Goal: Obtain resource: Download file/media

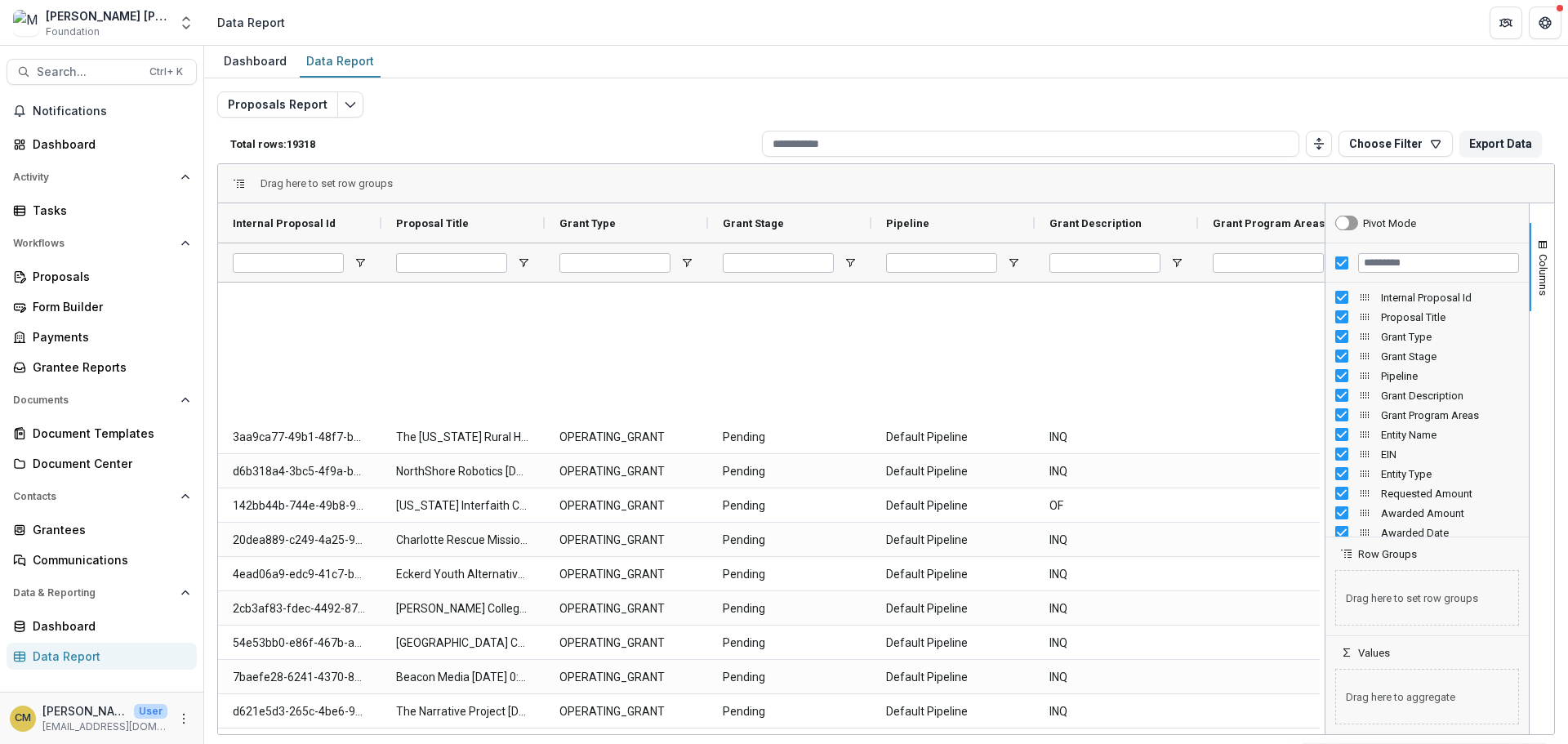
scroll to position [490, 0]
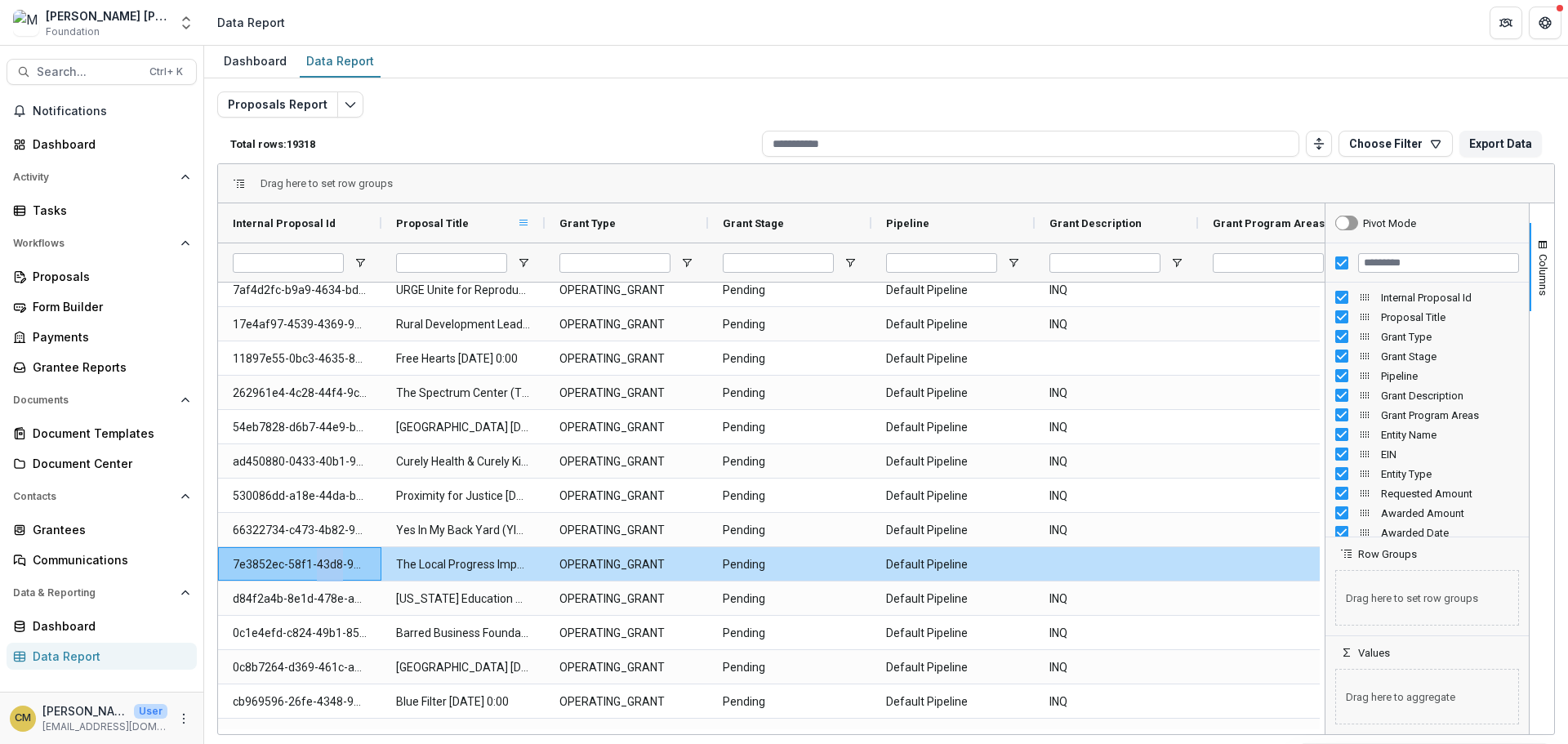
click at [525, 223] on span at bounding box center [524, 223] width 13 height 13
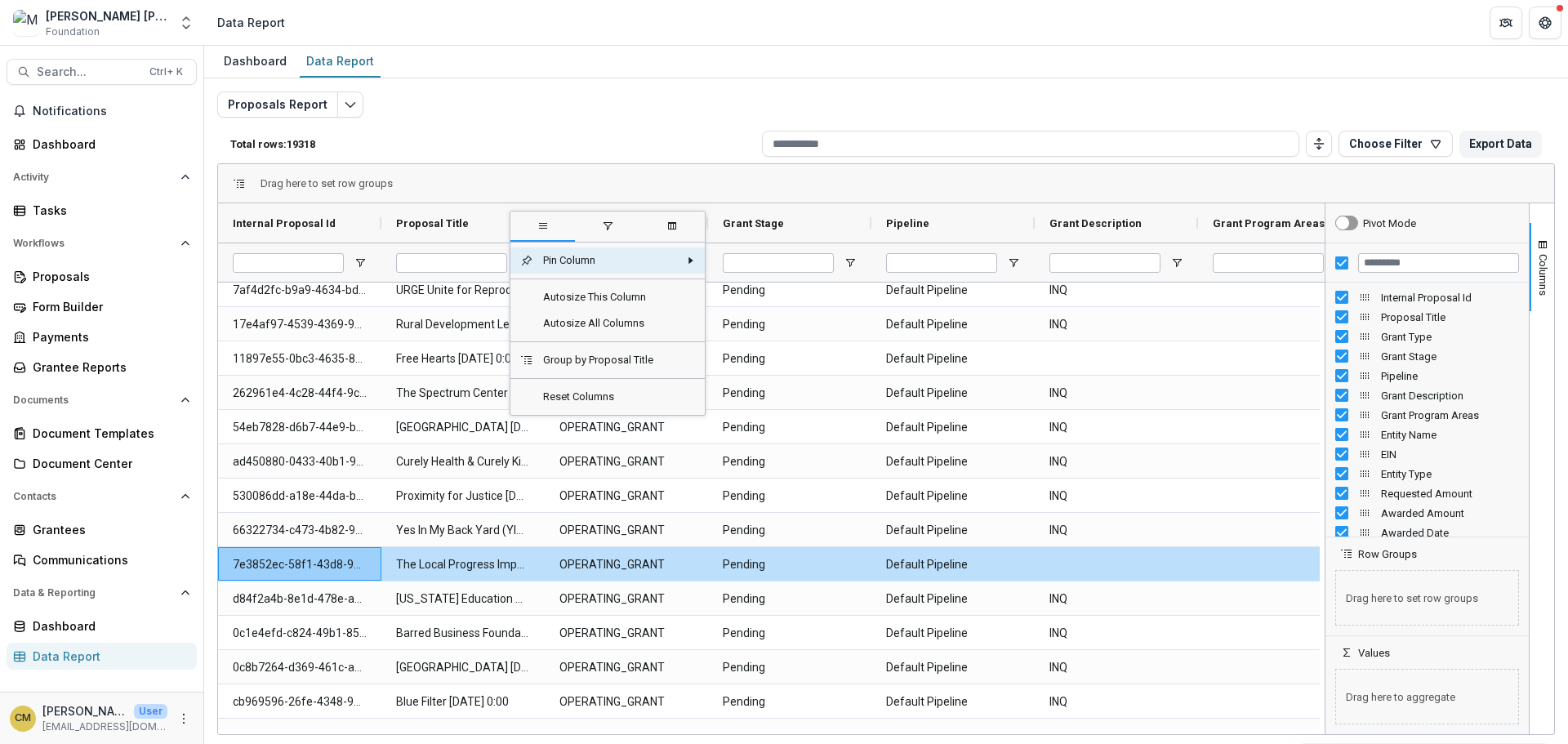
click at [526, 116] on div "Proposals Report Total rows: 19318 Choose Filter Personal Filters Team Filters …" at bounding box center [886, 393] width 1338 height 605
click at [800, 260] on input "Grant Stage Filter Input" at bounding box center [778, 262] width 111 height 20
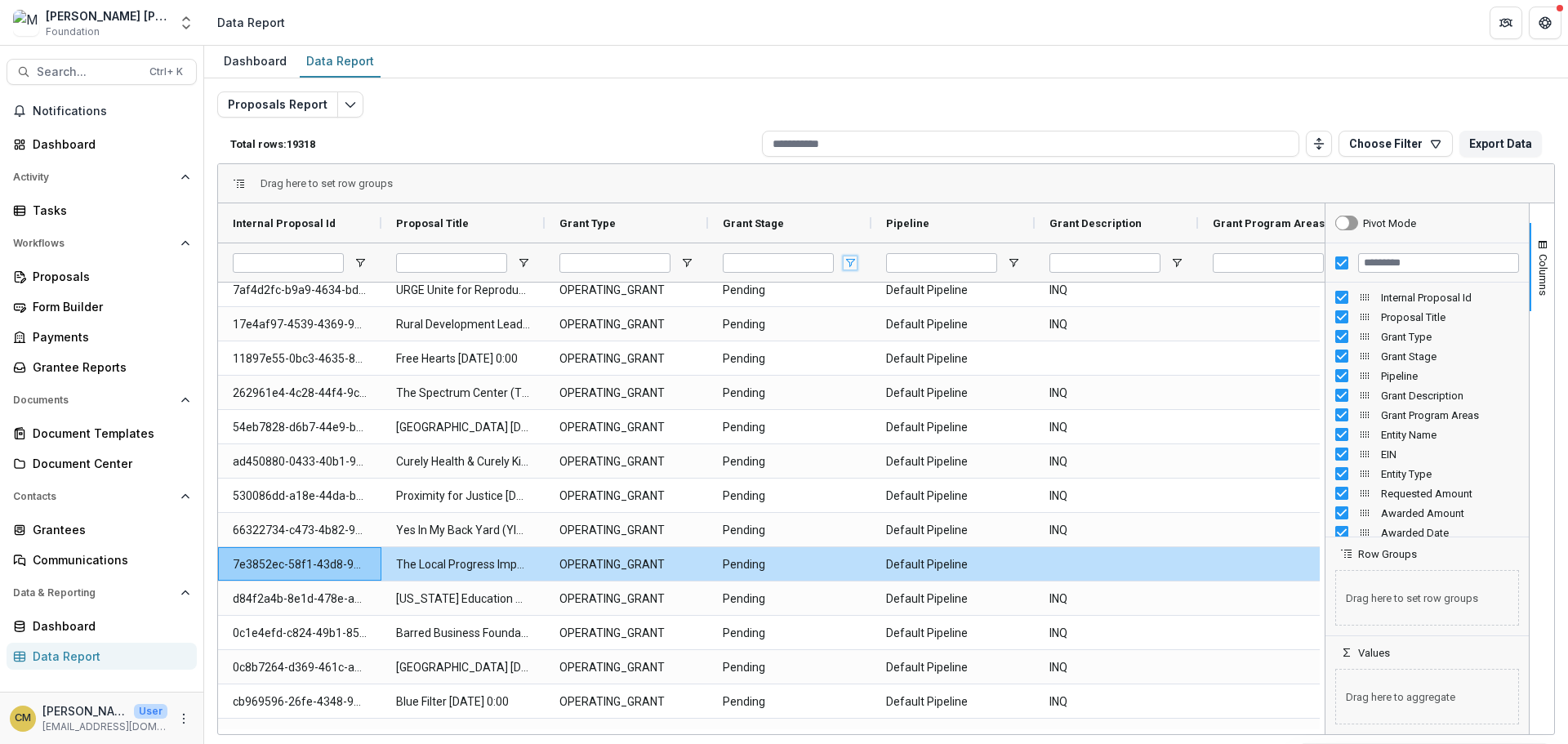
click at [847, 262] on span "Open Filter Menu" at bounding box center [850, 263] width 13 height 13
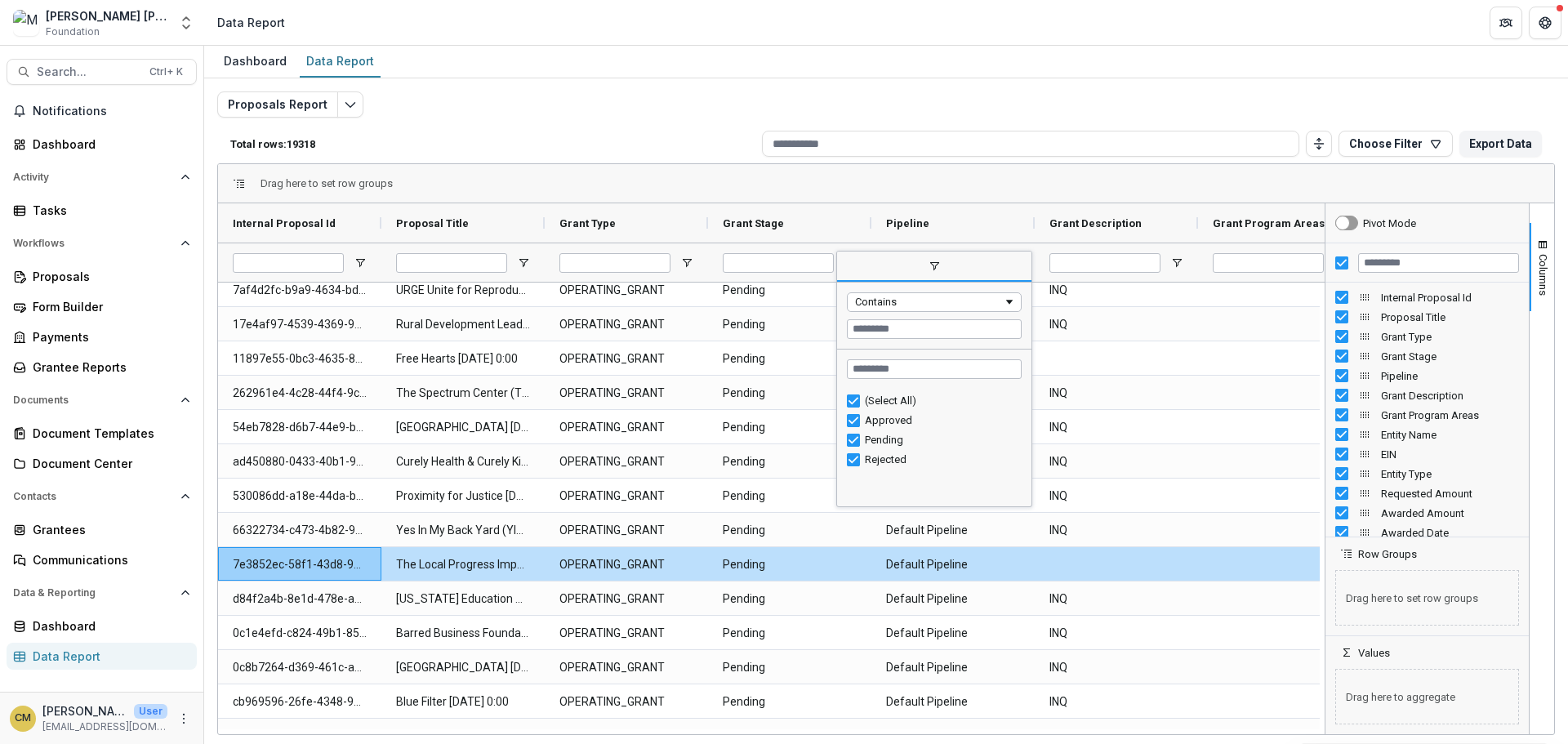
click at [818, 182] on div "Drag here to set row groups" at bounding box center [886, 184] width 1336 height 40
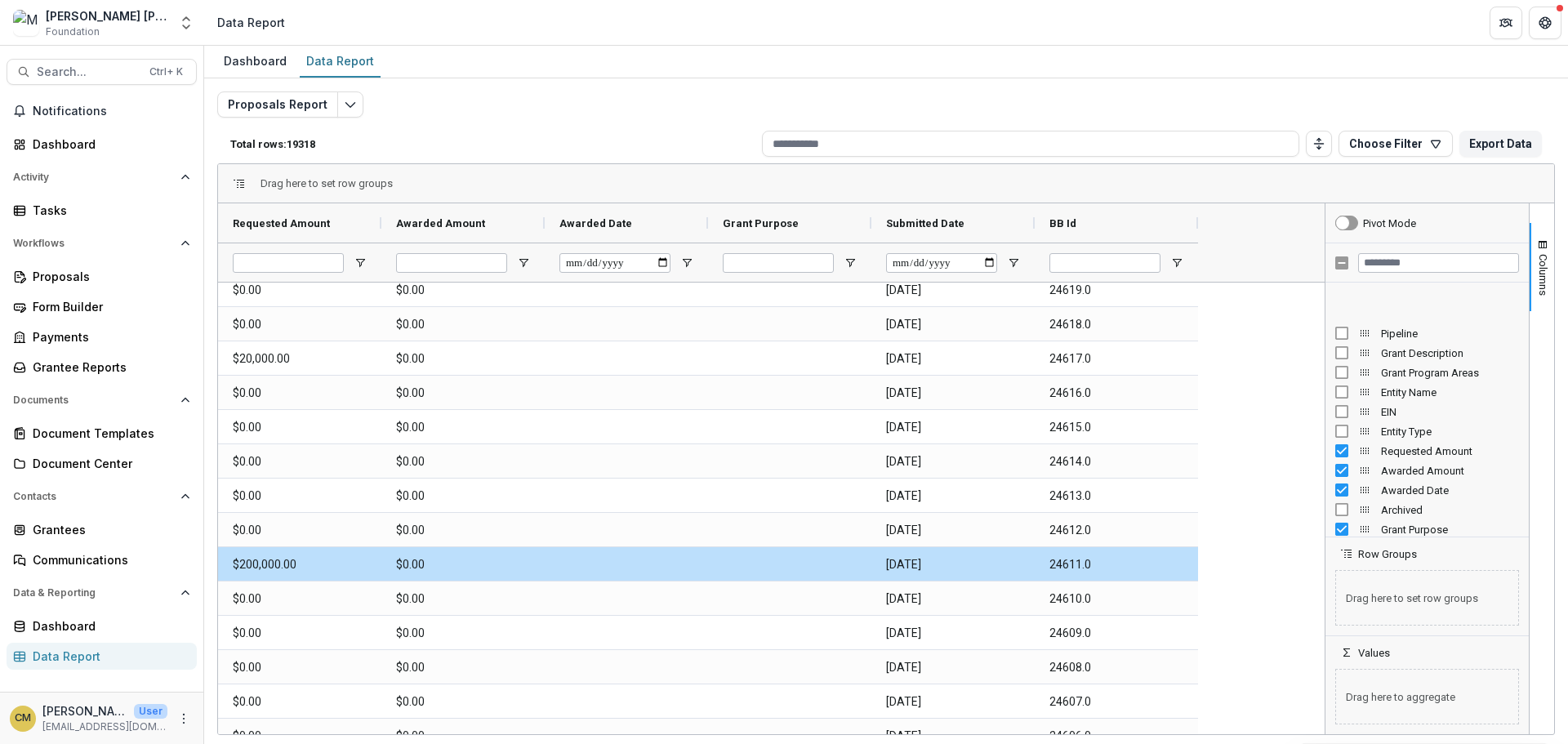
scroll to position [0, 0]
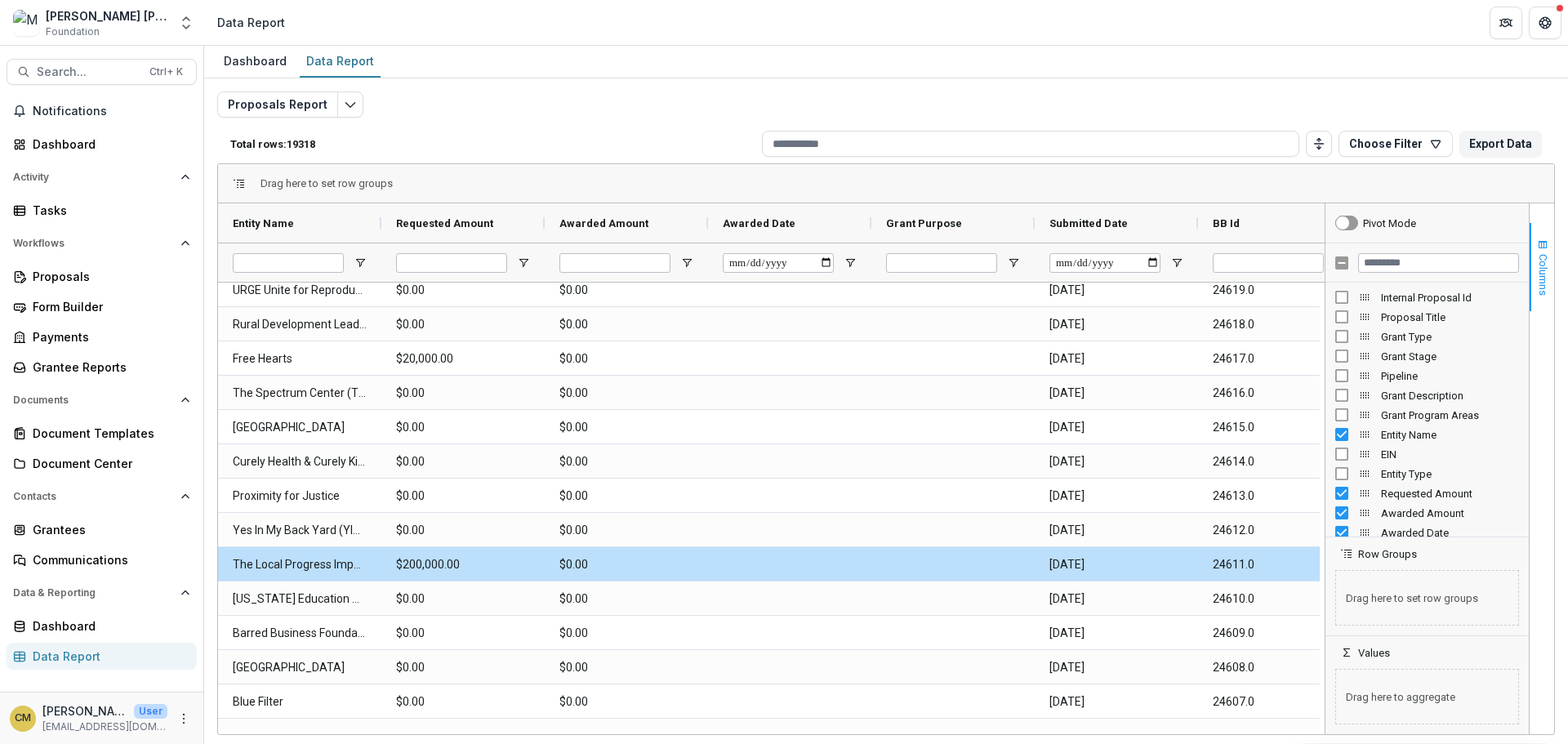
click at [1543, 246] on span "button" at bounding box center [1543, 245] width 13 height 13
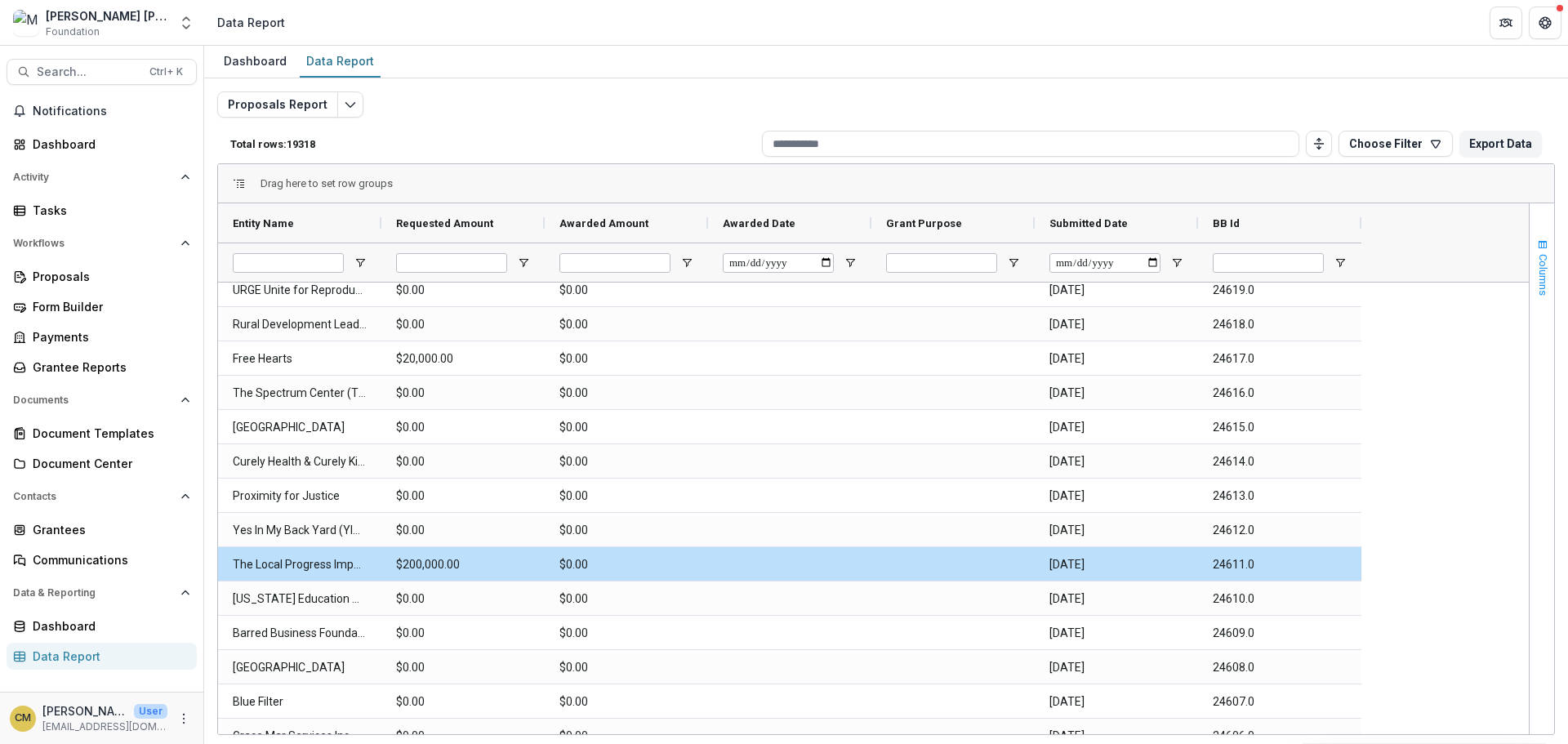
click at [1544, 244] on span "button" at bounding box center [1543, 245] width 13 height 13
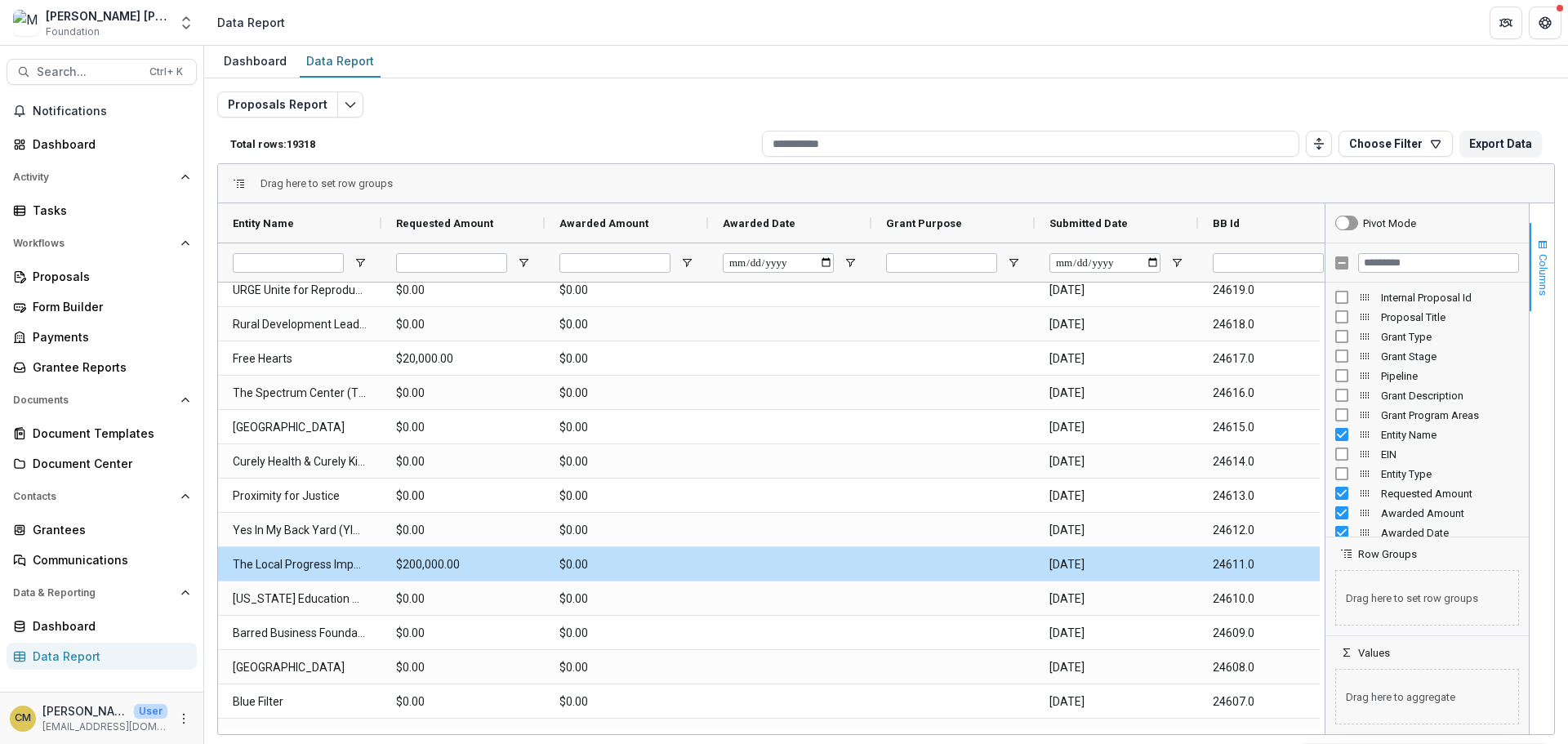
click at [1544, 244] on span "button" at bounding box center [1543, 245] width 13 height 13
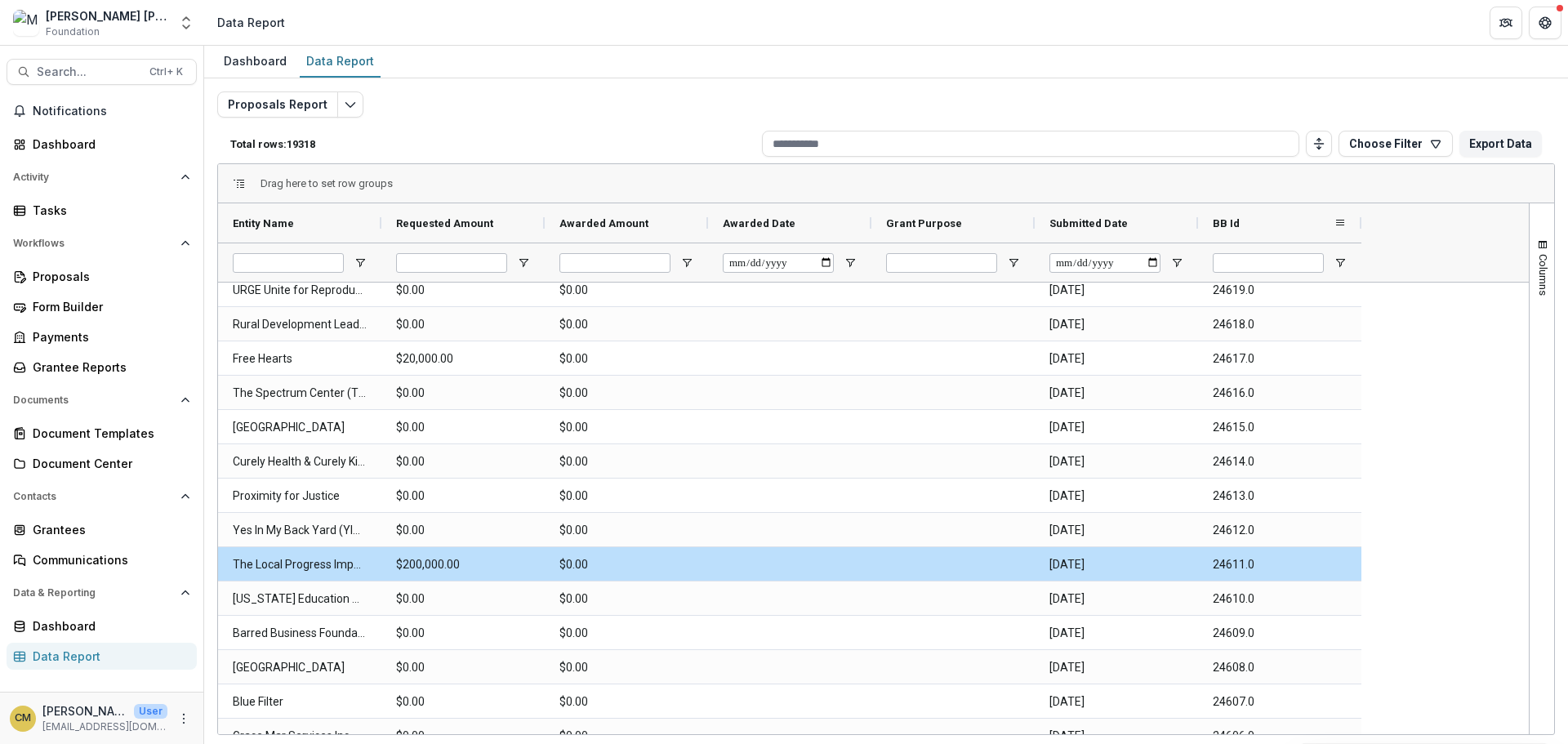
click at [1230, 226] on span "BB Id" at bounding box center [1226, 223] width 27 height 12
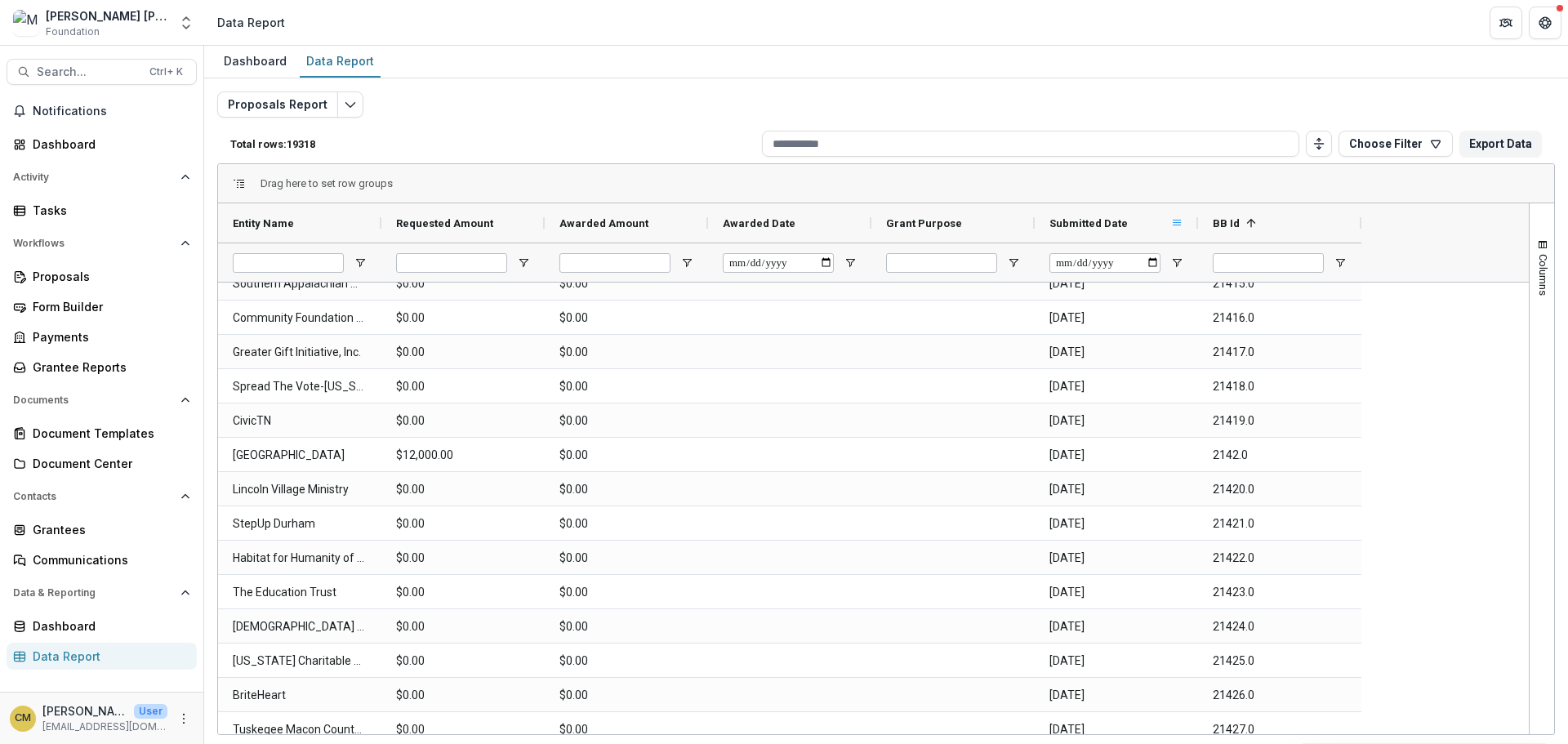
click at [1177, 219] on span at bounding box center [1177, 223] width 13 height 13
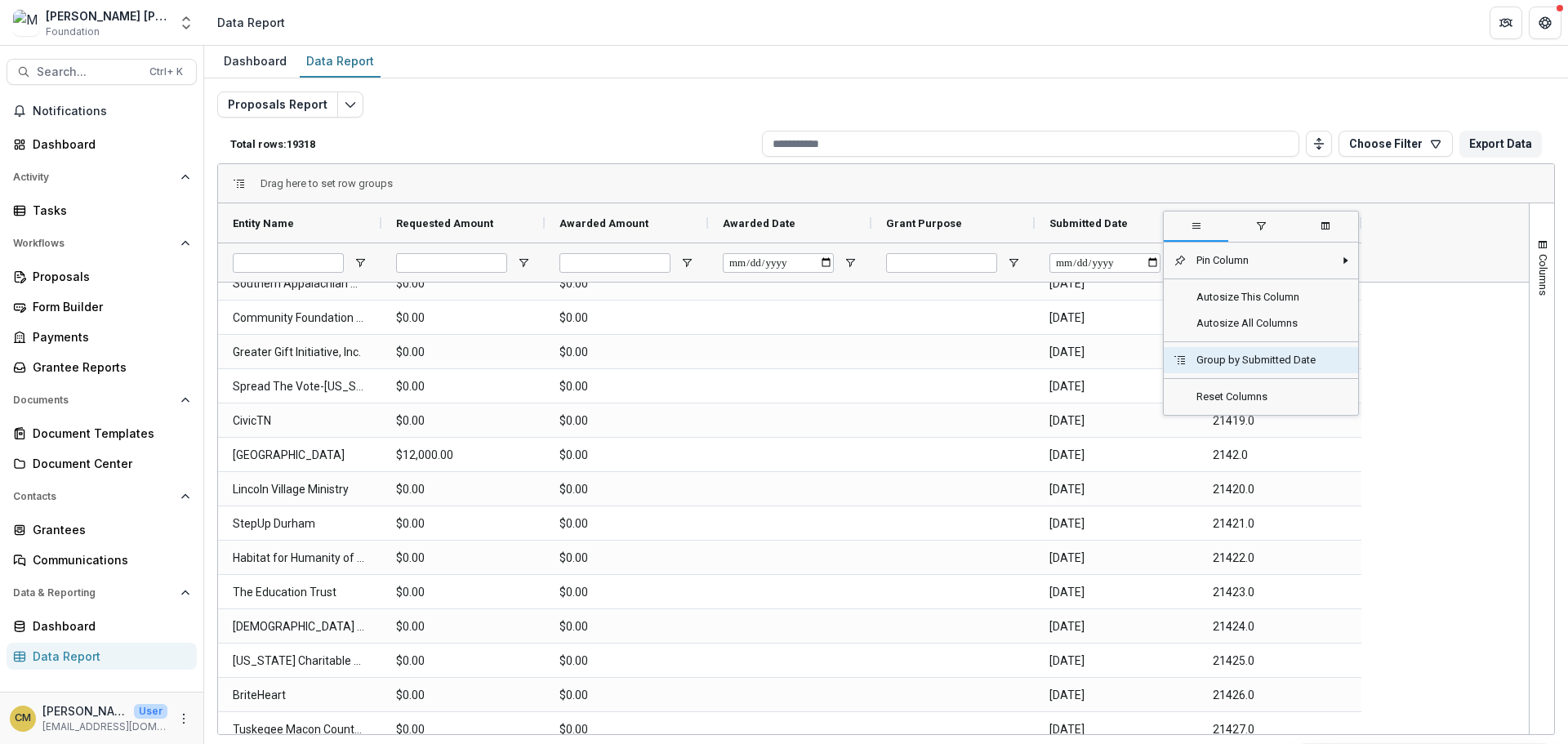
click at [1205, 358] on span "Group by Submitted Date" at bounding box center [1260, 360] width 147 height 26
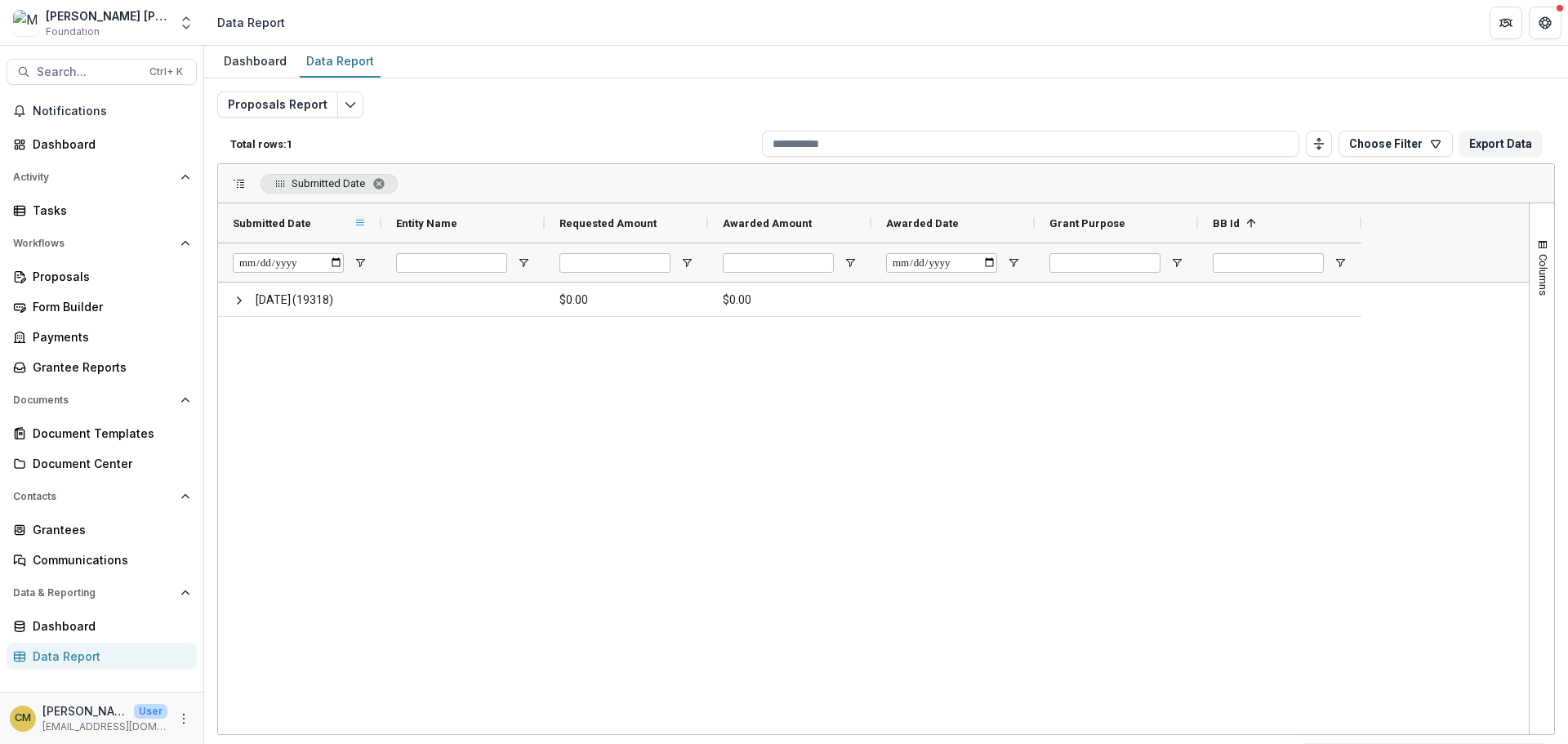
click at [364, 227] on span at bounding box center [360, 223] width 13 height 13
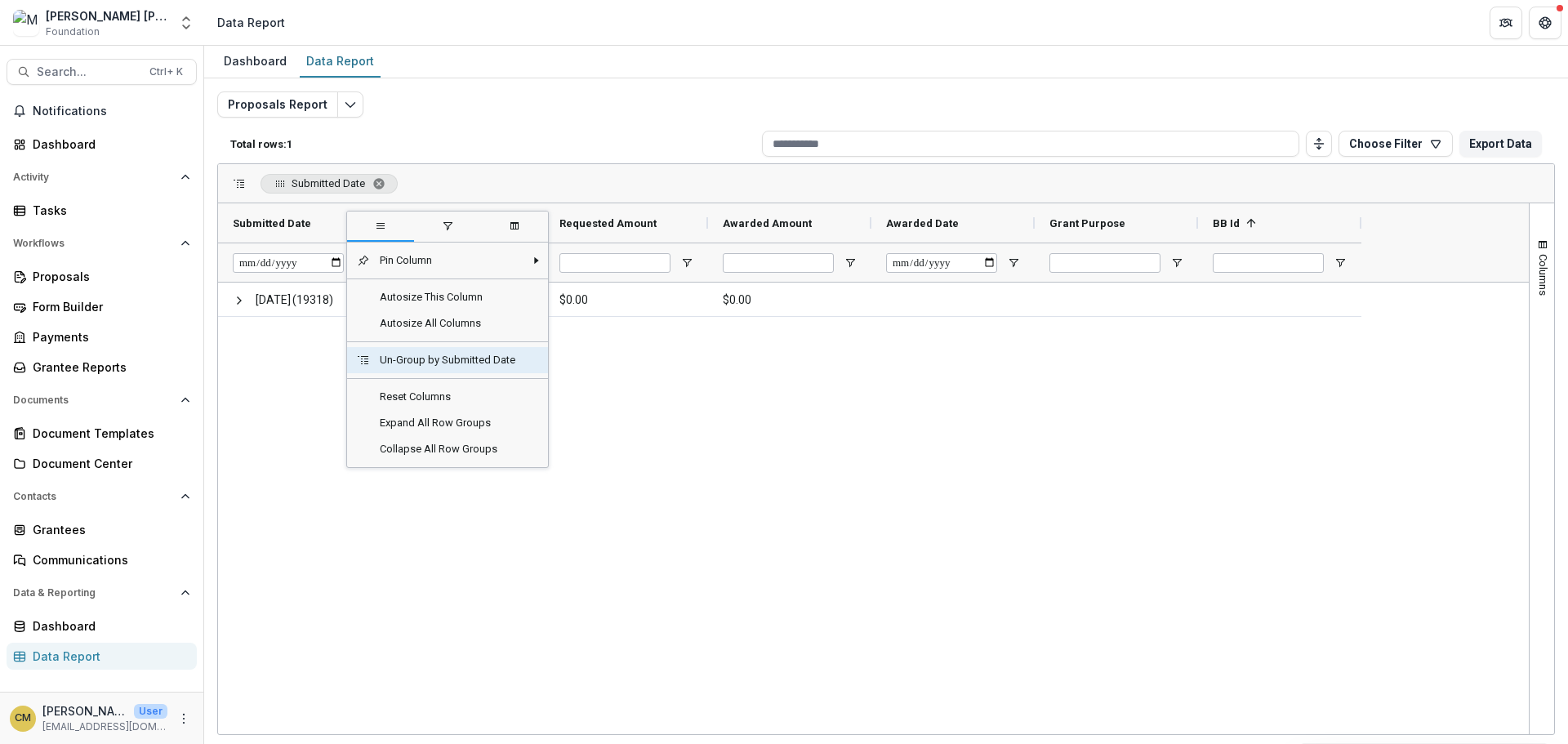
click at [388, 356] on span "Un-Group by Submitted Date" at bounding box center [447, 360] width 155 height 26
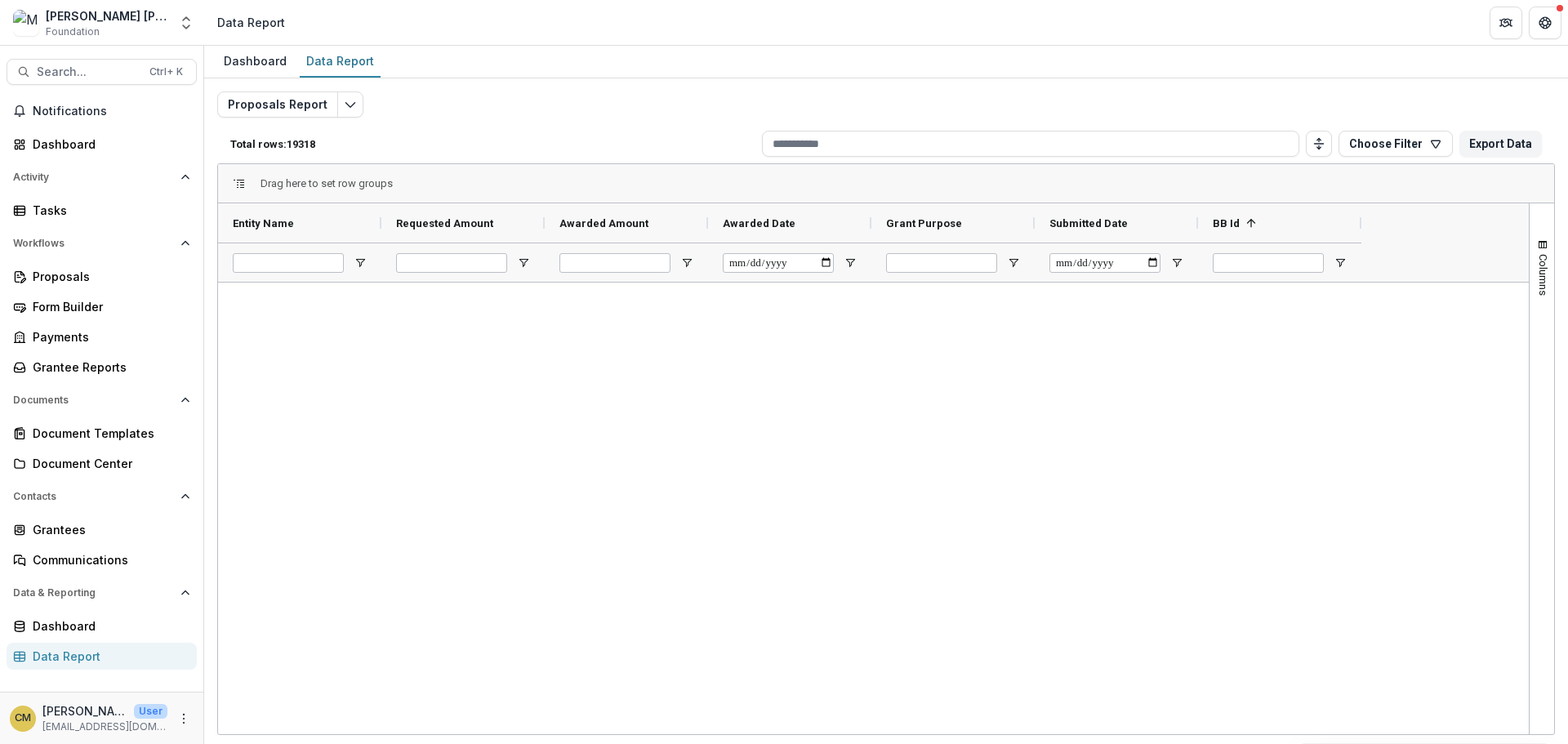
scroll to position [572666, 0]
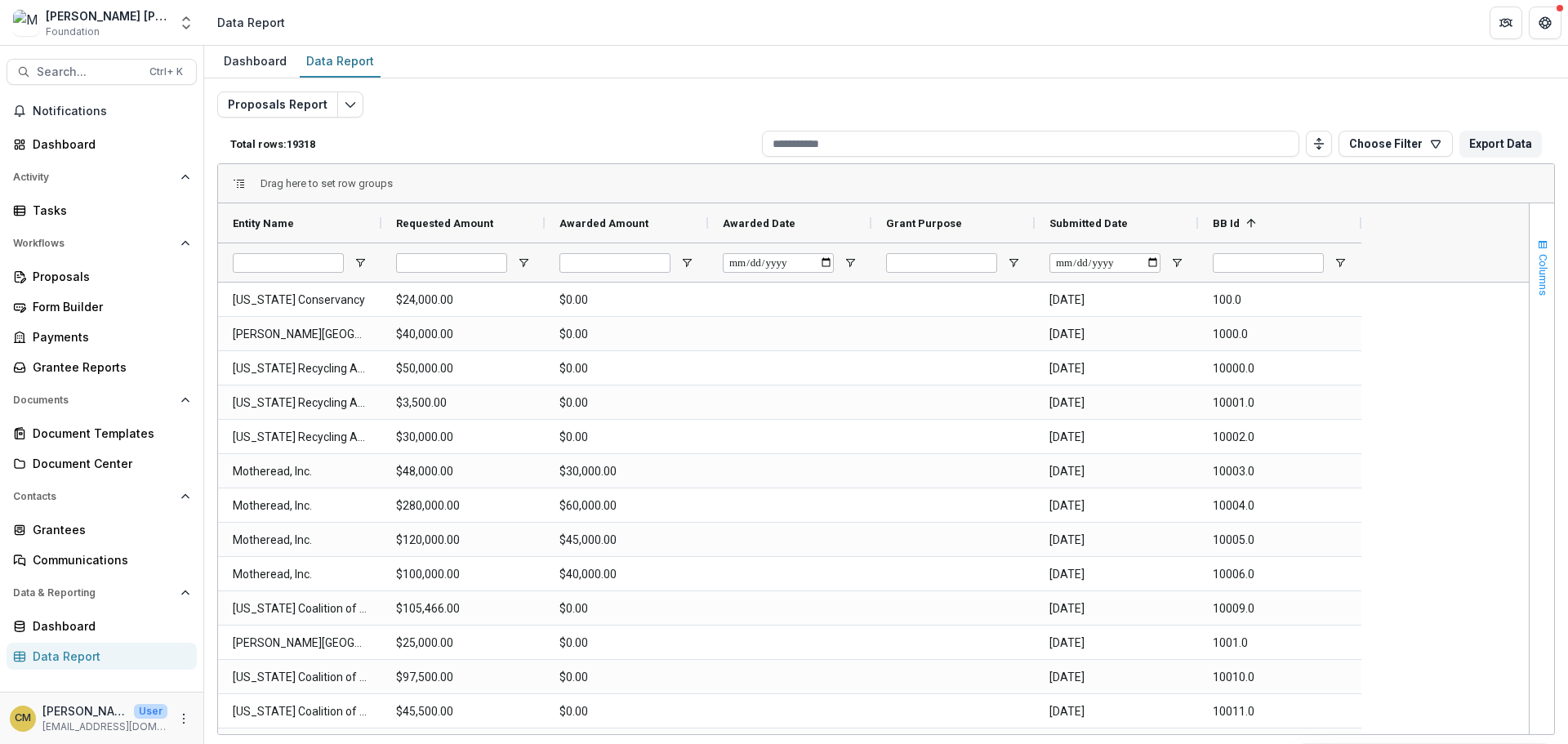
click at [1543, 240] on span "button" at bounding box center [1543, 245] width 13 height 13
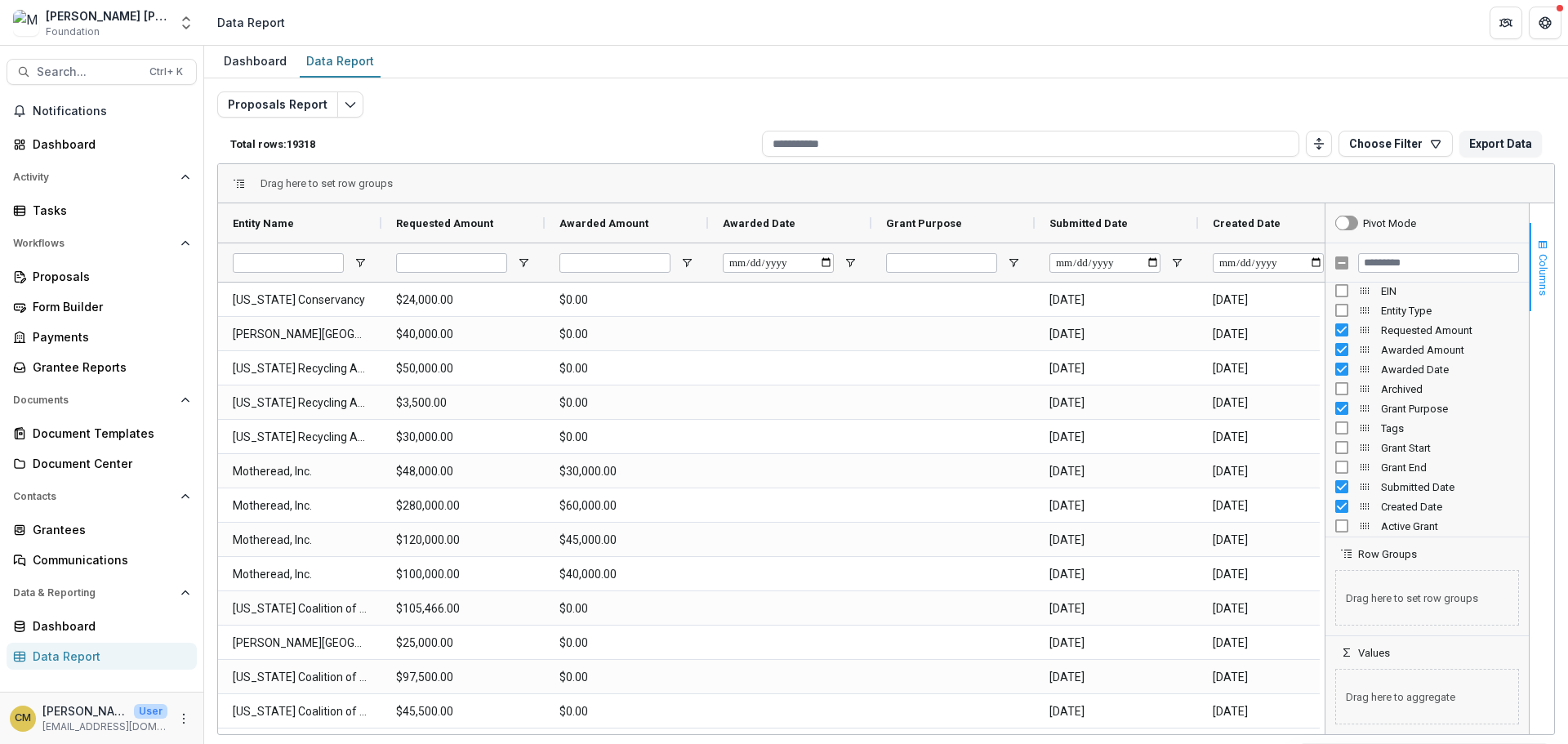
click at [1540, 245] on span "button" at bounding box center [1543, 245] width 13 height 13
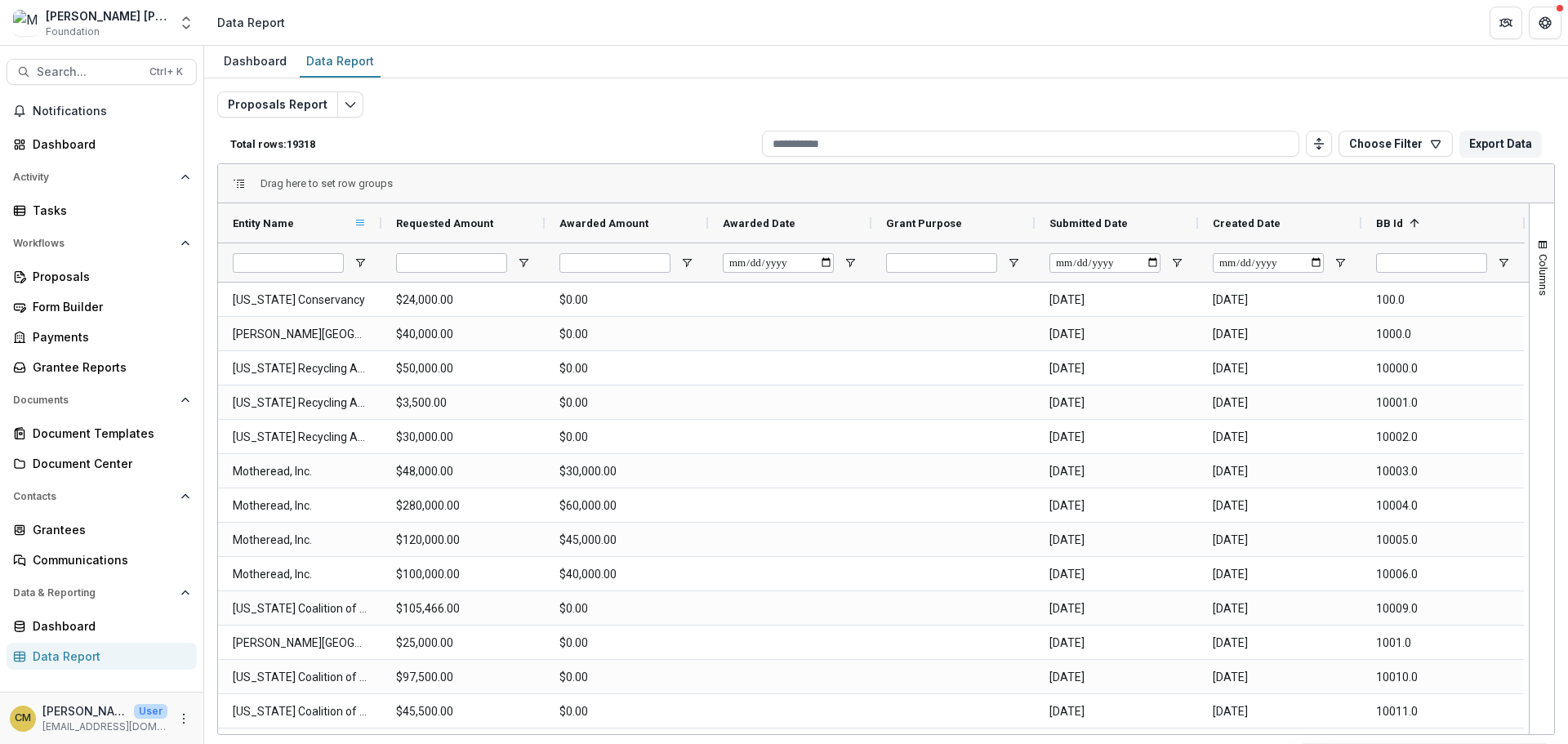
click at [361, 224] on span at bounding box center [360, 223] width 13 height 13
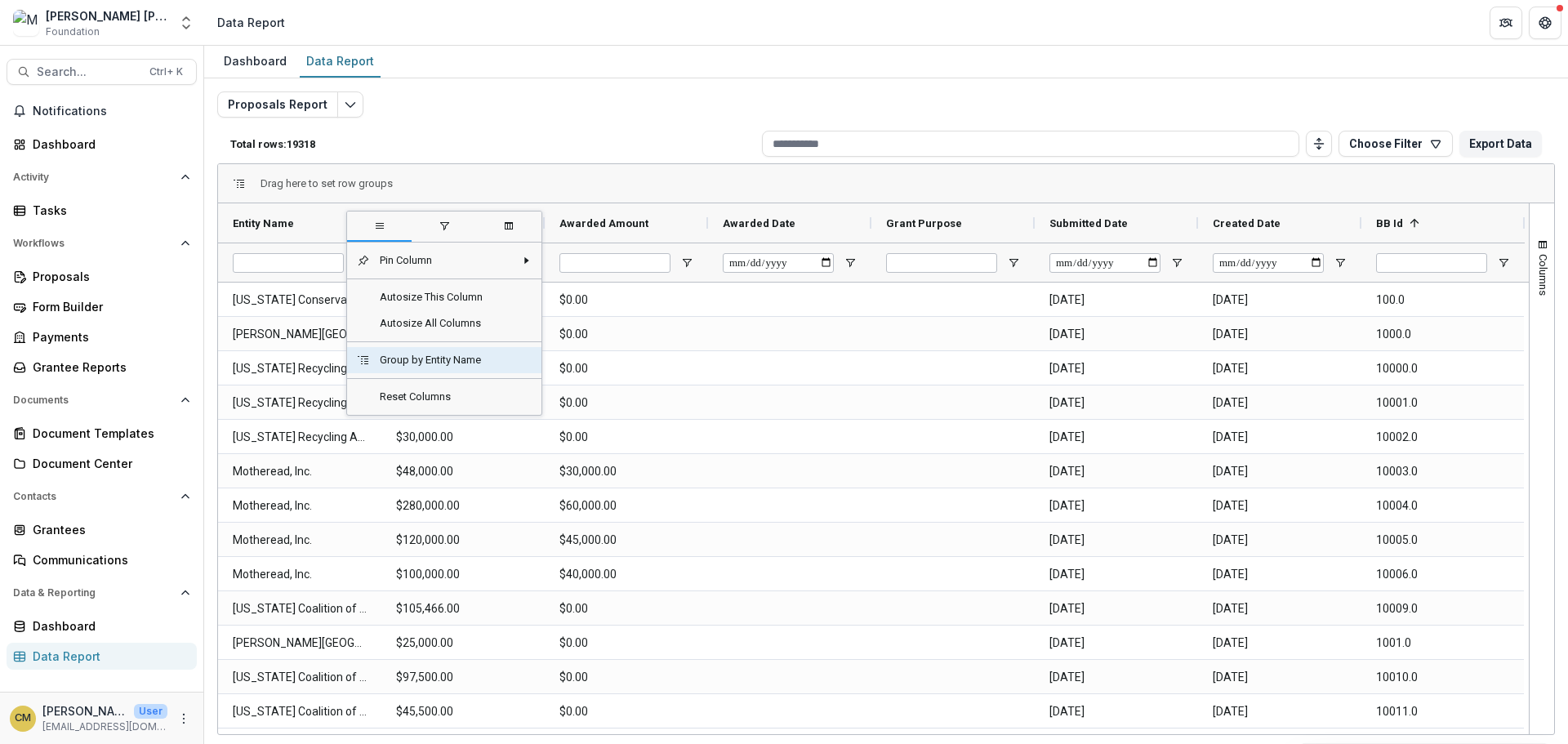
click at [399, 361] on span "Group by Entity Name" at bounding box center [443, 360] width 145 height 26
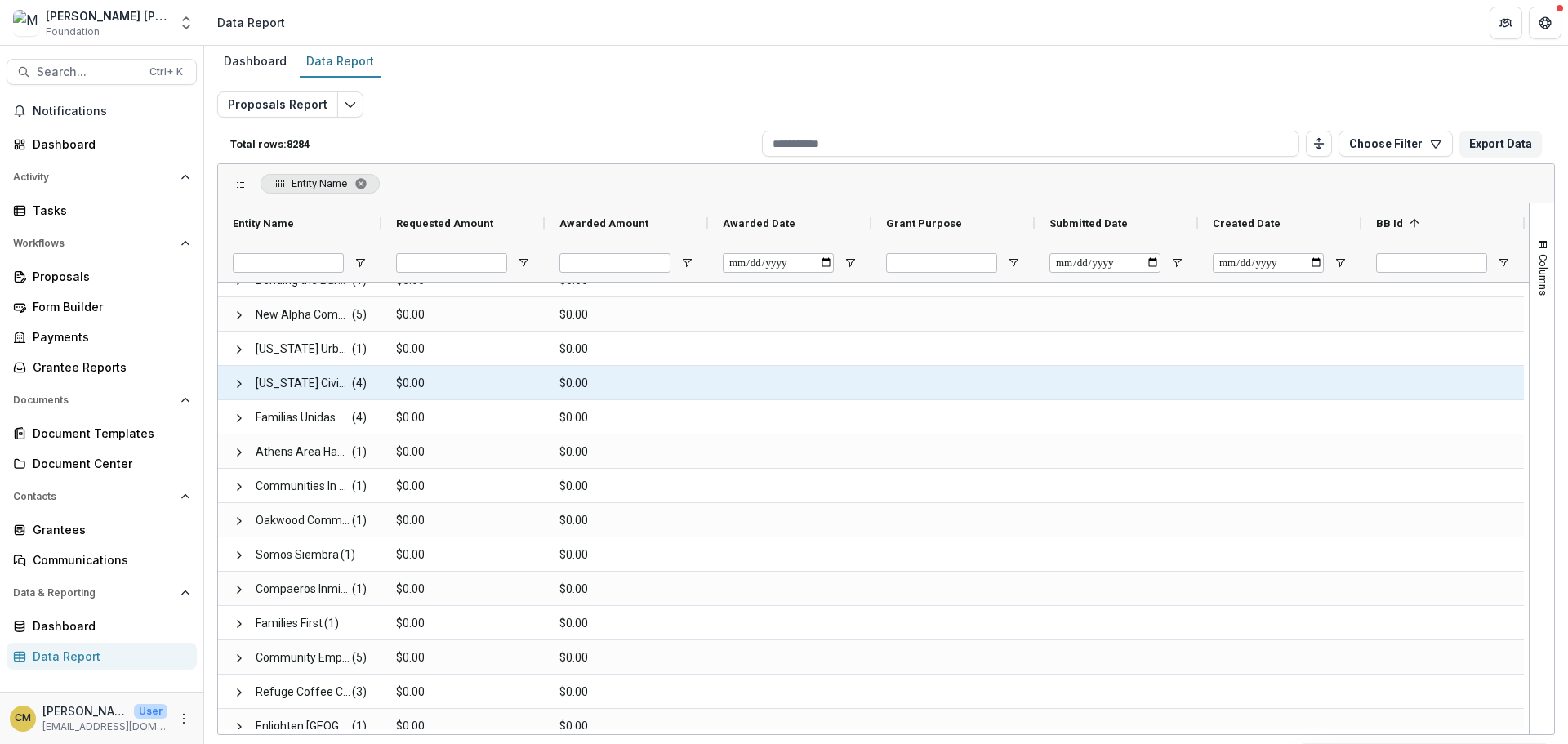
scroll to position [6546, 0]
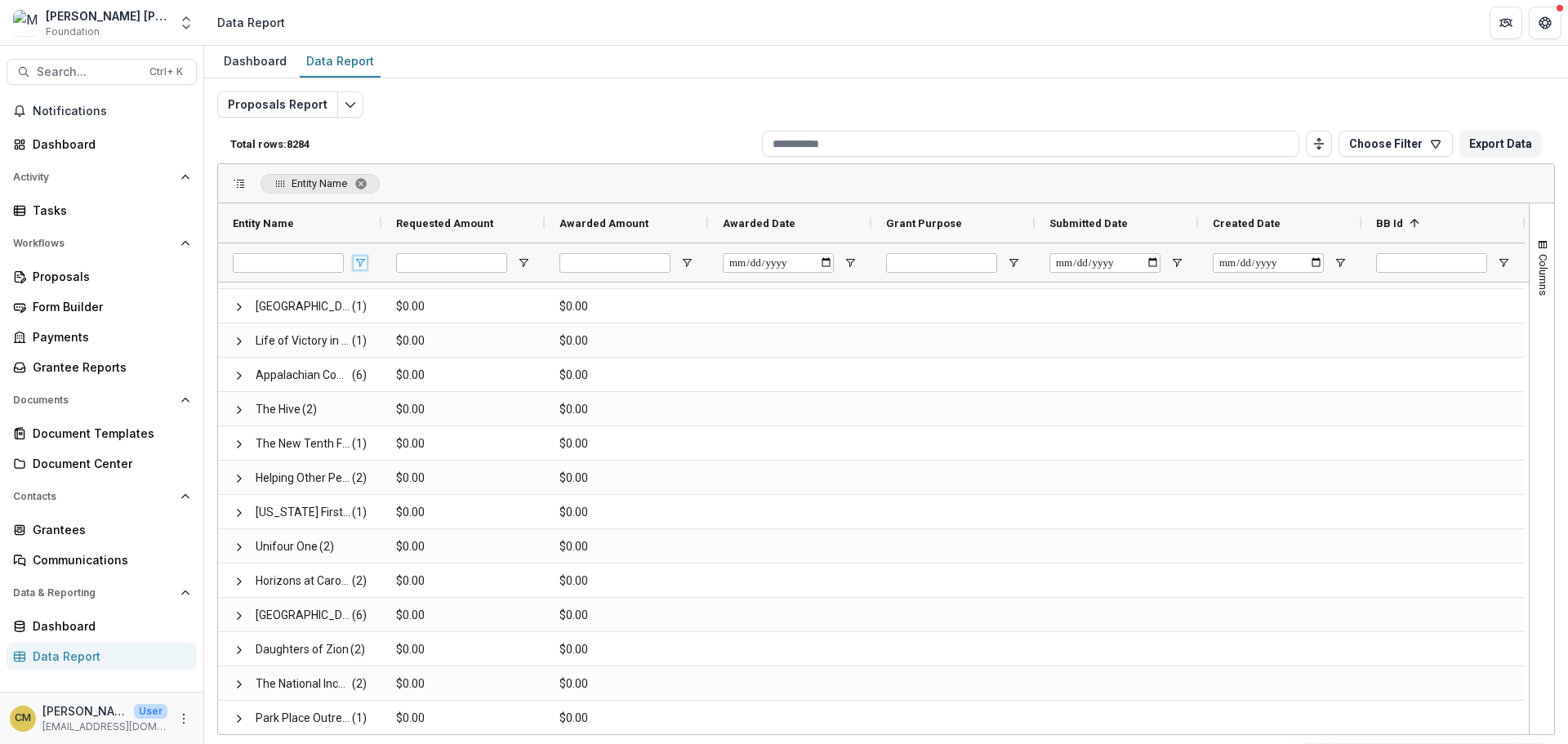
click at [358, 258] on span "Open Filter Menu" at bounding box center [360, 263] width 13 height 13
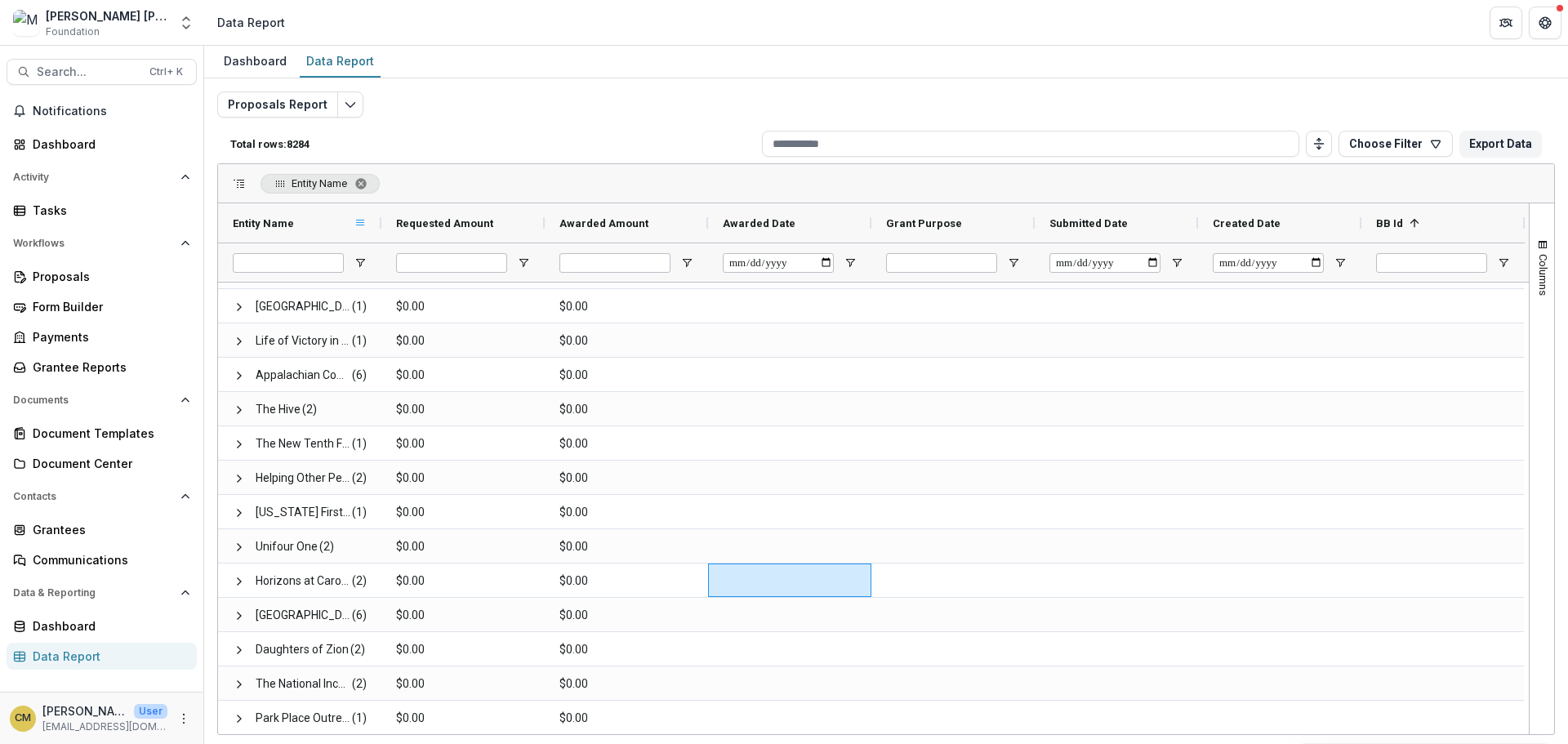
click at [362, 219] on span at bounding box center [360, 223] width 13 height 13
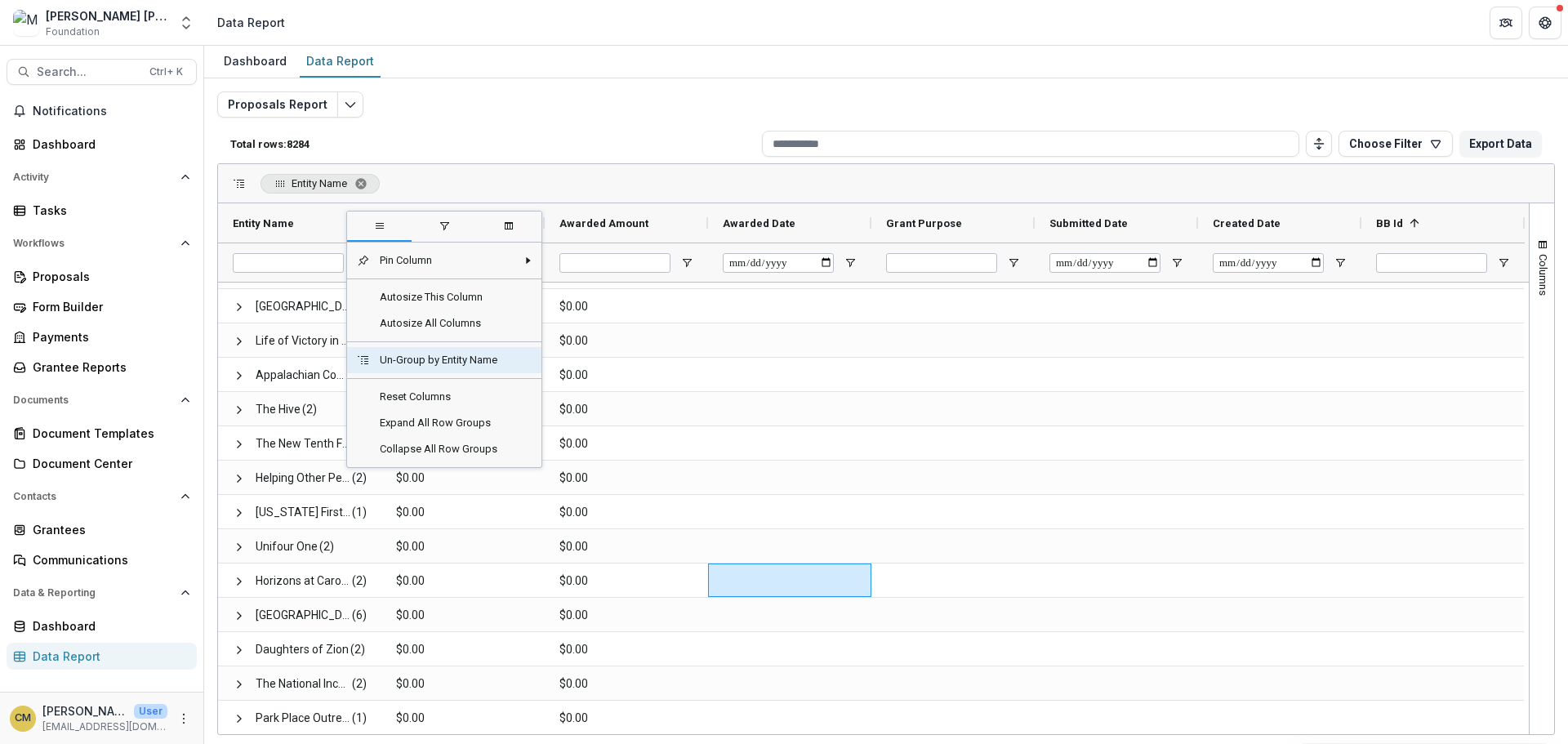
click at [443, 358] on span "Un-Group by Entity Name" at bounding box center [444, 360] width 147 height 26
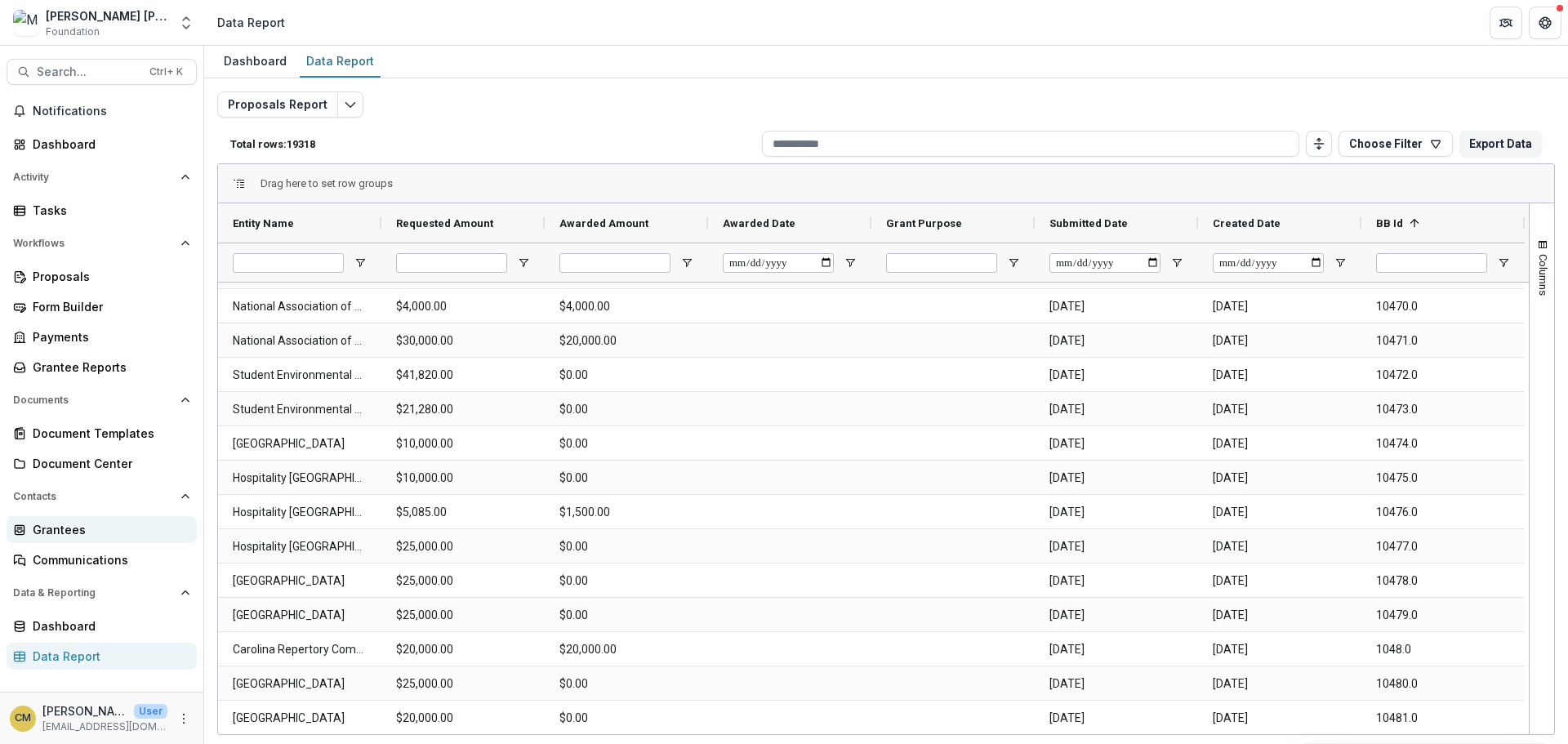
click at [64, 534] on div "Grantees" at bounding box center [108, 530] width 151 height 17
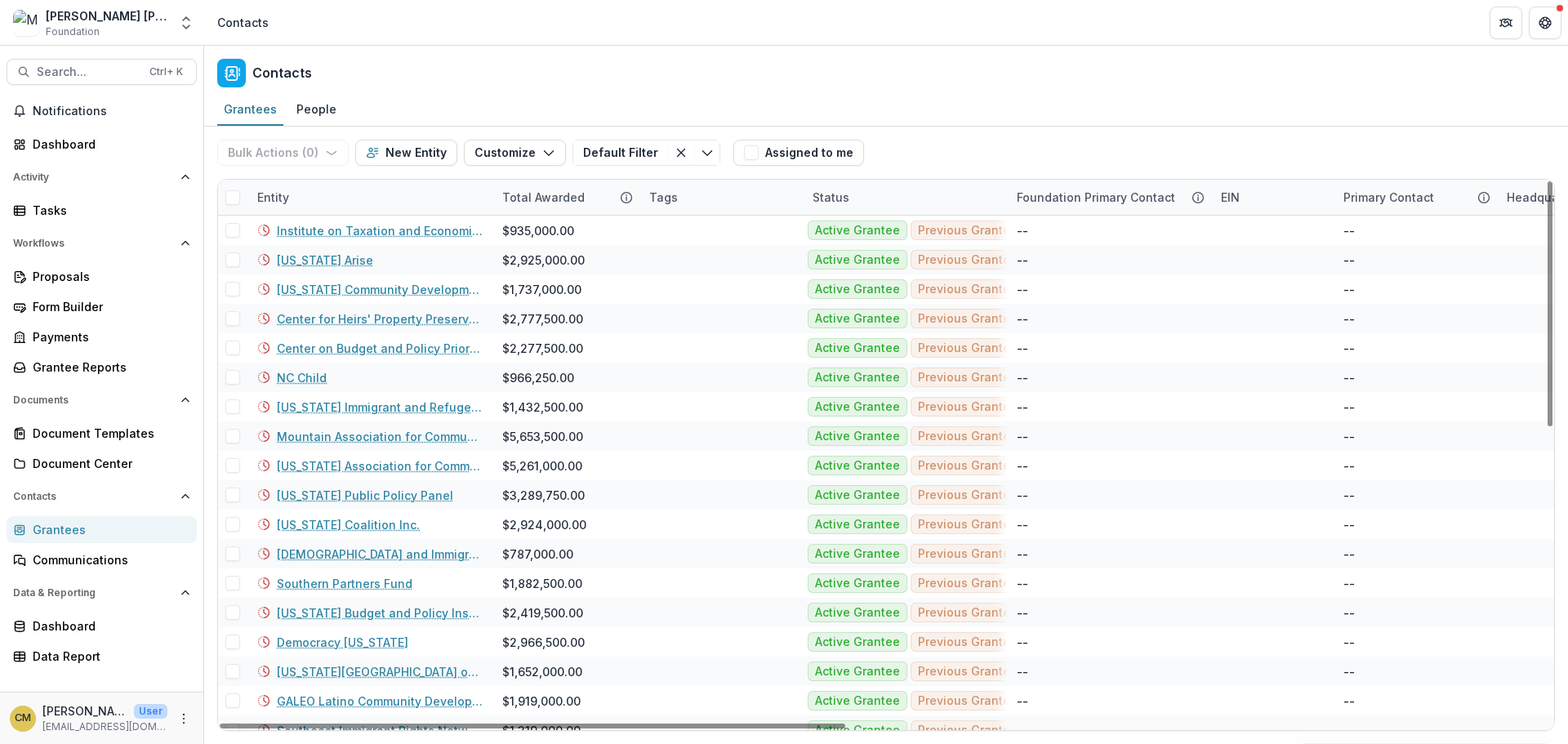
click at [793, 69] on div "Contacts" at bounding box center [886, 70] width 1364 height 48
click at [524, 20] on header "Contacts" at bounding box center [886, 23] width 1364 height 45
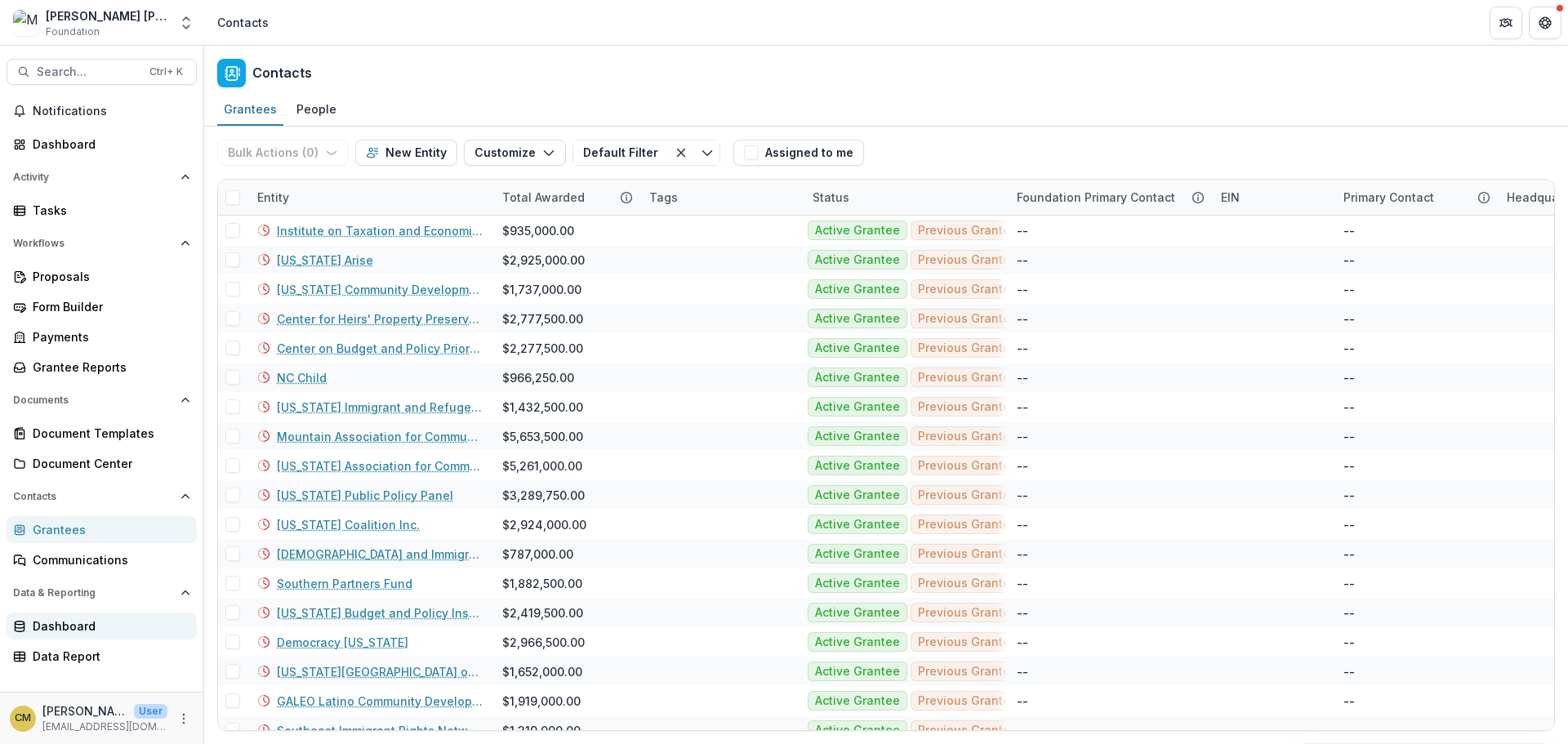
click at [80, 622] on div "Dashboard" at bounding box center [108, 626] width 151 height 17
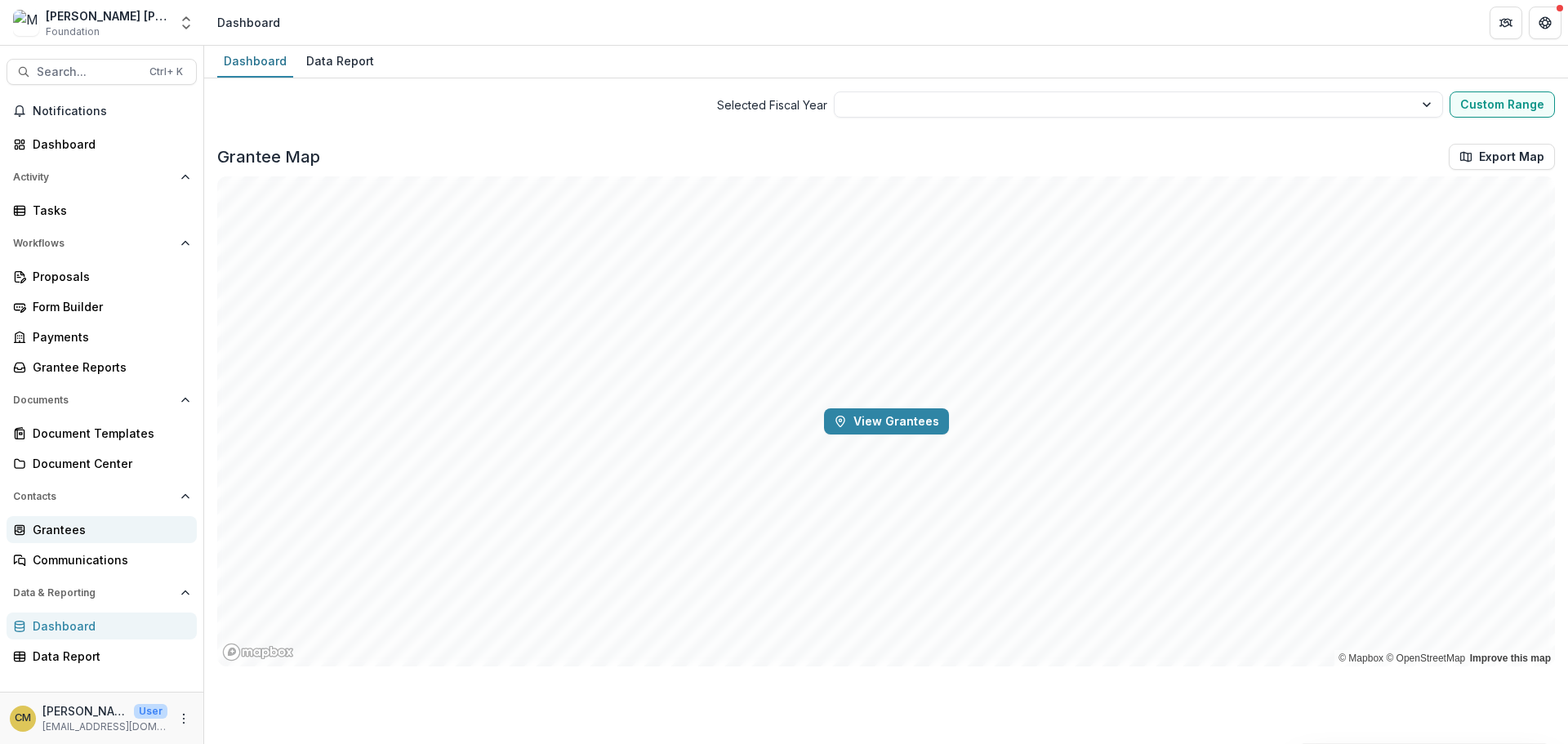
click at [42, 532] on div "Grantees" at bounding box center [108, 530] width 151 height 17
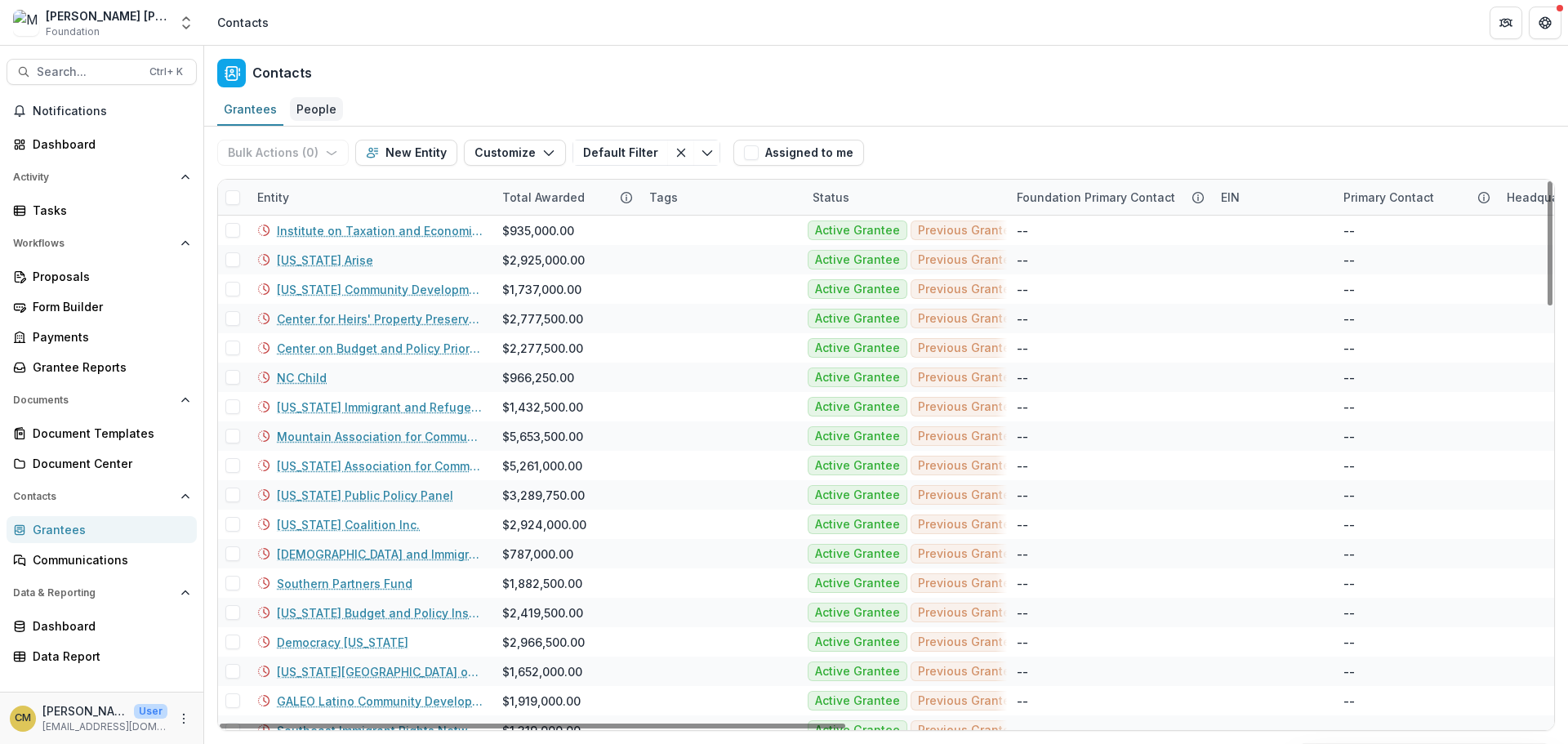
click at [305, 110] on div "People" at bounding box center [316, 108] width 53 height 24
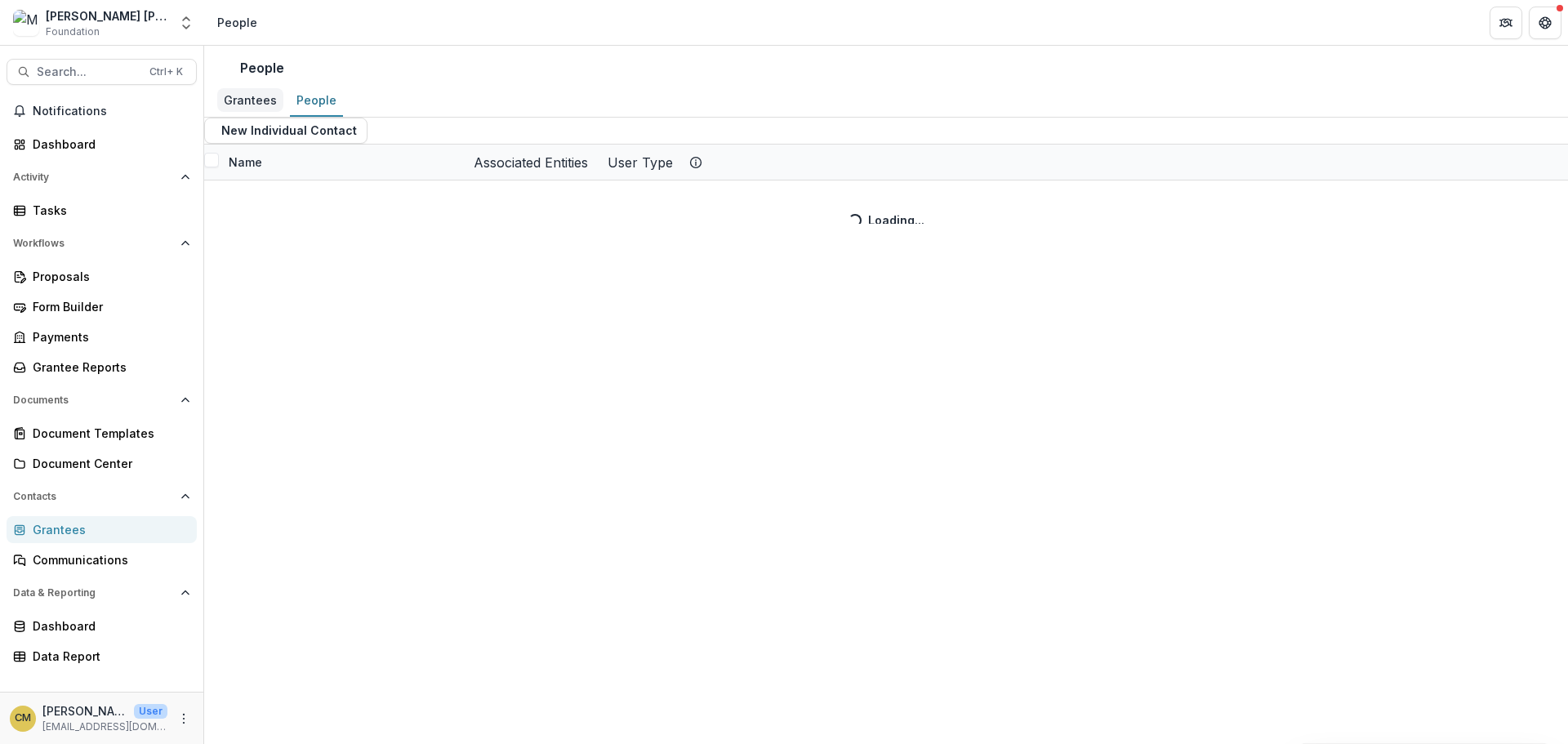
click at [241, 107] on div "Grantees" at bounding box center [250, 100] width 66 height 24
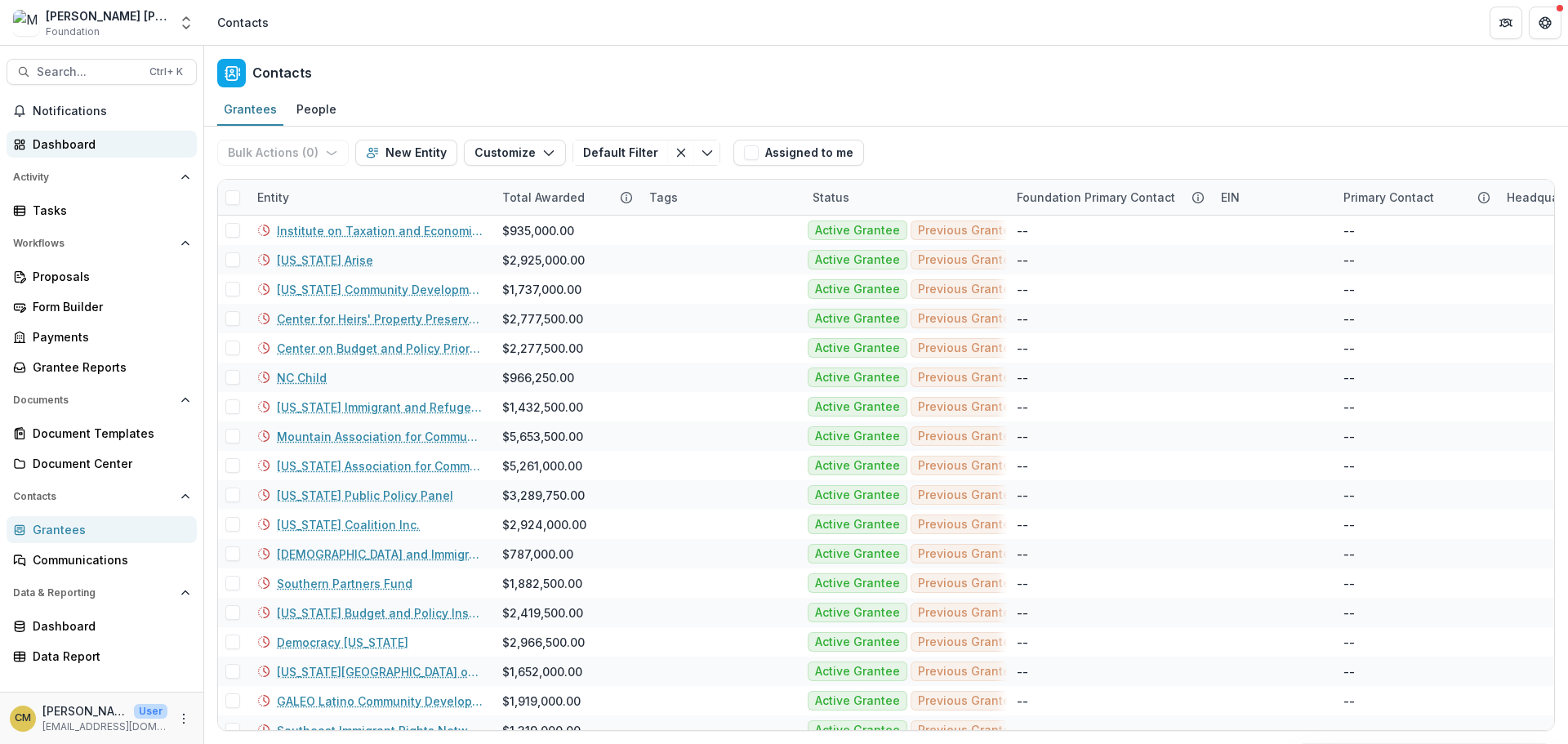
click at [49, 140] on div "Dashboard" at bounding box center [108, 144] width 151 height 17
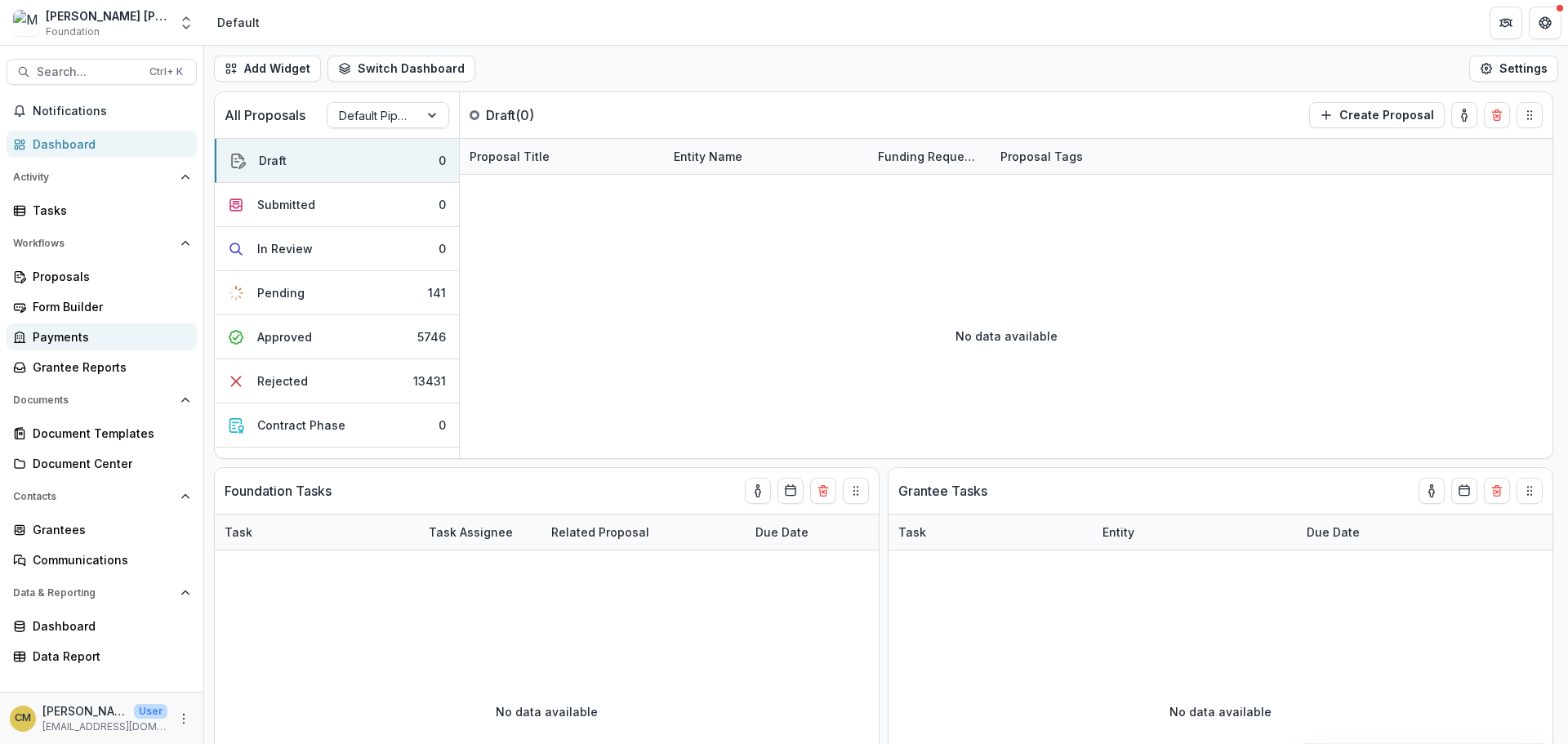
click at [64, 333] on div "Payments" at bounding box center [108, 337] width 151 height 17
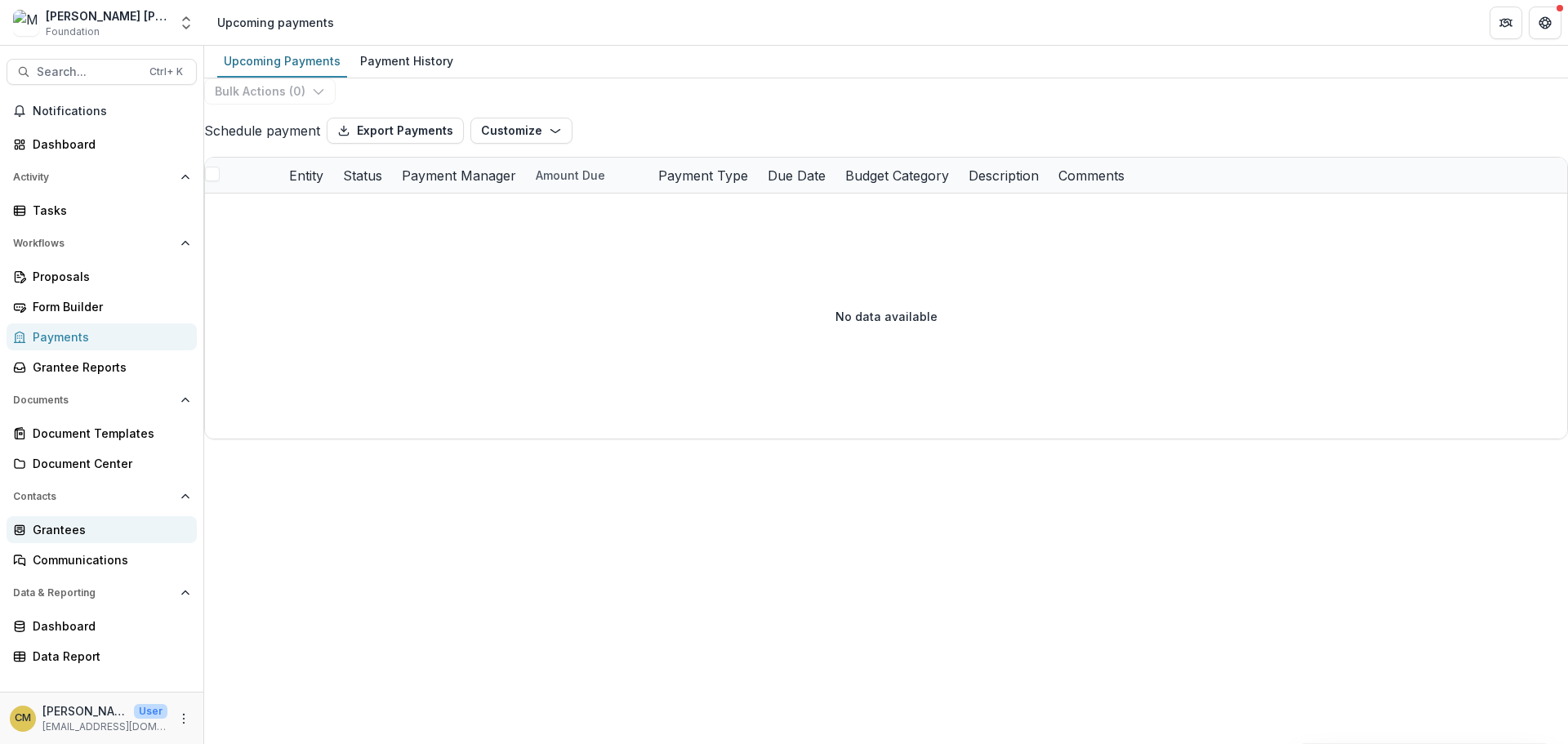
click at [66, 520] on link "Grantees" at bounding box center [102, 530] width 190 height 27
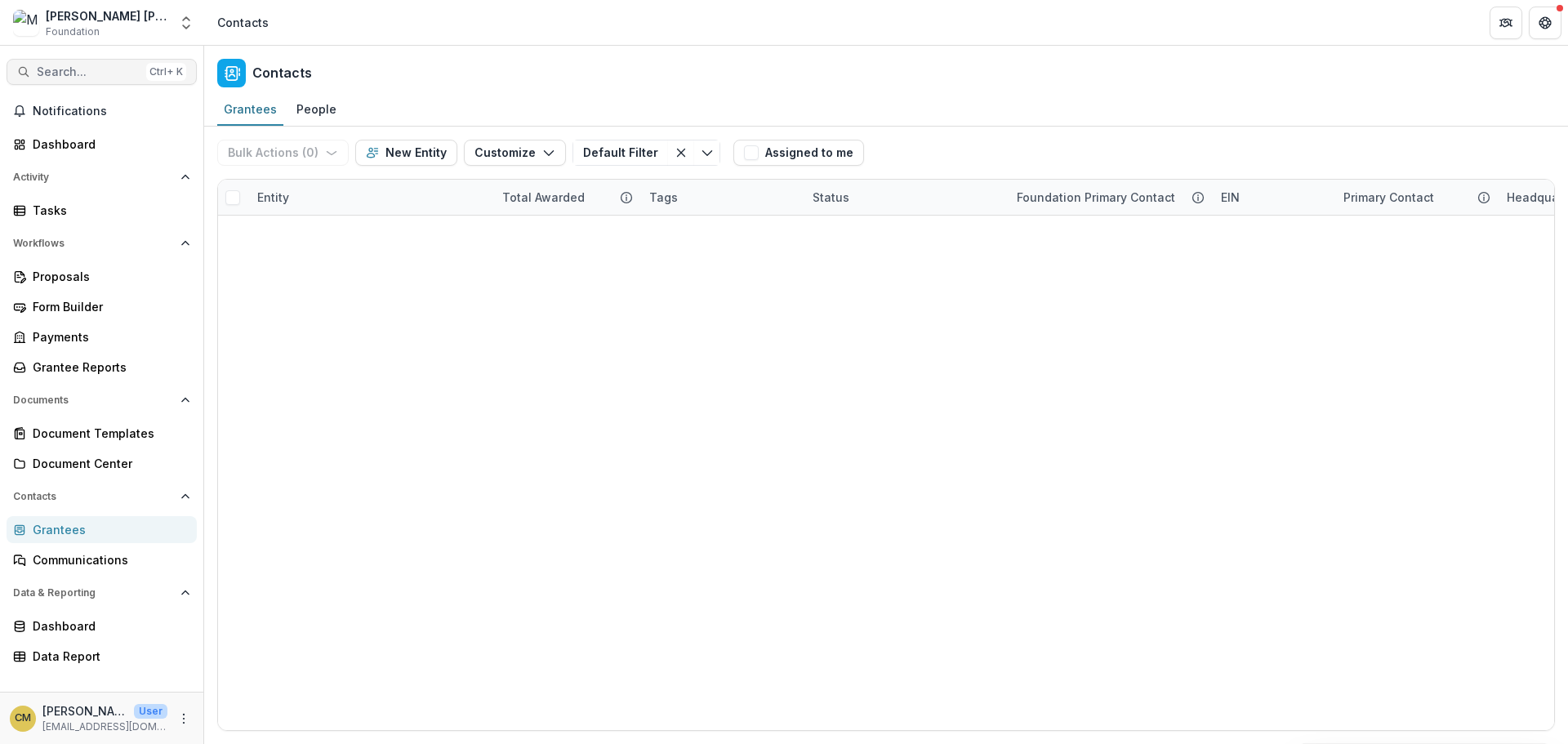
click at [87, 71] on span "Search..." at bounding box center [87, 72] width 102 height 14
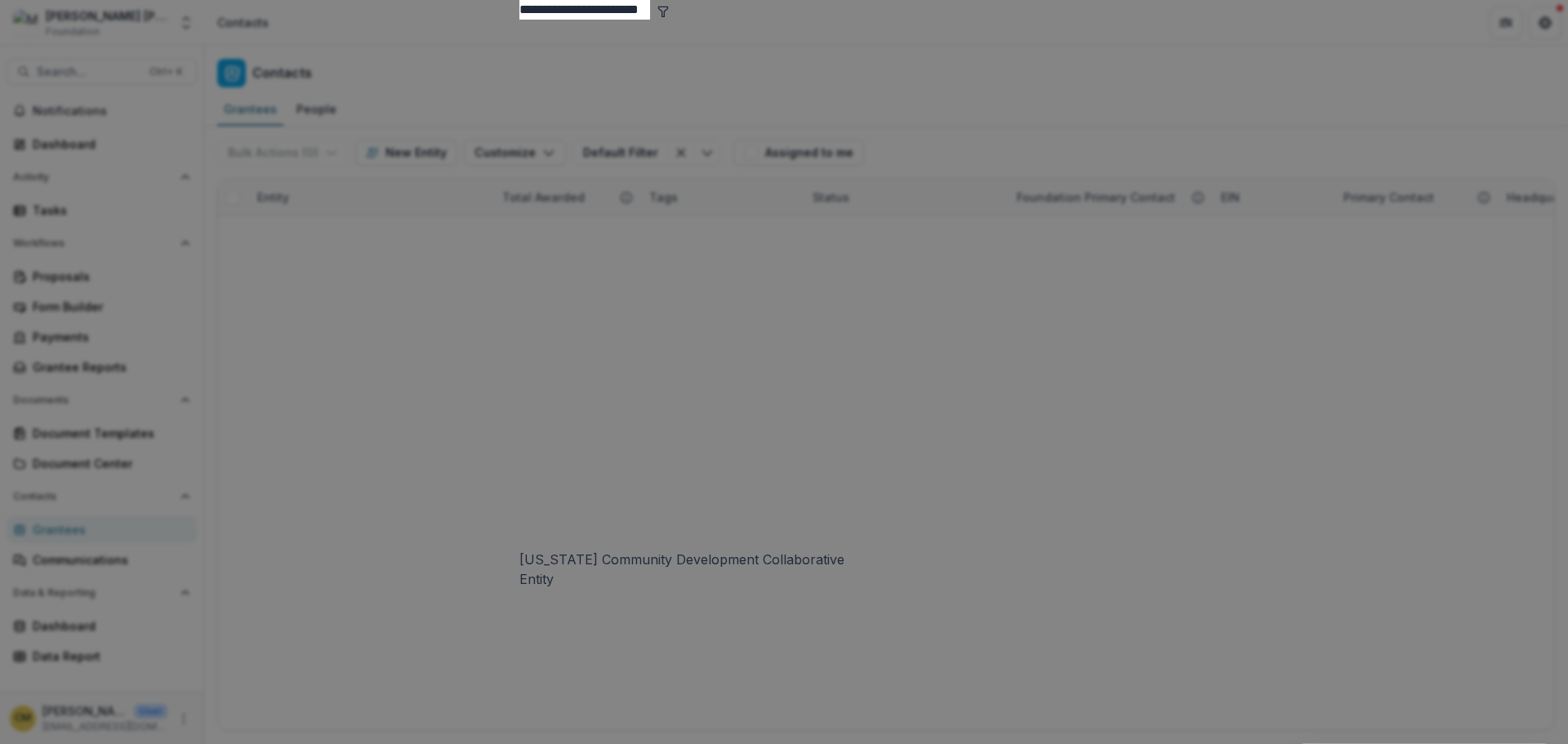
click at [558, 20] on input "**********" at bounding box center [585, 9] width 131 height 20
type input "**********"
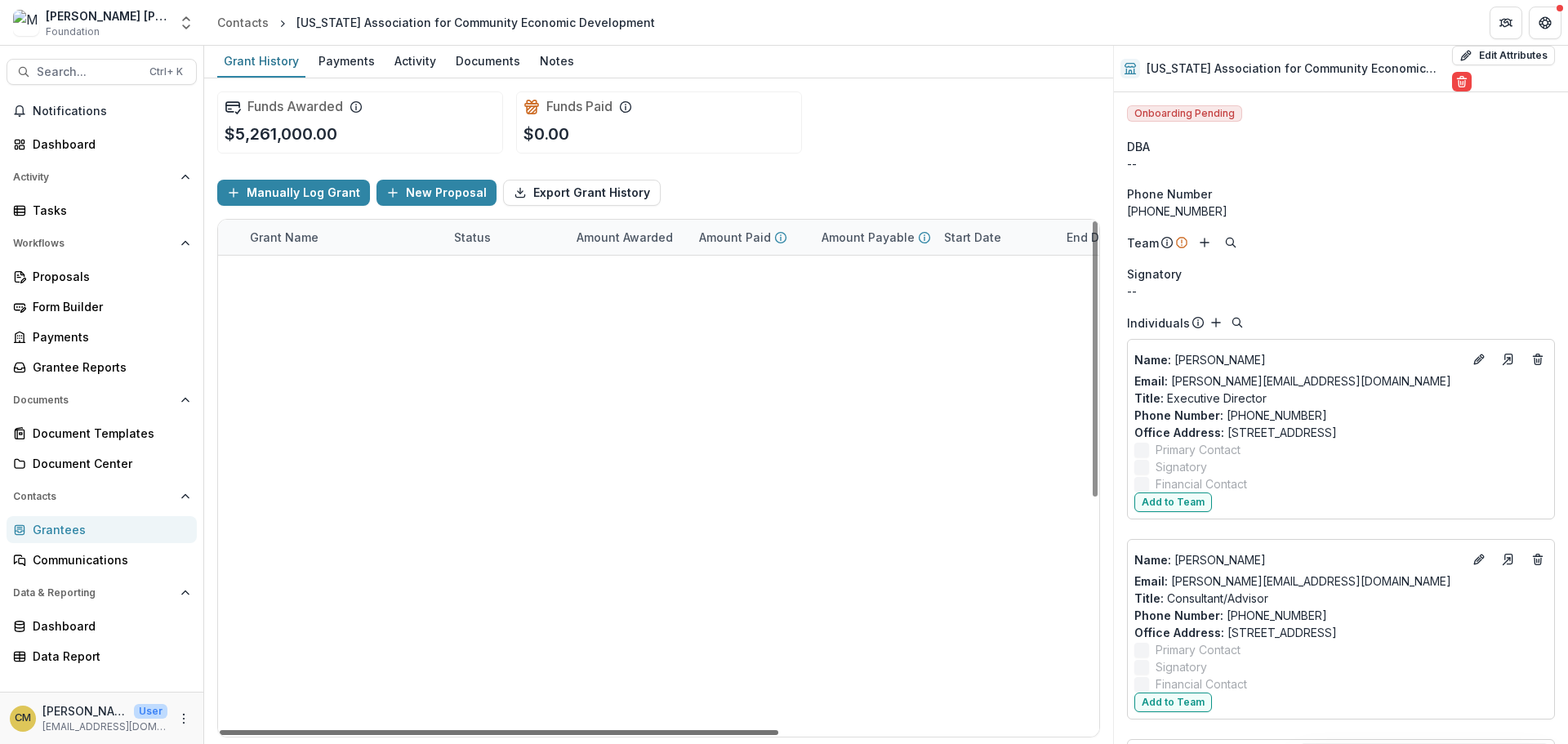
scroll to position [0, 491]
drag, startPoint x: 626, startPoint y: 729, endPoint x: 1068, endPoint y: 718, distance: 442.1
click at [778, 731] on div at bounding box center [499, 733] width 558 height 5
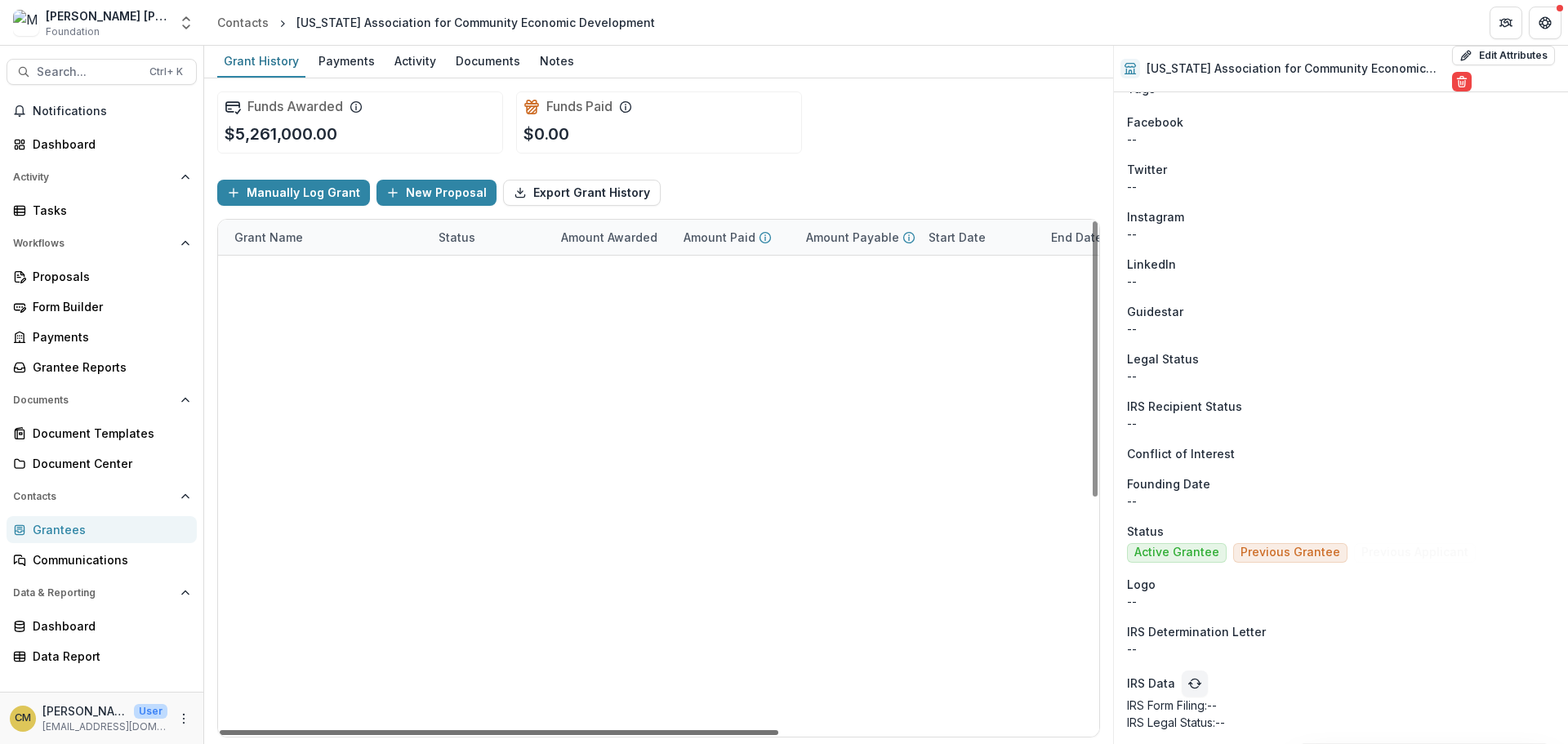
scroll to position [0, 0]
drag, startPoint x: 583, startPoint y: 733, endPoint x: 261, endPoint y: 736, distance: 322.0
click at [261, 736] on div at bounding box center [499, 733] width 558 height 5
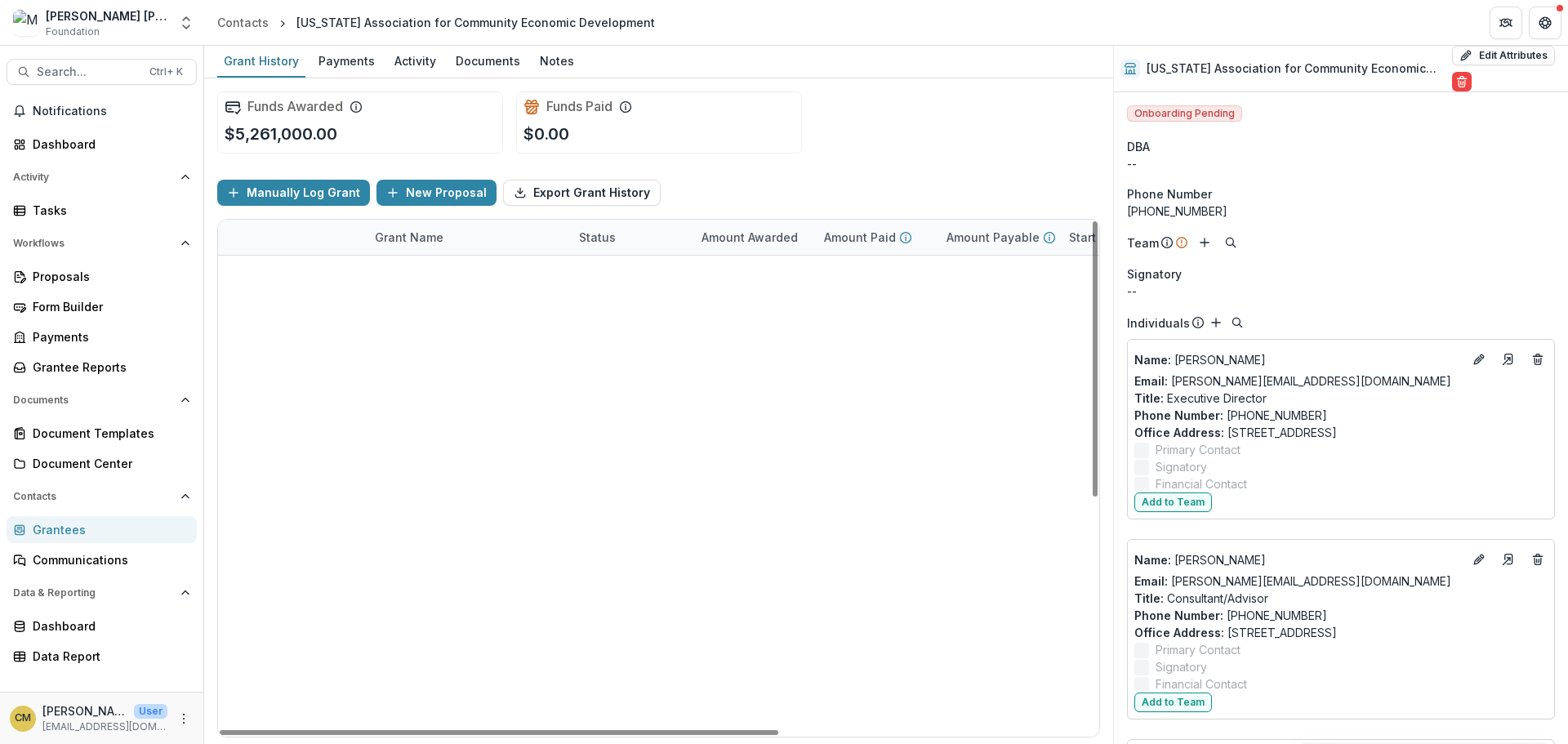
scroll to position [327, 0]
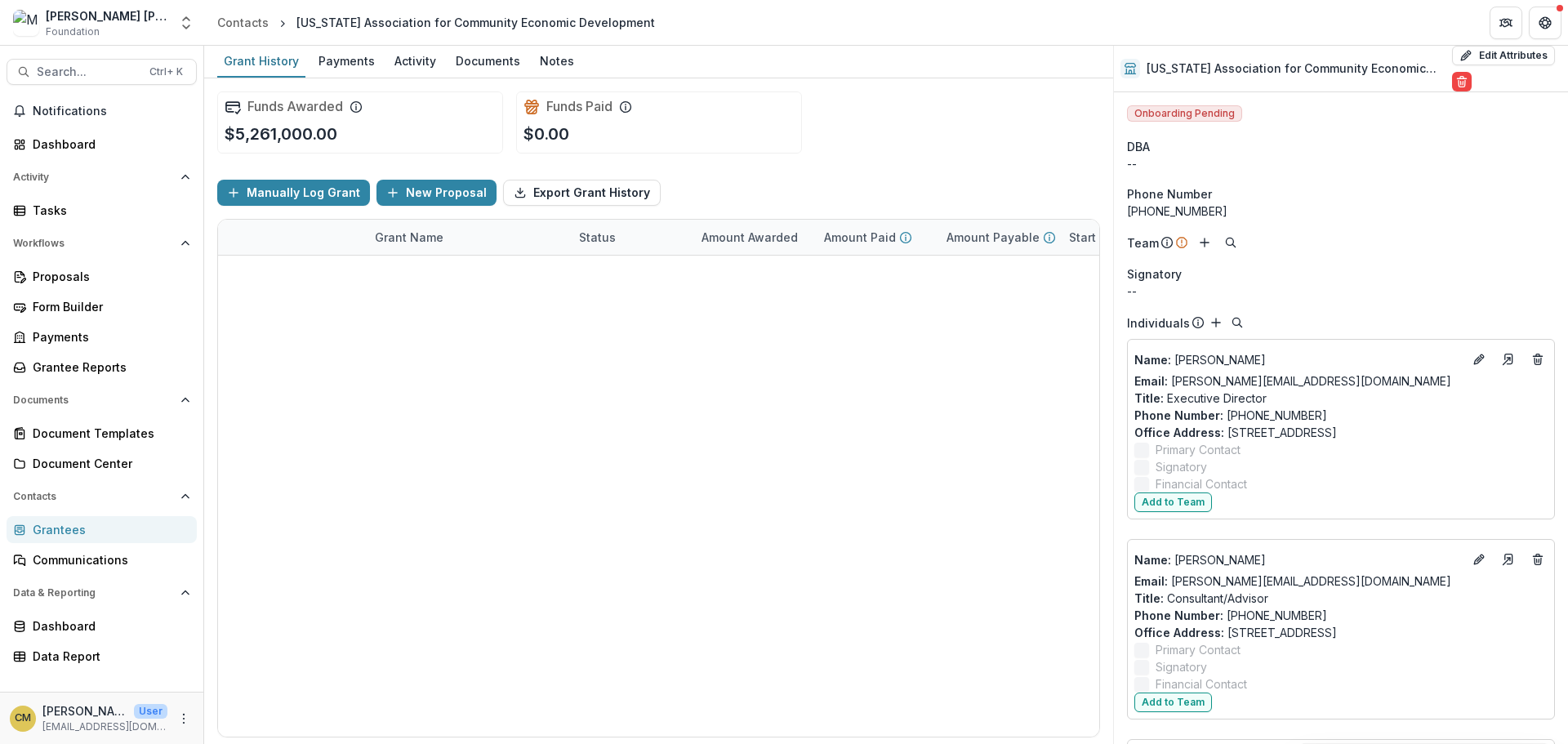
click at [1124, 71] on icon at bounding box center [1130, 69] width 13 height 13
click at [1552, 22] on button "Get Help" at bounding box center [1544, 23] width 33 height 33
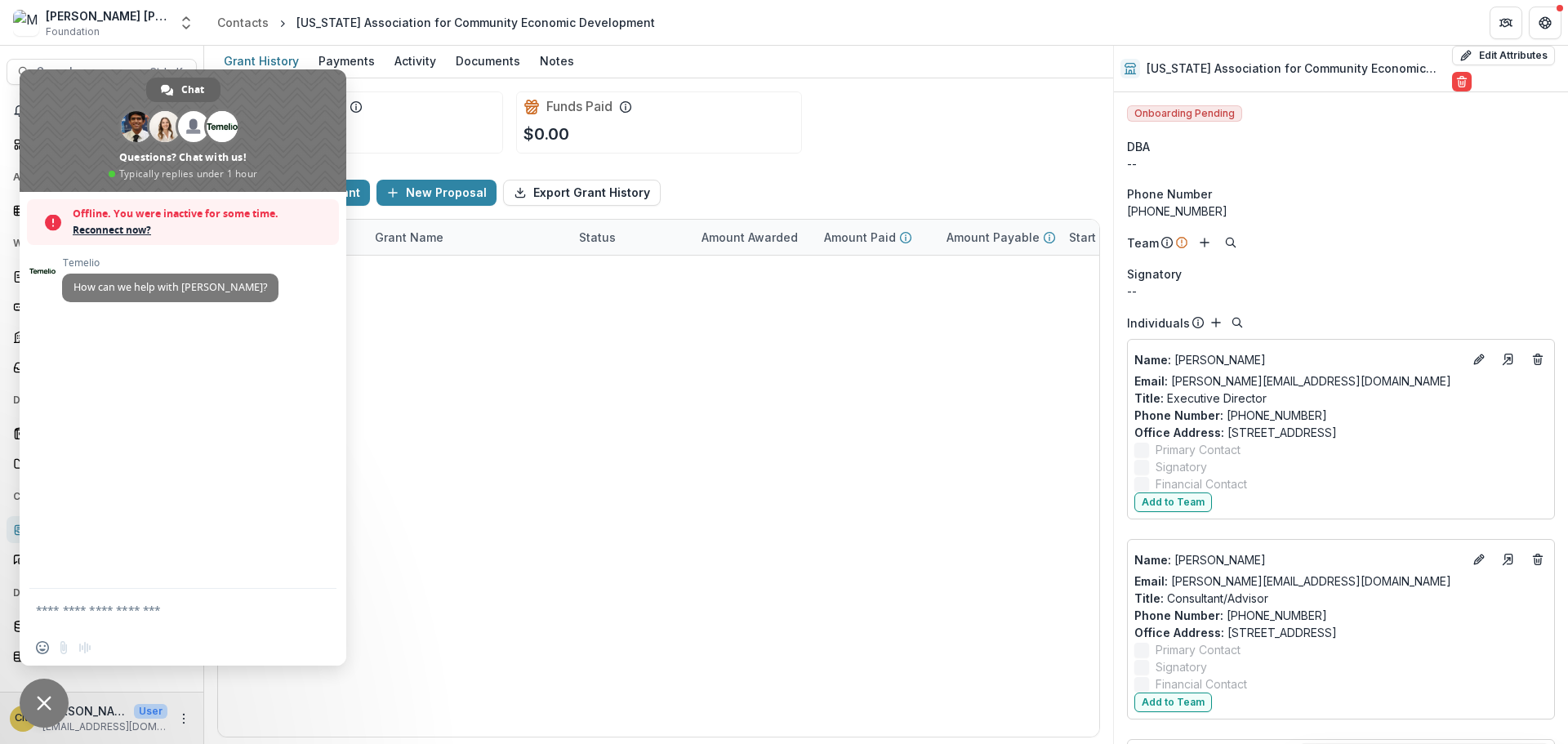
click at [1052, 147] on div "Funds Awarded $5,261,000.00 Funds Paid $0.00" at bounding box center [658, 122] width 883 height 88
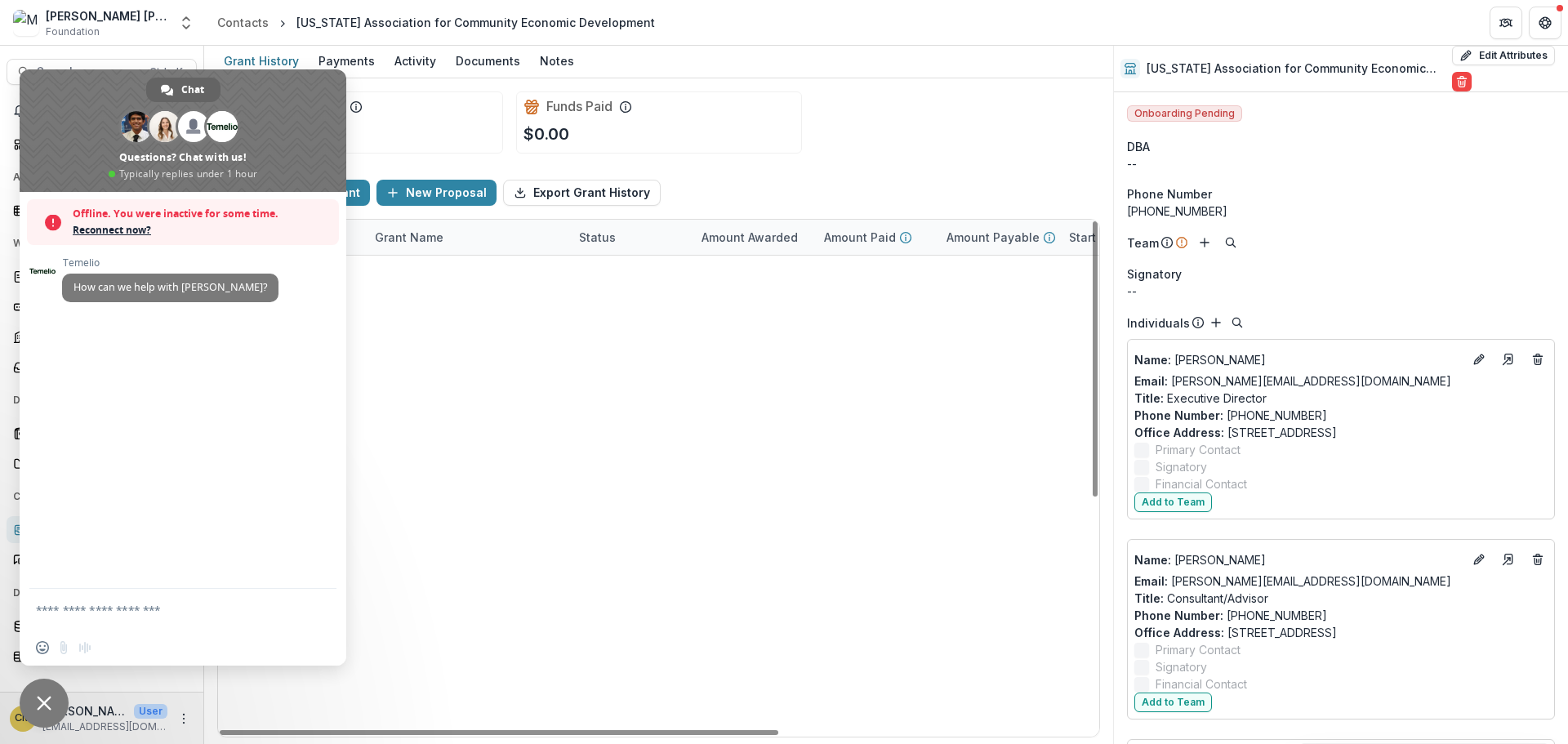
click at [39, 699] on span "Close chat" at bounding box center [44, 704] width 15 height 15
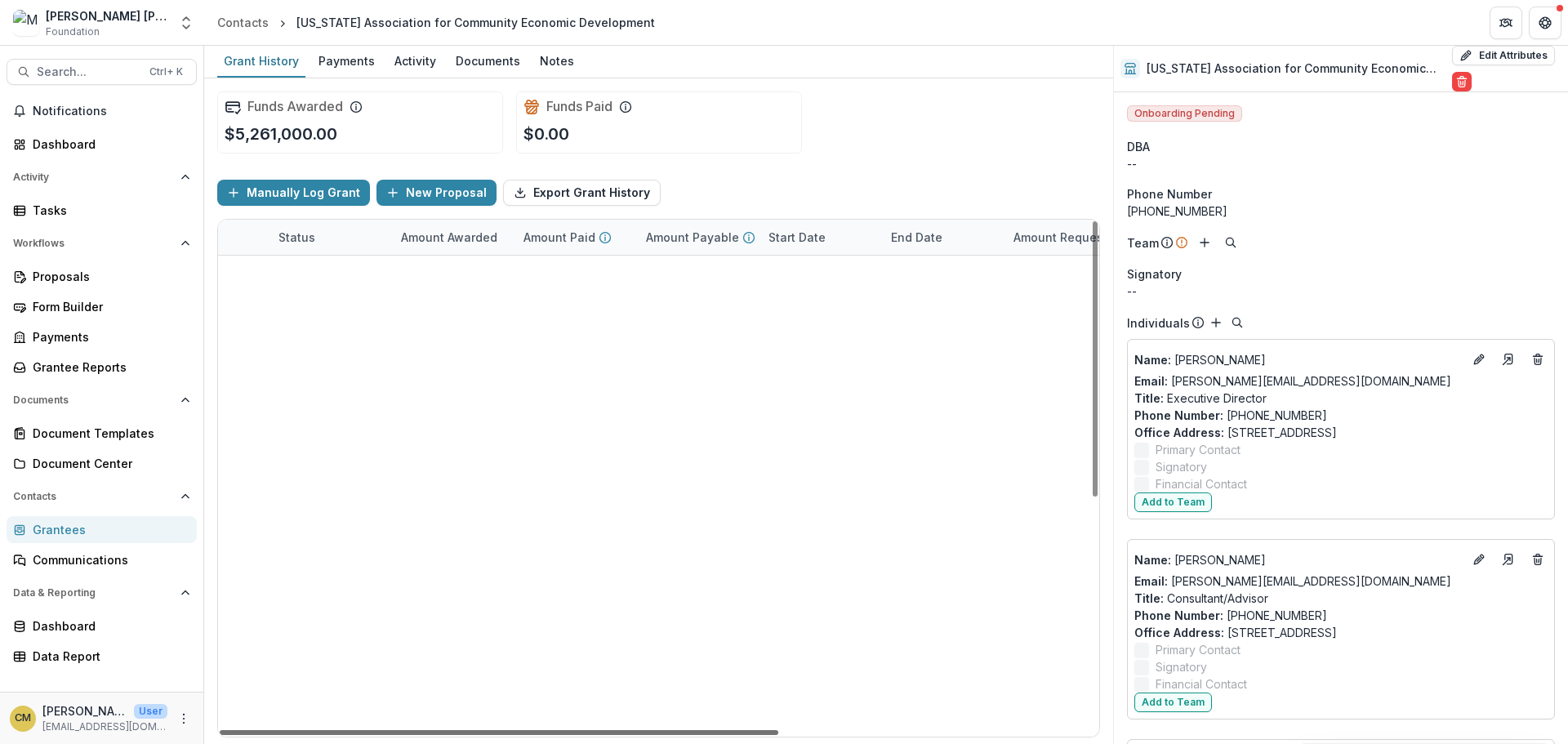
scroll to position [327, 302]
drag, startPoint x: 669, startPoint y: 733, endPoint x: 861, endPoint y: 736, distance: 192.0
click at [778, 736] on div at bounding box center [499, 733] width 558 height 5
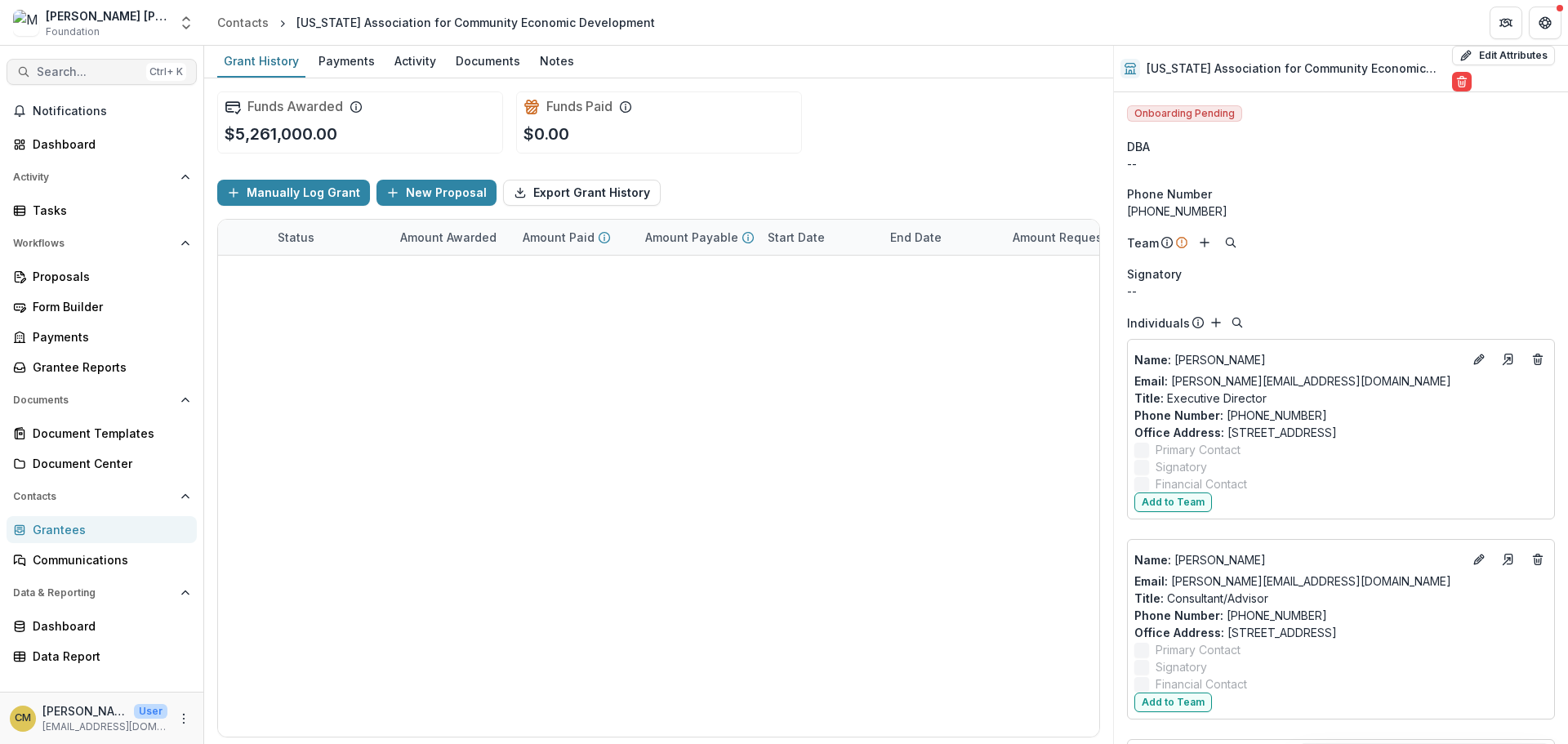
click at [89, 67] on span "Search..." at bounding box center [87, 72] width 102 height 14
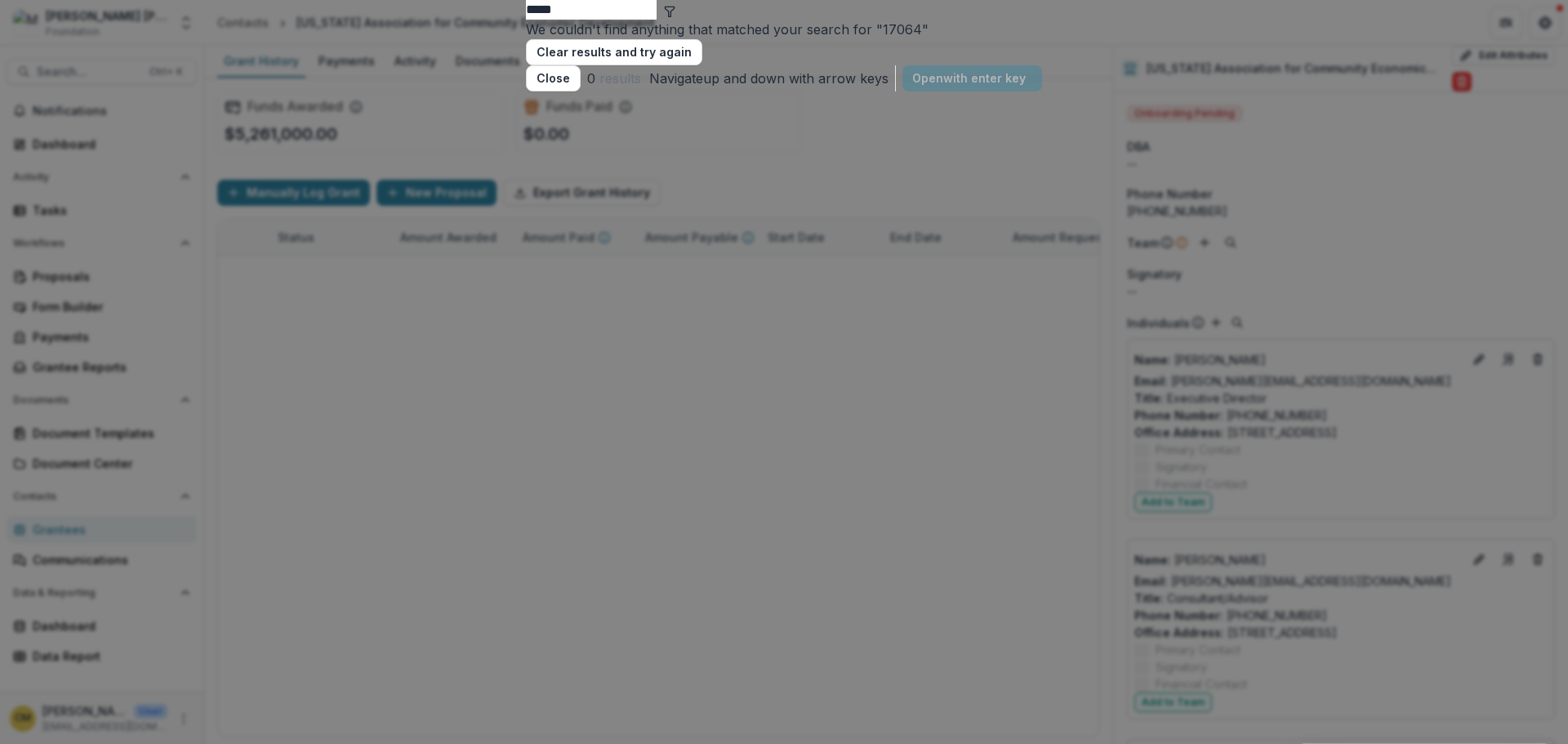
type input "*****"
click at [1028, 27] on div "***** We couldn't find anything that matched your search for " 17064 " Clear re…" at bounding box center [784, 372] width 1568 height 744
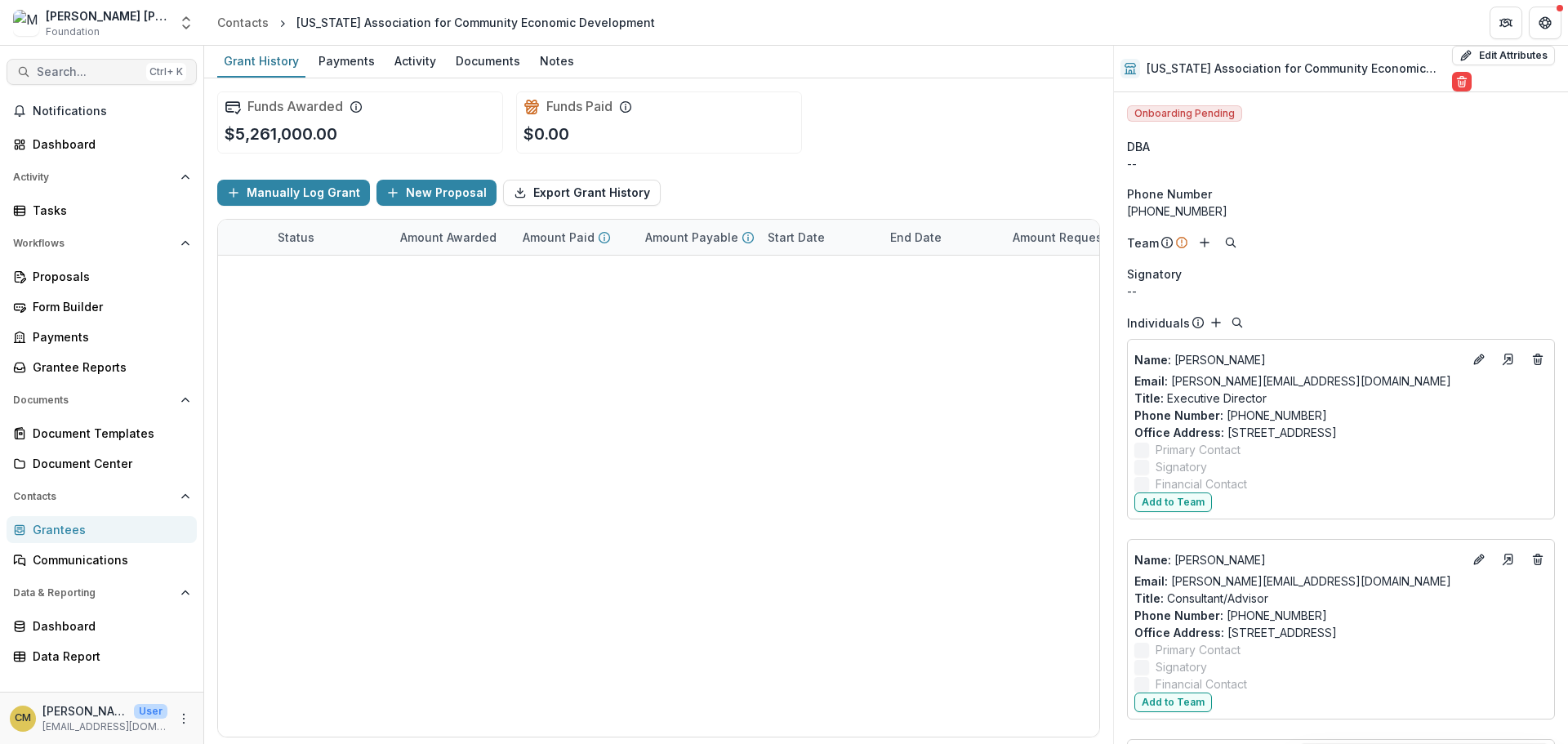
click at [75, 69] on span "Search..." at bounding box center [87, 72] width 102 height 14
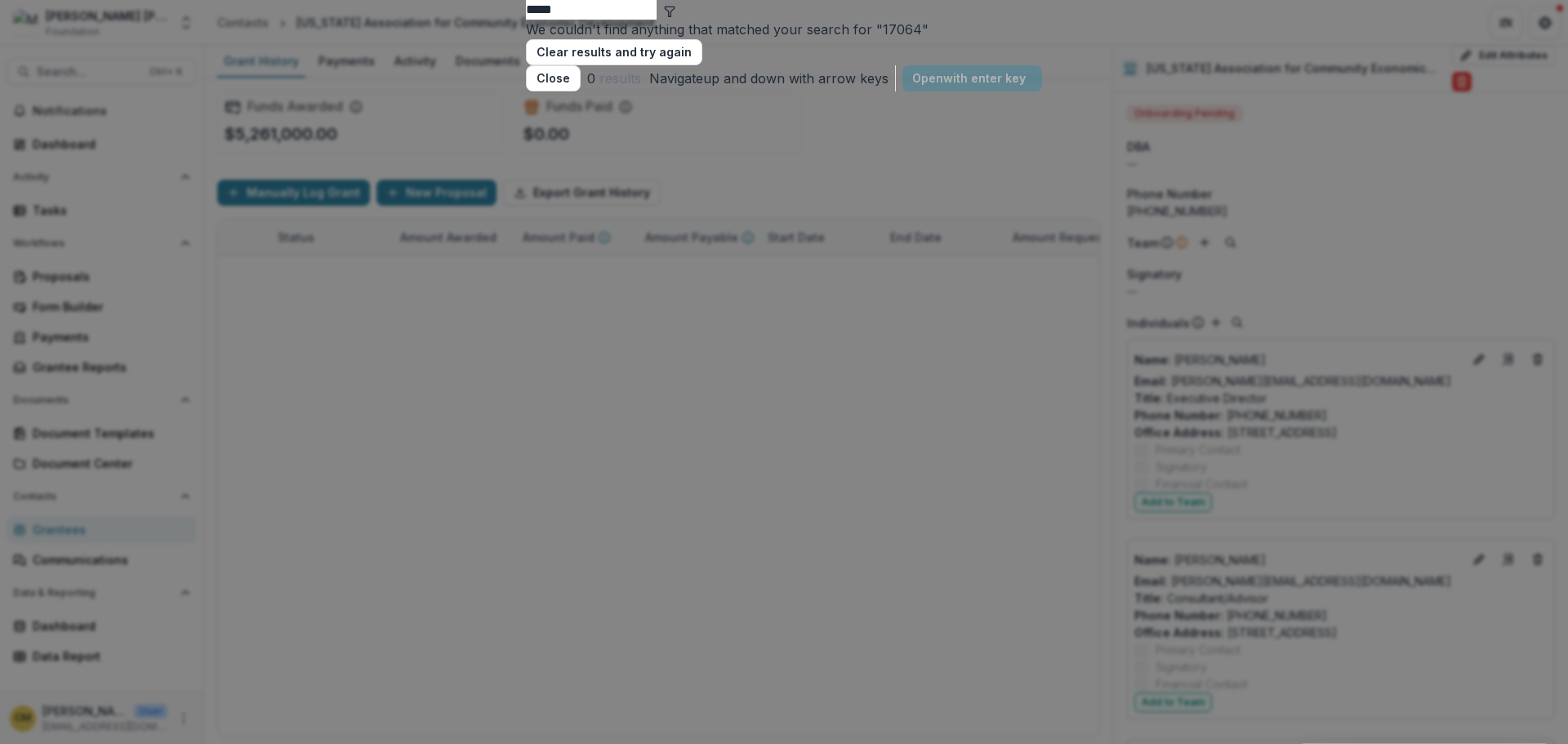
click at [991, 20] on div "***** We couldn't find anything that matched your search for " 17064 " Clear re…" at bounding box center [784, 372] width 1568 height 744
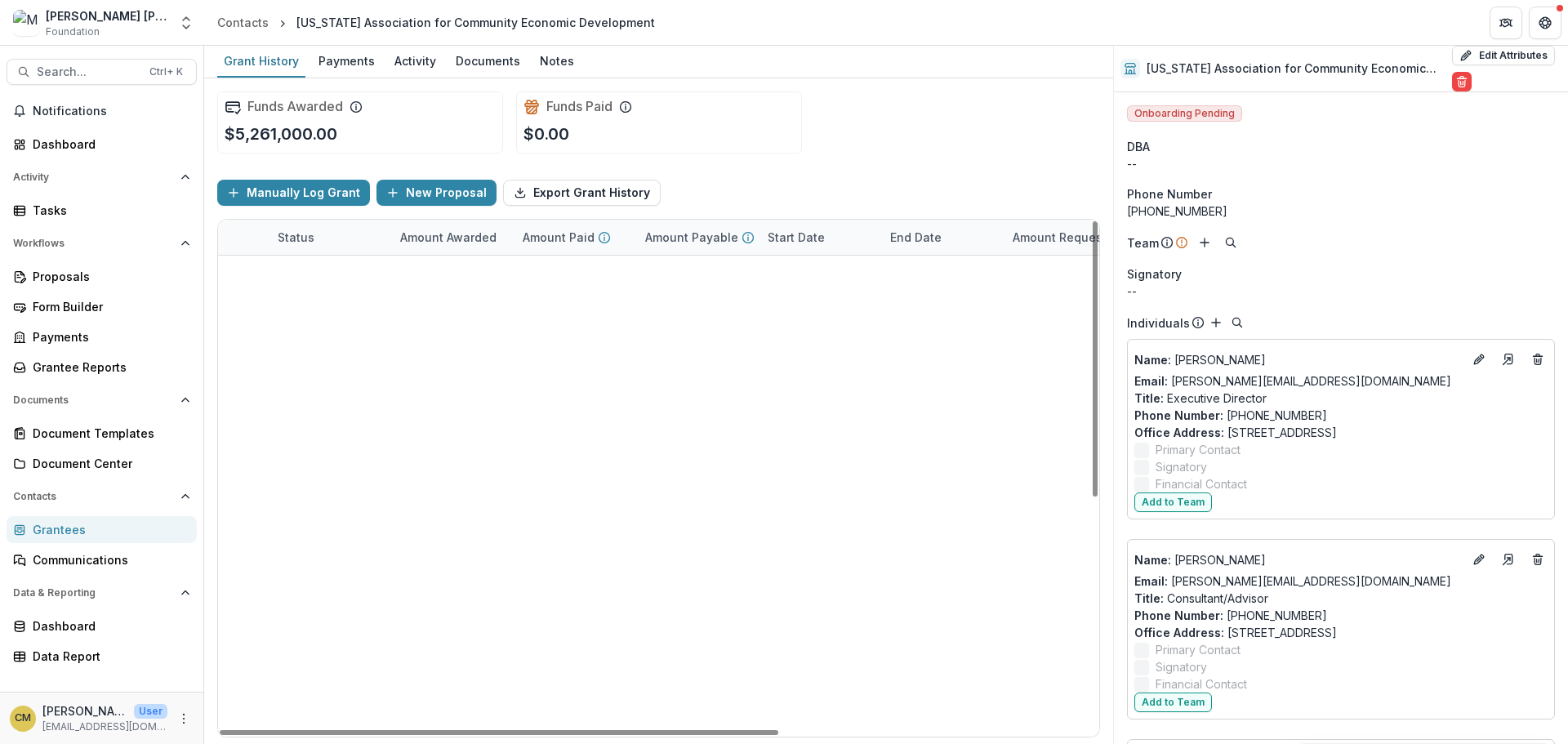
scroll to position [0, 302]
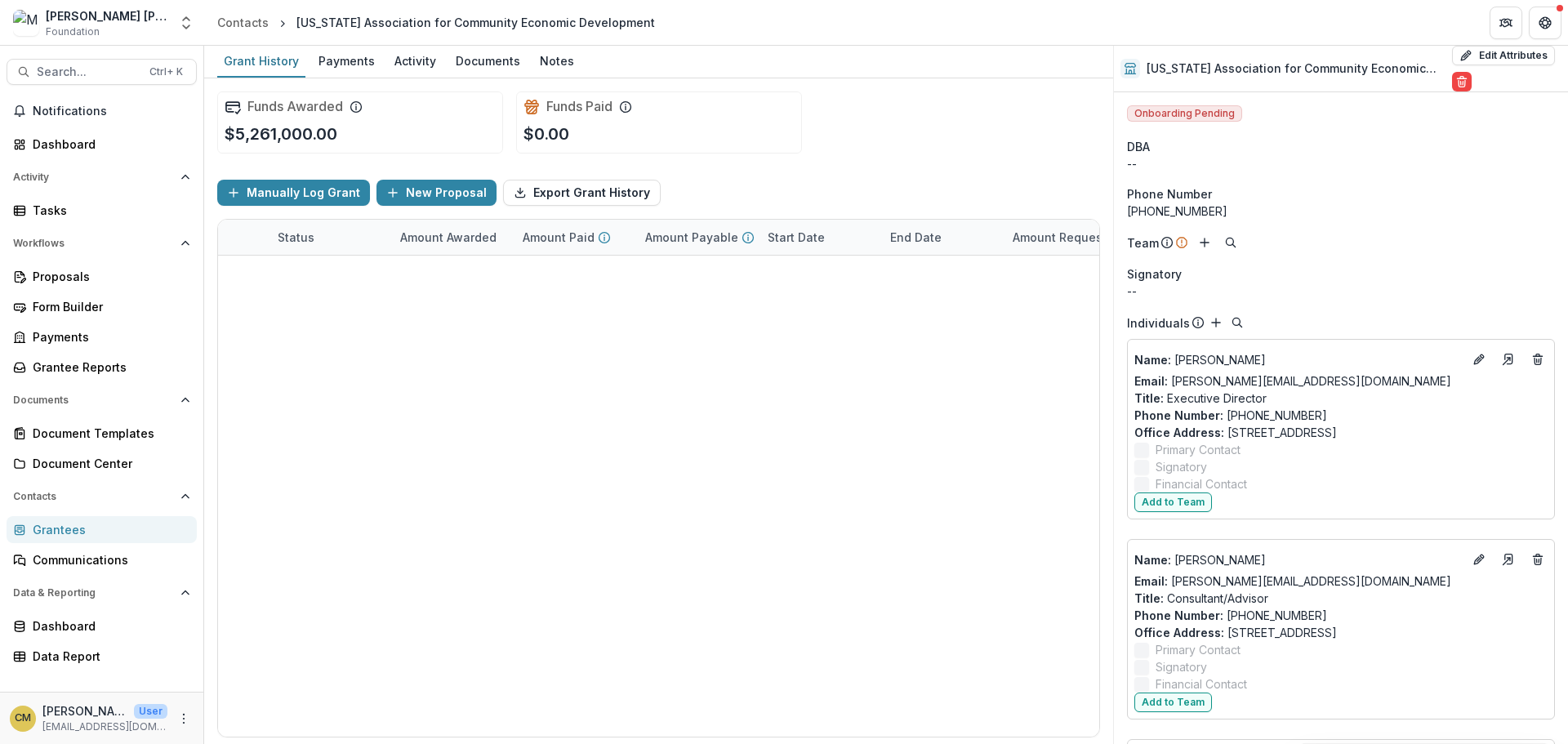
click at [55, 533] on div "Grantees" at bounding box center [108, 530] width 151 height 17
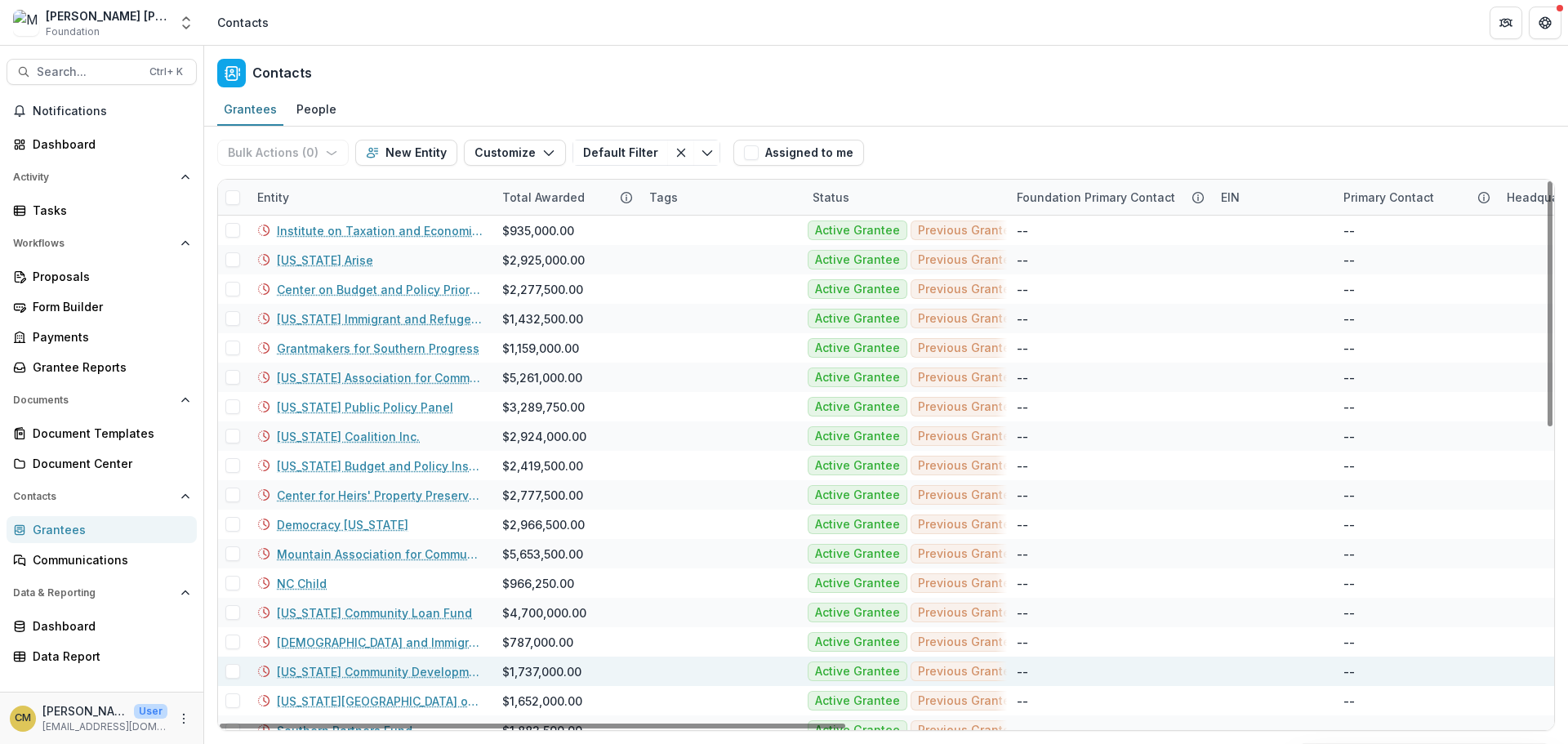
drag, startPoint x: 817, startPoint y: 725, endPoint x: 392, endPoint y: 684, distance: 427.0
click at [710, 724] on div at bounding box center [533, 726] width 626 height 5
click at [70, 527] on div "Grantees" at bounding box center [108, 530] width 151 height 17
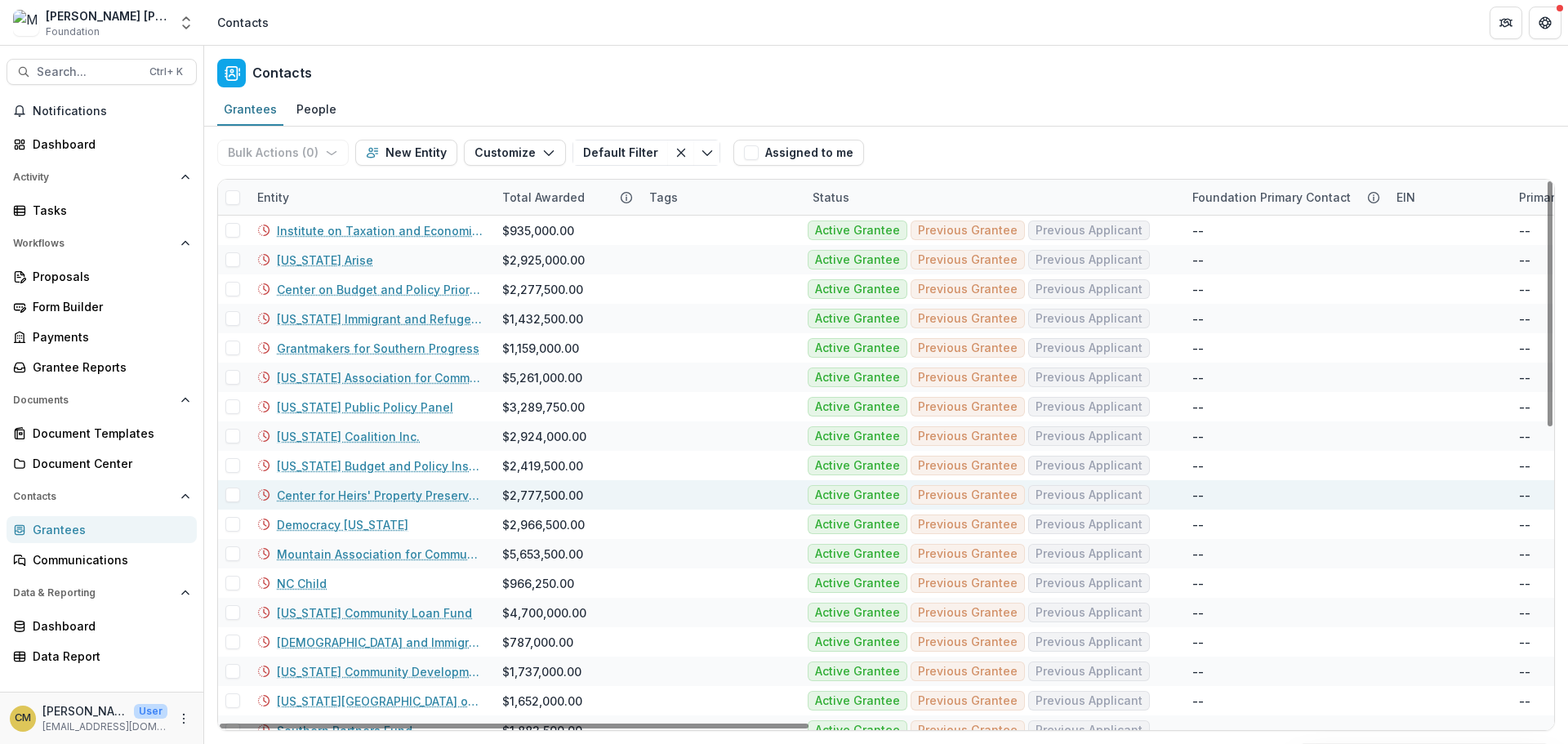
click at [399, 494] on link "Center for Heirs' Property Preservation" at bounding box center [380, 496] width 206 height 17
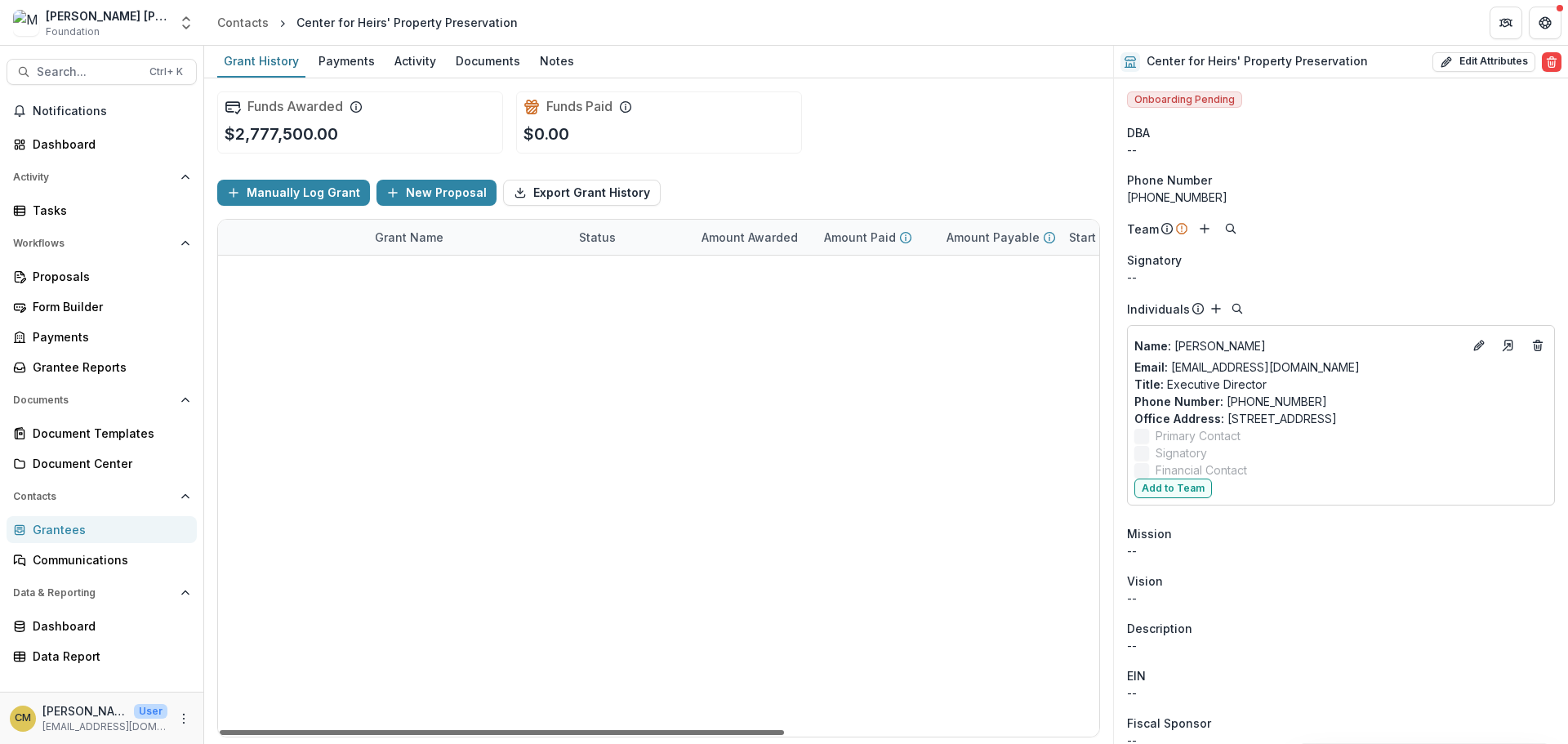
drag, startPoint x: 750, startPoint y: 732, endPoint x: 563, endPoint y: 780, distance: 193.1
click at [563, 736] on div at bounding box center [502, 733] width 564 height 5
drag, startPoint x: 613, startPoint y: 730, endPoint x: 518, endPoint y: 744, distance: 96.0
click at [532, 736] on div at bounding box center [502, 733] width 564 height 5
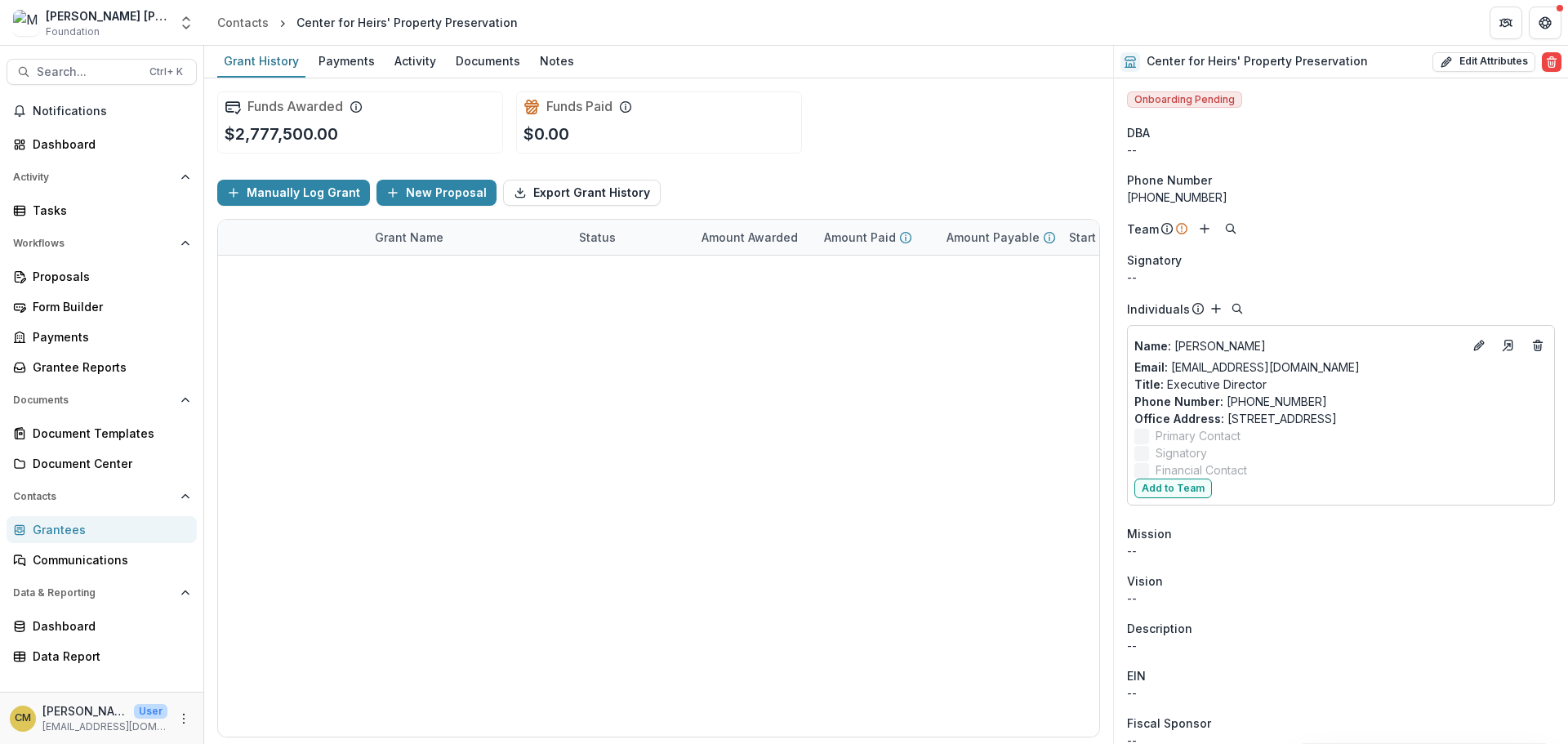
click at [97, 530] on div "Grantees" at bounding box center [108, 530] width 151 height 17
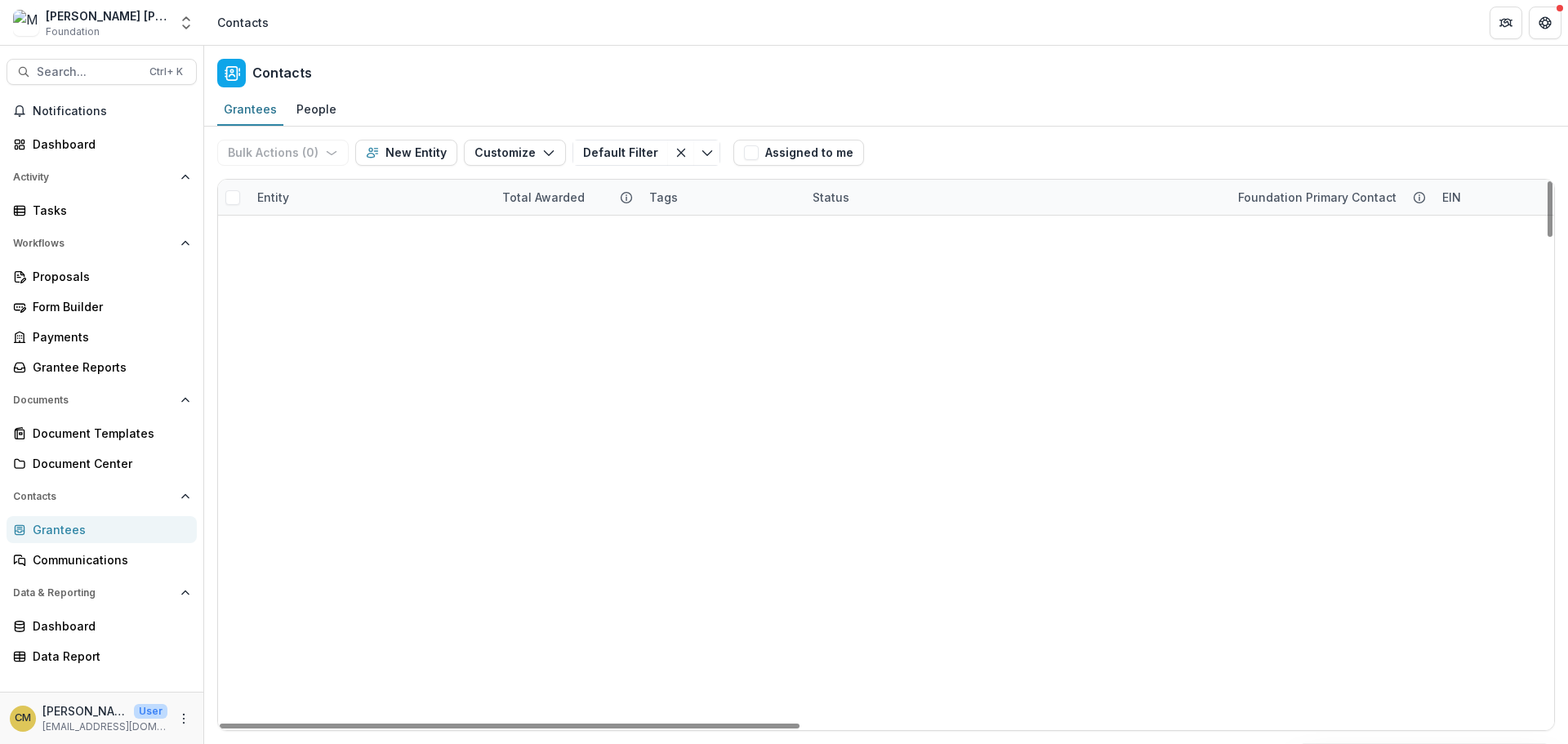
scroll to position [1250, 0]
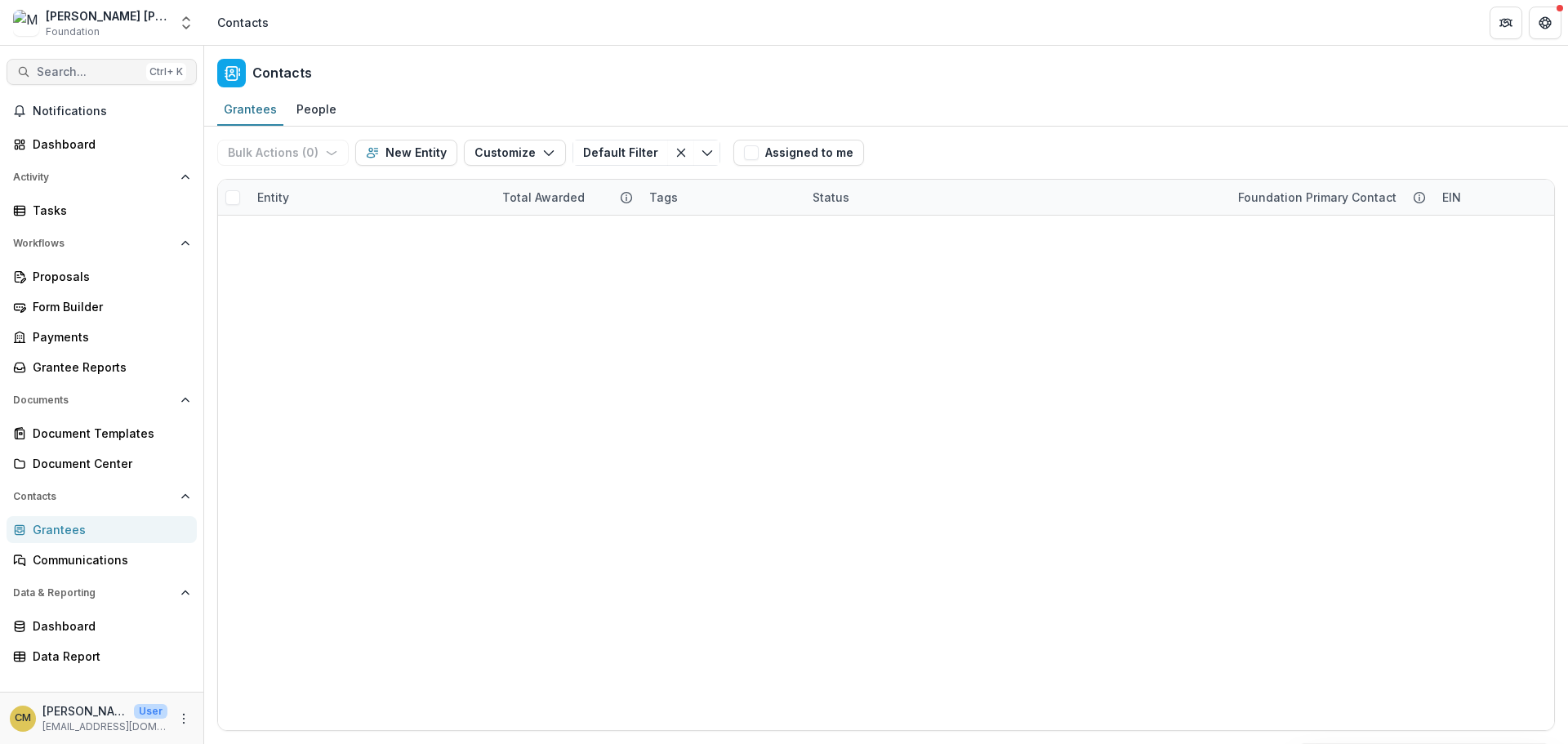
click at [68, 71] on span "Search..." at bounding box center [87, 72] width 102 height 14
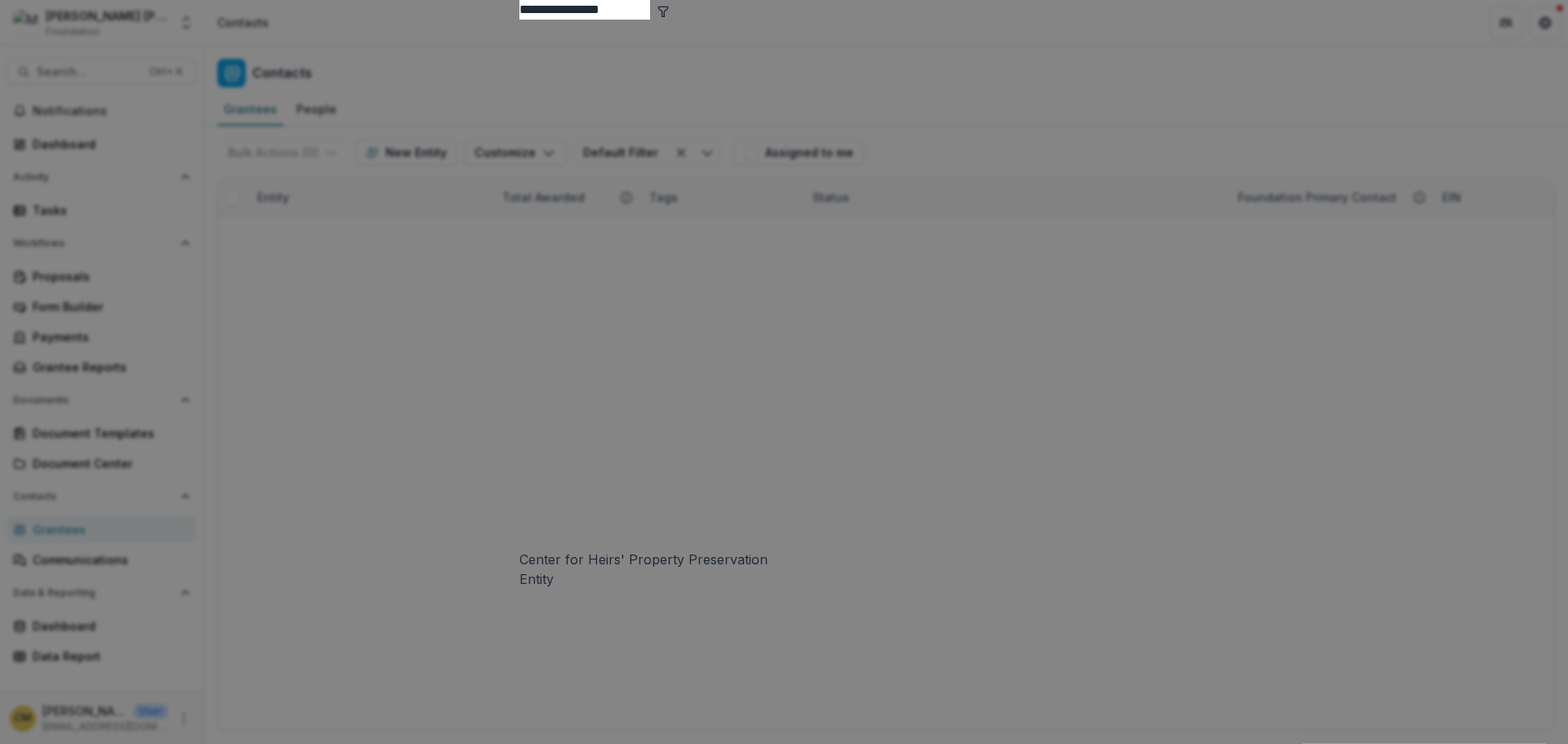
type input "**********"
click at [565, 550] on div "Center for Heirs' Property Preservation" at bounding box center [785, 560] width 530 height 20
click at [554, 571] on span "Entity" at bounding box center [537, 578] width 34 height 16
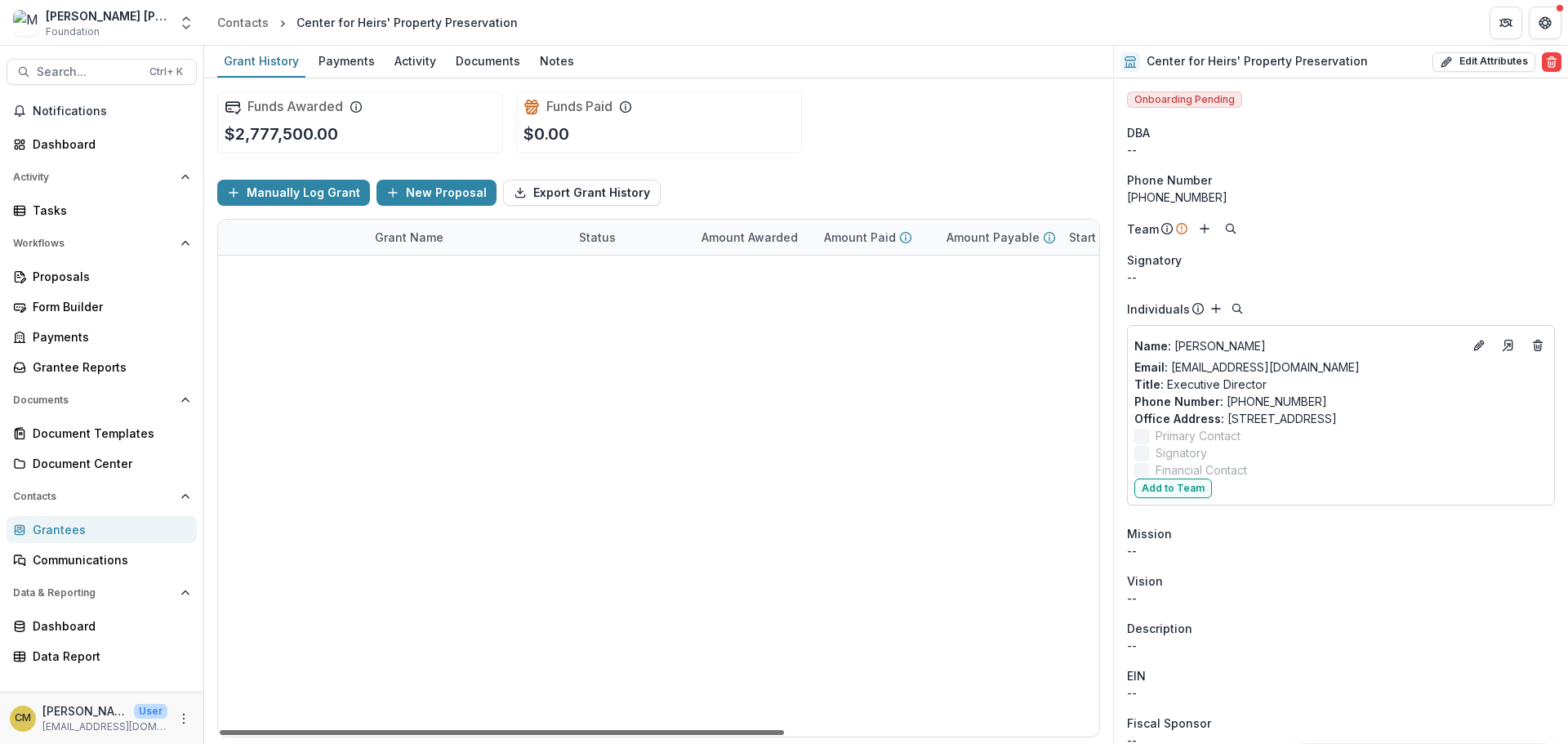
drag, startPoint x: 704, startPoint y: 733, endPoint x: 639, endPoint y: 721, distance: 66.1
click at [639, 731] on div at bounding box center [502, 733] width 564 height 5
drag, startPoint x: 445, startPoint y: 732, endPoint x: 324, endPoint y: 690, distance: 128.1
click at [324, 731] on div at bounding box center [502, 733] width 564 height 5
click at [902, 152] on div "Funds Awarded $2,777,500.00 Funds Paid $0.00" at bounding box center [658, 122] width 883 height 88
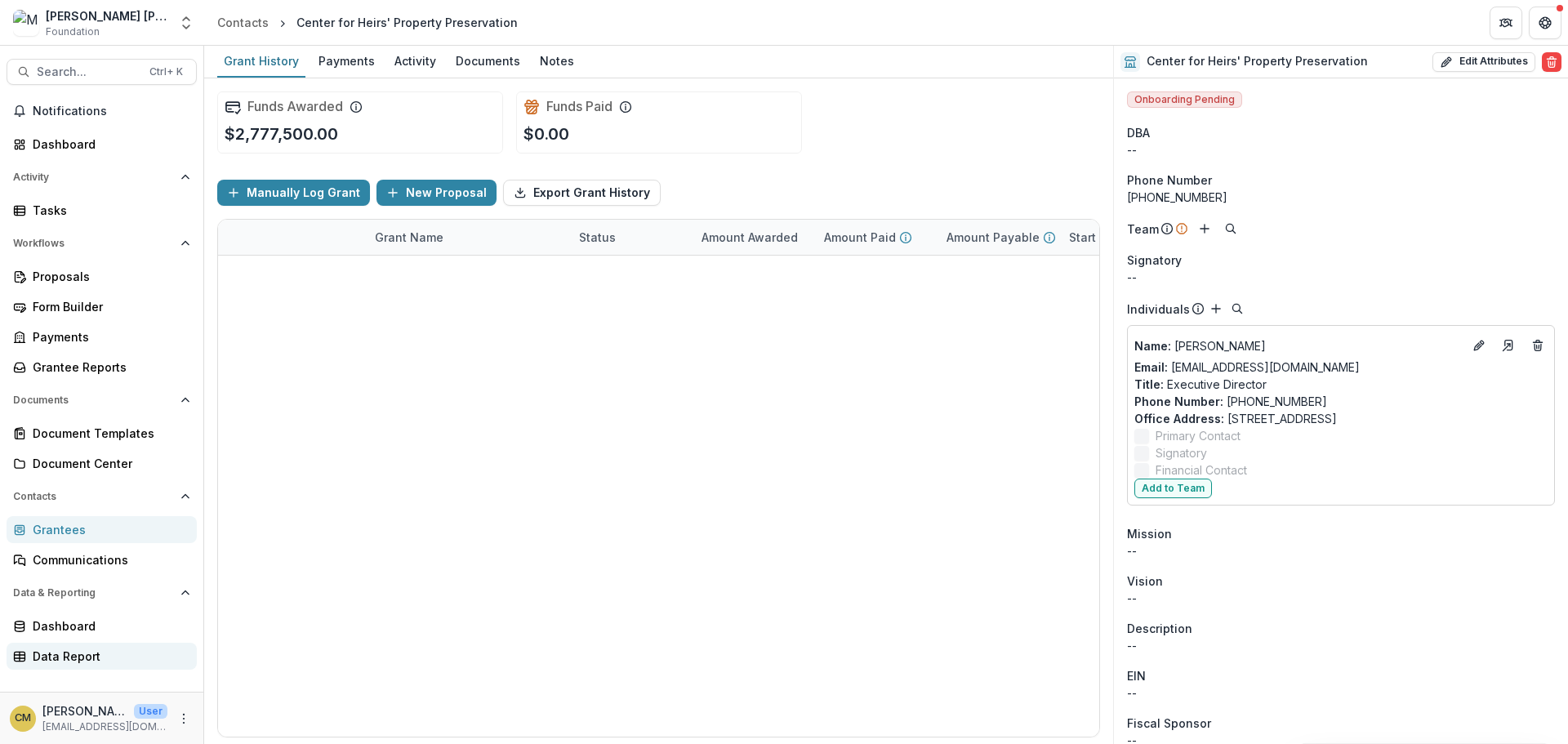
click at [84, 657] on div "Data Report" at bounding box center [108, 657] width 151 height 17
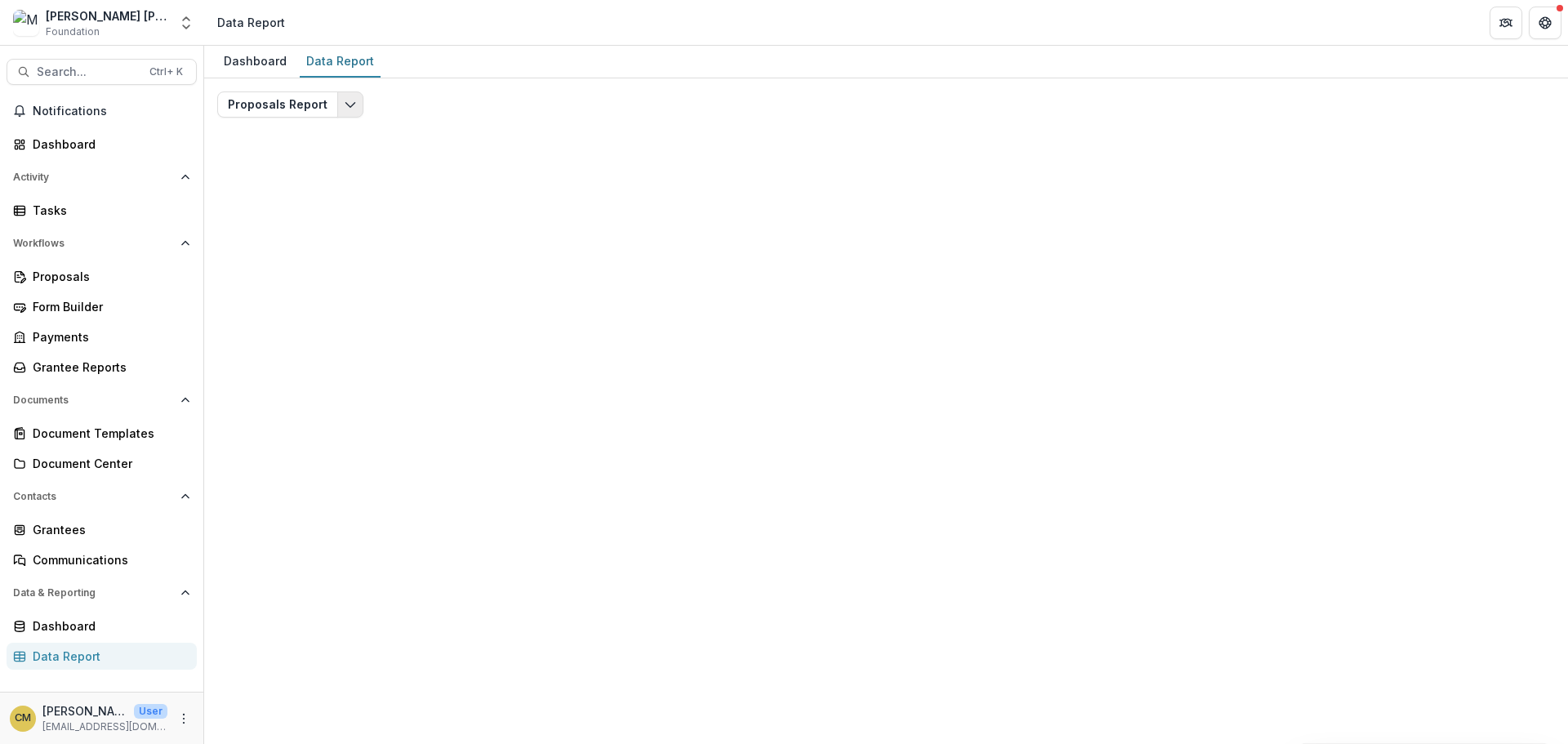
click at [347, 103] on icon "Edit selected report" at bounding box center [351, 104] width 13 height 13
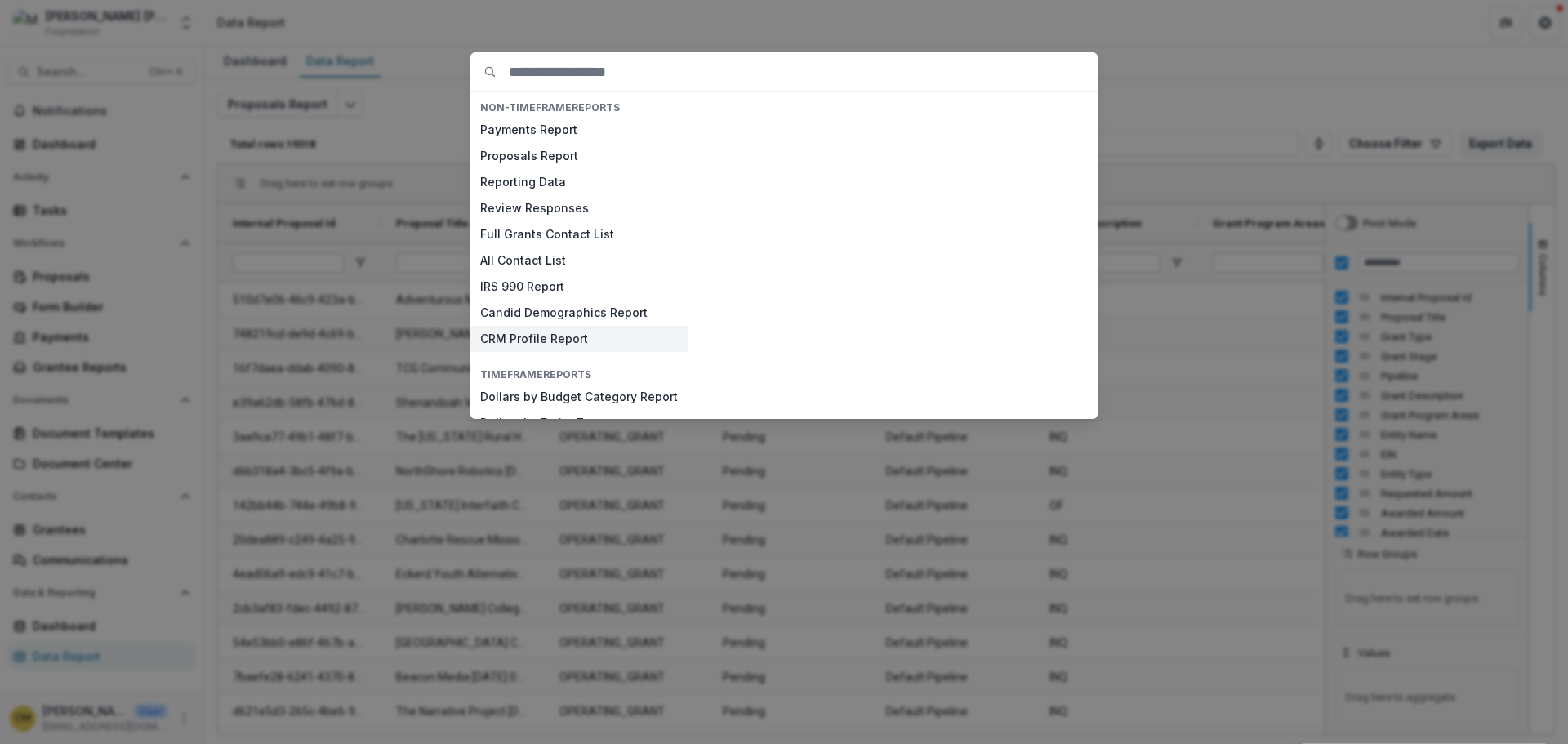
click at [525, 340] on button "CRM Profile Report" at bounding box center [578, 340] width 217 height 26
drag, startPoint x: 911, startPoint y: 15, endPoint x: 906, endPoint y: 31, distance: 16.8
click at [911, 15] on div "NON-TIMEFRAME Reports Payments Report Proposals Report Reporting Data Review Re…" at bounding box center [784, 372] width 1568 height 744
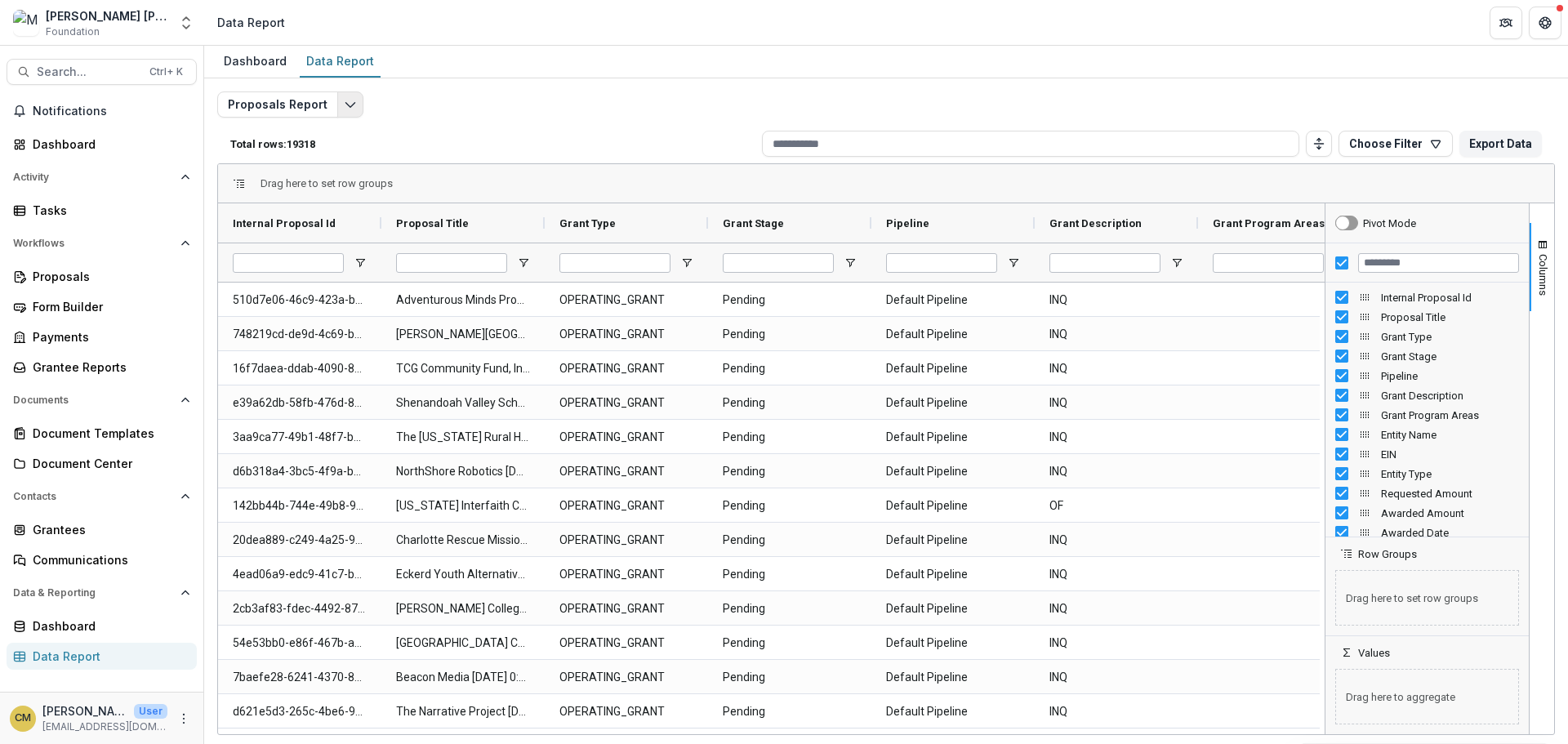
click at [348, 97] on button "Edit selected report" at bounding box center [351, 104] width 26 height 26
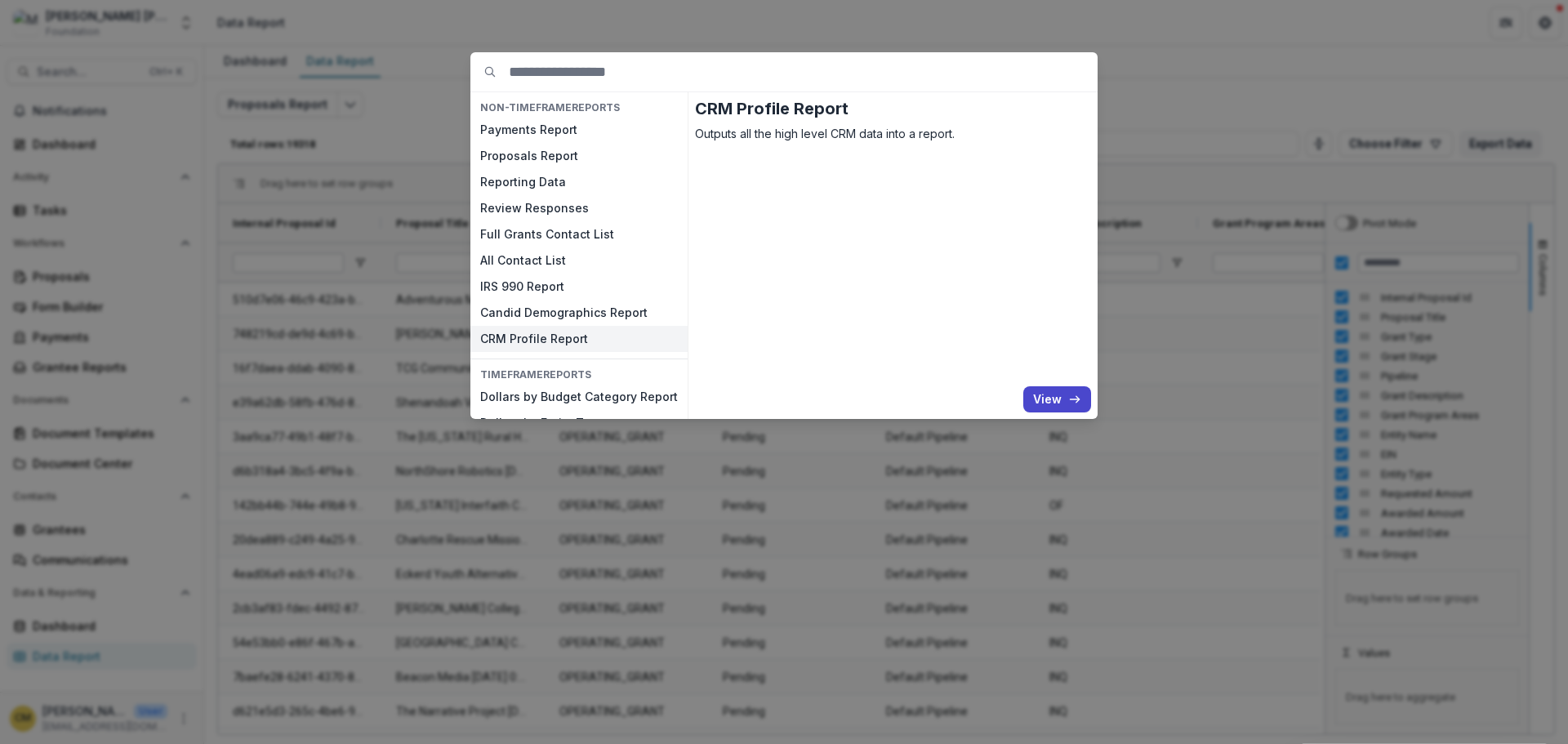
drag, startPoint x: 550, startPoint y: 338, endPoint x: 572, endPoint y: 340, distance: 22.1
click at [550, 338] on button "CRM Profile Report" at bounding box center [578, 340] width 217 height 26
click at [1049, 400] on button "View" at bounding box center [1058, 400] width 68 height 26
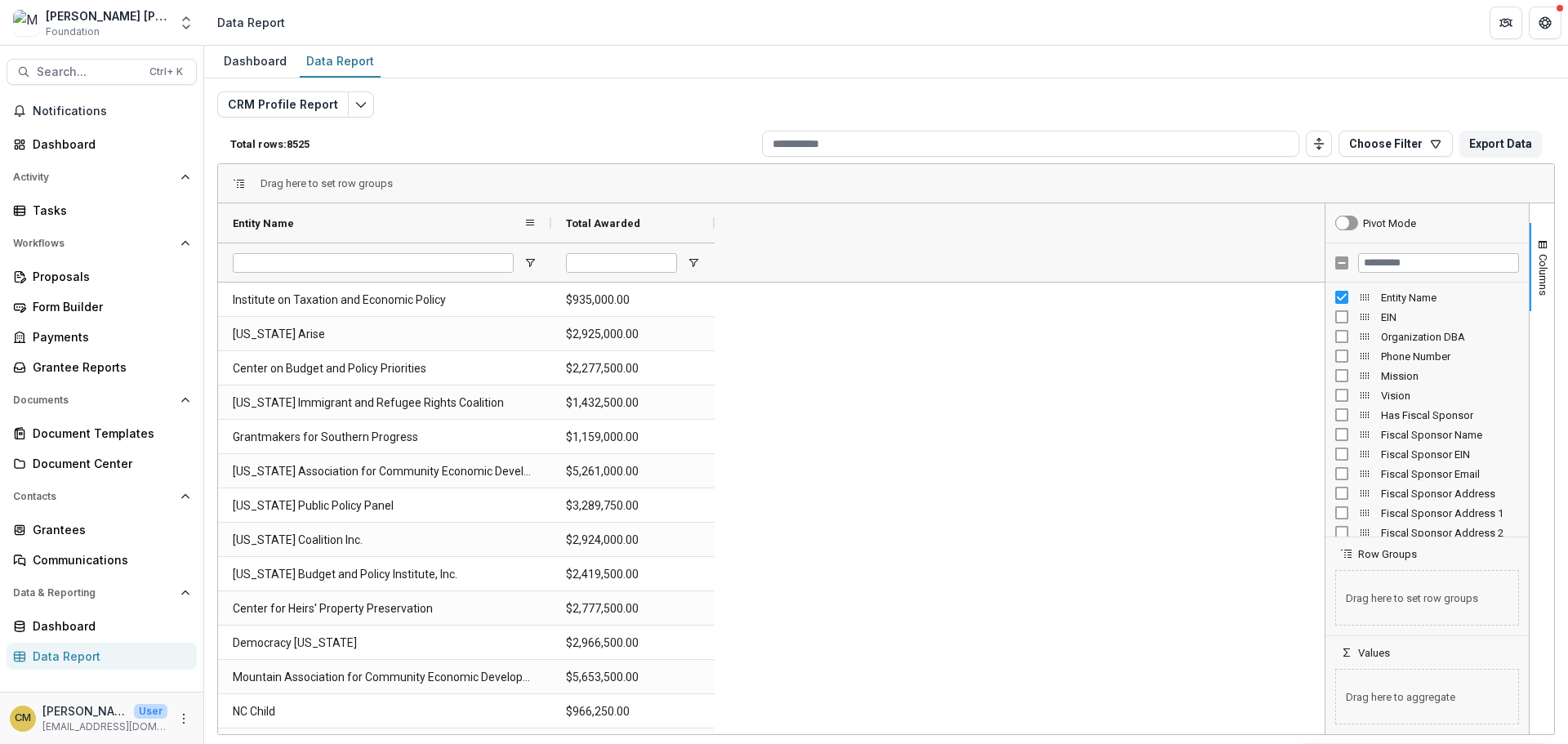
drag, startPoint x: 380, startPoint y: 221, endPoint x: 550, endPoint y: 238, distance: 170.8
click at [550, 238] on div at bounding box center [551, 223] width 7 height 40
click at [1490, 146] on button "Export Data" at bounding box center [1501, 144] width 83 height 26
